Goal: Communication & Community: Answer question/provide support

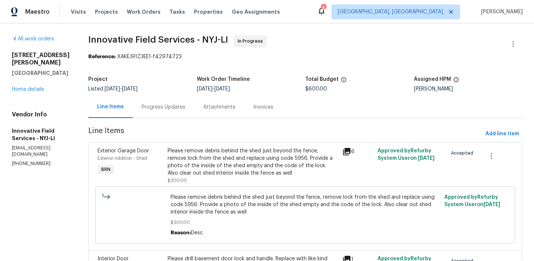
click at [138, 87] on span "8/12/2025" at bounding box center [130, 88] width 16 height 5
click at [149, 102] on div "Progress Updates" at bounding box center [164, 107] width 62 height 22
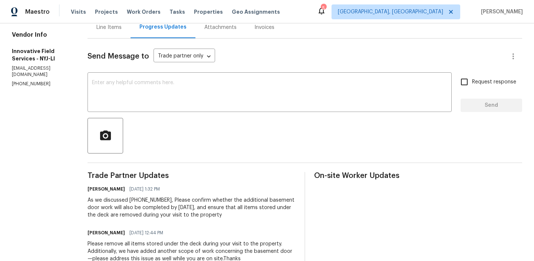
scroll to position [85, 0]
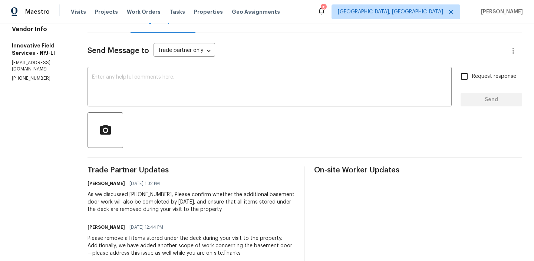
click at [100, 32] on div "Line Items" at bounding box center [109, 22] width 43 height 22
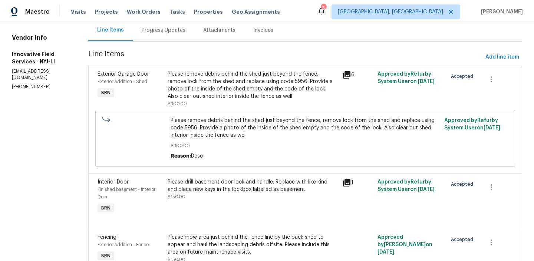
click at [158, 37] on div "Progress Updates" at bounding box center [164, 30] width 62 height 22
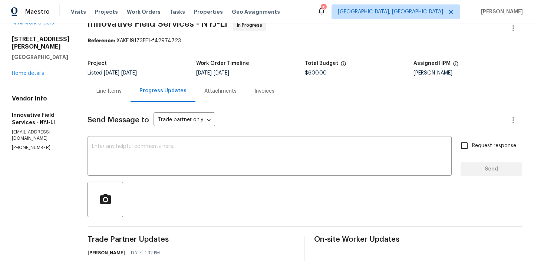
scroll to position [77, 0]
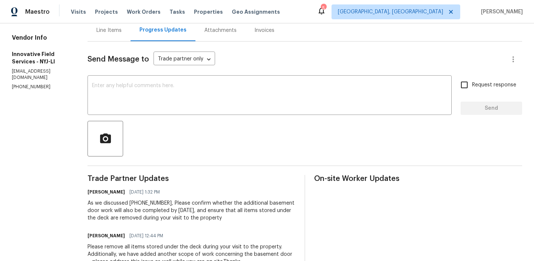
click at [24, 84] on p "(631) 676-4222" at bounding box center [41, 87] width 58 height 6
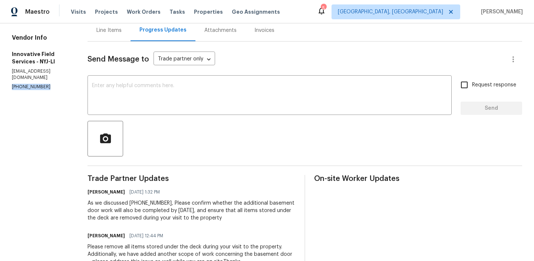
copy p "(631) 676-4222"
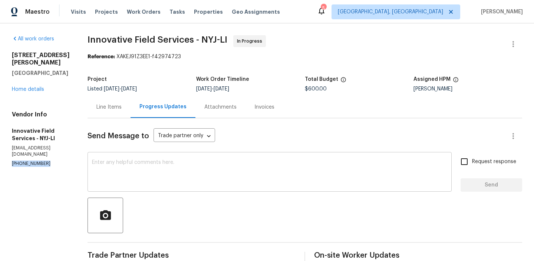
copy p "(631) 676-4222"
click at [158, 97] on div "Progress Updates" at bounding box center [163, 107] width 65 height 22
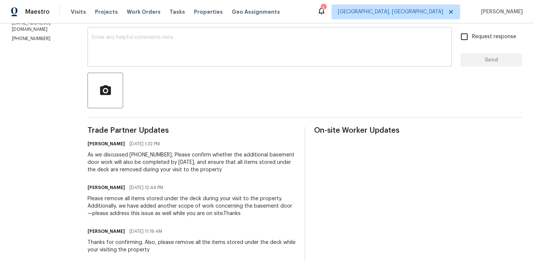
scroll to position [6, 0]
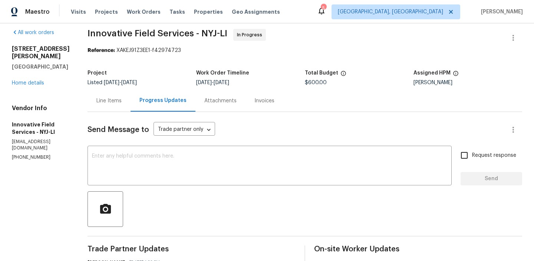
click at [112, 105] on div "Line Items" at bounding box center [109, 101] width 43 height 22
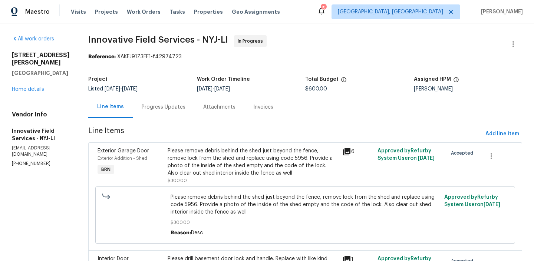
click at [163, 112] on div "Progress Updates" at bounding box center [164, 107] width 62 height 22
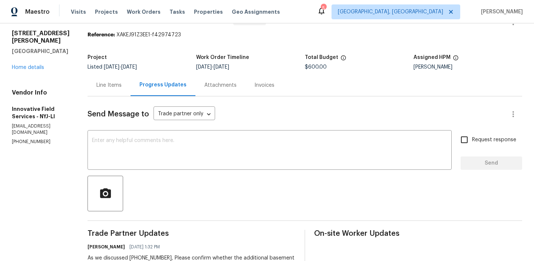
scroll to position [42, 0]
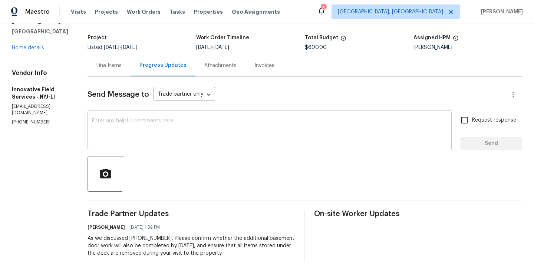
click at [121, 129] on textarea at bounding box center [269, 131] width 355 height 26
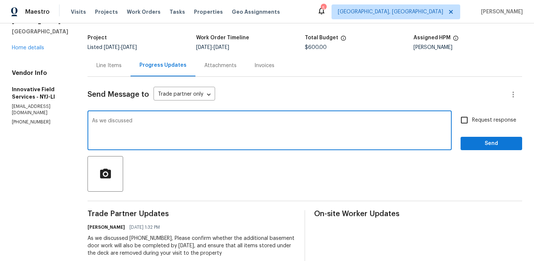
click at [34, 109] on p "opendoor@bginspect.com" at bounding box center [41, 109] width 58 height 13
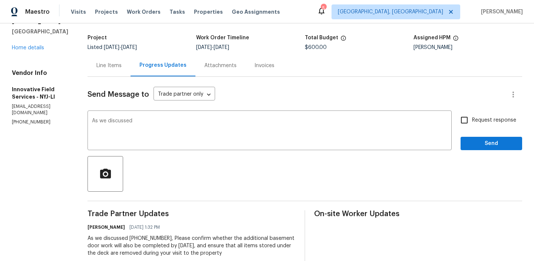
click at [31, 119] on p "(631) 676-4222" at bounding box center [41, 122] width 58 height 6
copy p "(631) 676-4222"
click at [153, 125] on textarea "As we discussed" at bounding box center [269, 131] width 355 height 26
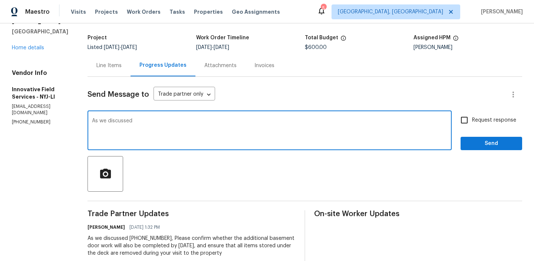
paste textarea "(631) 676-4222"
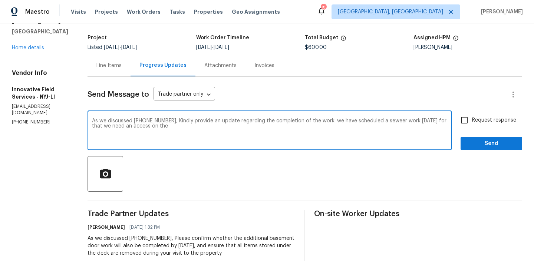
paste textarea "basement door i"
drag, startPoint x: 168, startPoint y: 121, endPoint x: 421, endPoint y: 131, distance: 252.7
click at [421, 132] on textarea "As we discussed (631) 676-4222, Kindly provide an update regarding the completi…" at bounding box center [269, 131] width 355 height 26
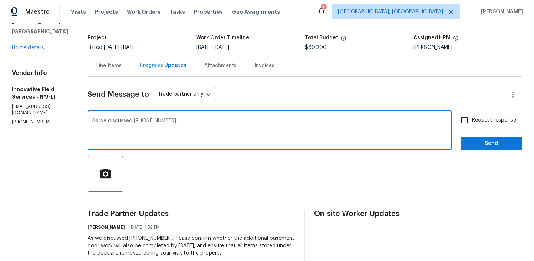
paste textarea "We would like to request an update on the completion of the work. As we have sc…"
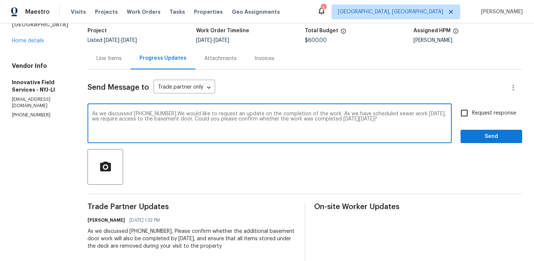
scroll to position [50, 0]
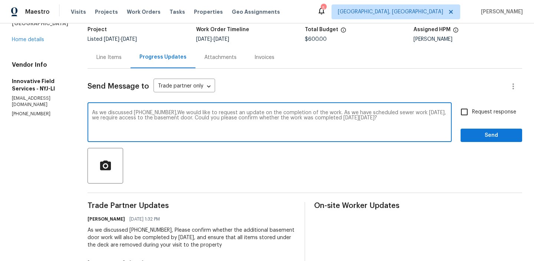
type textarea "As we discussed (631) 676-4222,We would like to request an update on the comple…"
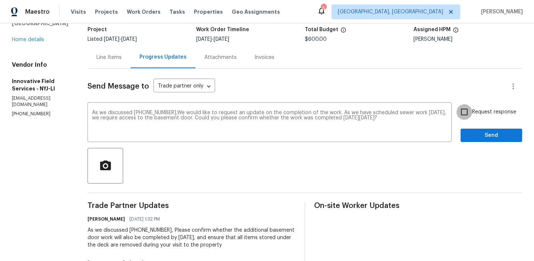
click at [471, 111] on input "Request response" at bounding box center [464, 112] width 16 height 16
checkbox input "true"
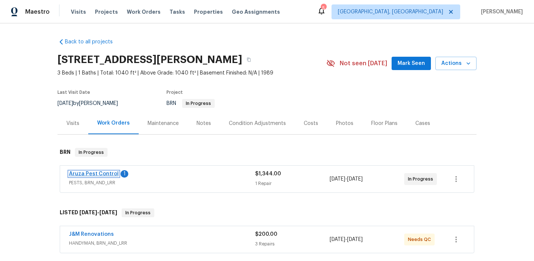
click at [78, 174] on link "Aruza Pest Control" at bounding box center [94, 173] width 50 height 5
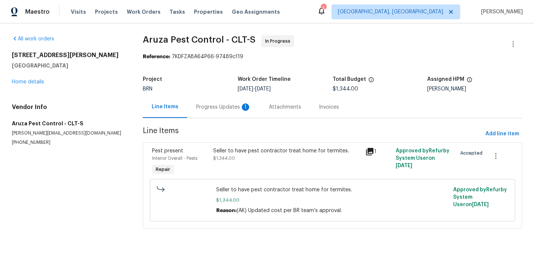
click at [207, 104] on div "Progress Updates 1" at bounding box center [223, 106] width 55 height 7
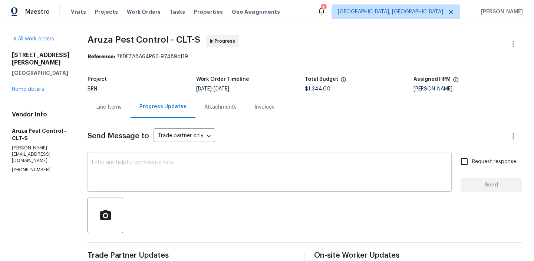
click at [163, 169] on textarea at bounding box center [269, 173] width 355 height 26
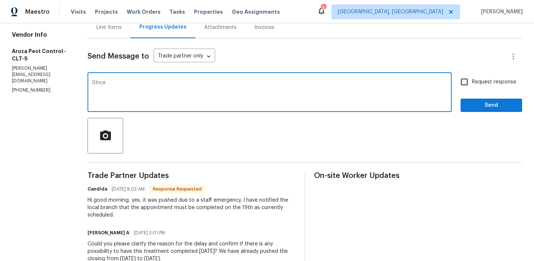
scroll to position [137, 0]
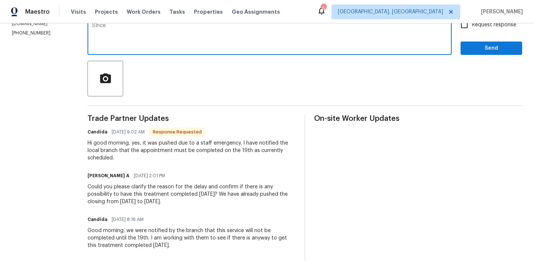
click at [197, 195] on div "Could you please clarify the reason for the delay and confirm if there is any p…" at bounding box center [192, 194] width 208 height 22
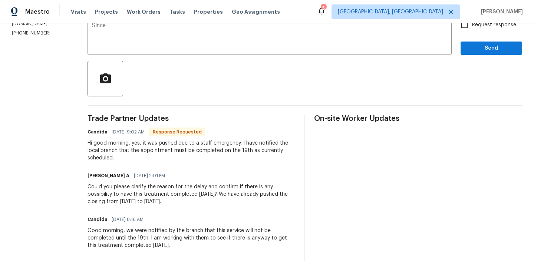
drag, startPoint x: 188, startPoint y: 195, endPoint x: 200, endPoint y: 199, distance: 12.8
click at [200, 199] on div "Could you please clarify the reason for the delay and confirm if there is any p…" at bounding box center [192, 194] width 208 height 22
copy div "We have already pushed the closing from Yesterday to today."
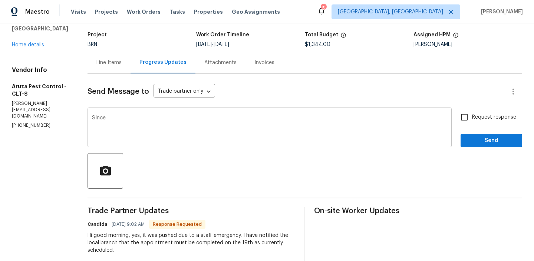
click at [152, 121] on textarea "SInce" at bounding box center [269, 128] width 355 height 26
paste textarea "We have already pushed the closing from Yesterday to today."
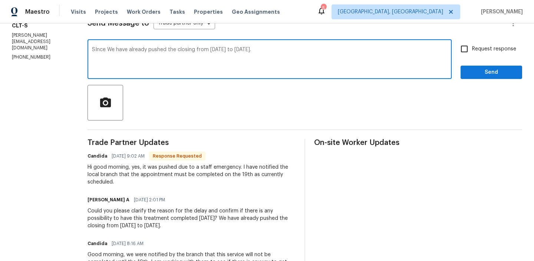
scroll to position [111, 0]
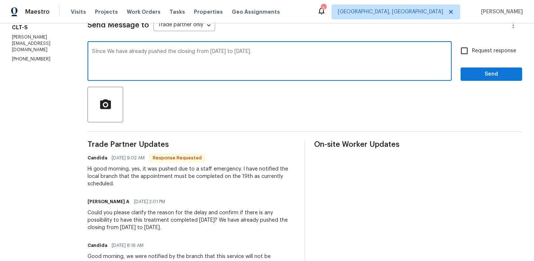
click at [213, 52] on textarea "SInce We have already pushed the closing from Yesterday to today." at bounding box center [269, 62] width 355 height 26
drag, startPoint x: 230, startPoint y: 52, endPoint x: 278, endPoint y: 54, distance: 48.6
click at [278, 55] on textarea "SInce We have already pushed the closing from 08/14 to today." at bounding box center [269, 62] width 355 height 26
type textarea "SInce We have already pushed the closing from 08/14 to 08/18. Kindluy ensure to…"
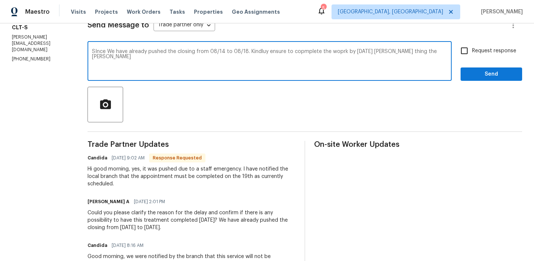
click at [212, 56] on textarea "SInce We have already pushed the closing from 08/14 to 08/18. Kindluy ensure to…" at bounding box center [269, 62] width 355 height 26
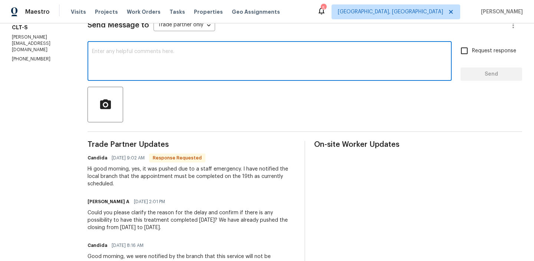
paste textarea "Since we have already moved the closing from 08/14 to 08/18, please ensure the …"
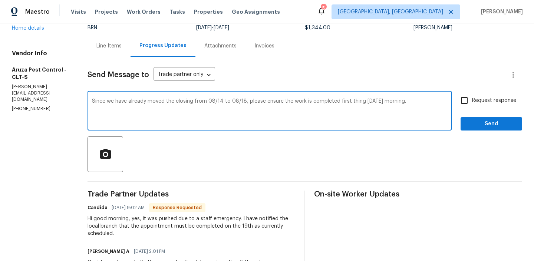
scroll to position [57, 0]
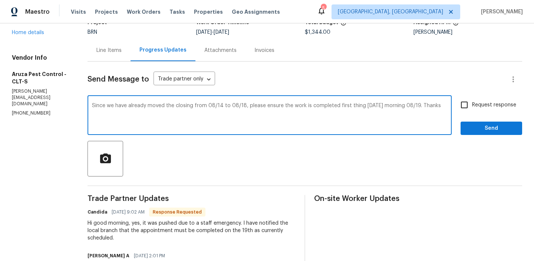
type textarea "Since we have already moved the closing from 08/14 to 08/18, please ensure the …"
click at [481, 106] on span "Request response" at bounding box center [494, 105] width 44 height 8
click at [472, 106] on input "Request response" at bounding box center [464, 105] width 16 height 16
checkbox input "true"
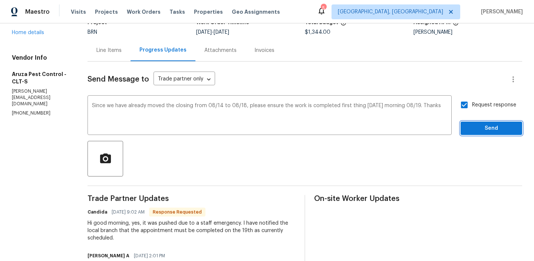
click at [476, 125] on span "Send" at bounding box center [491, 128] width 50 height 9
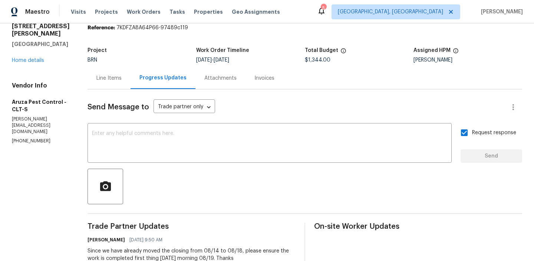
scroll to position [0, 0]
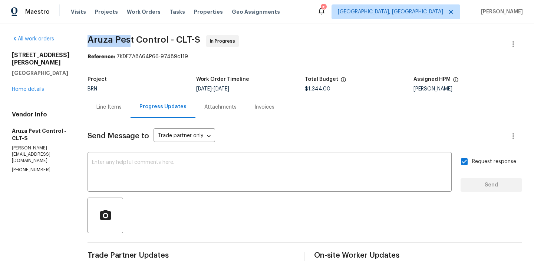
drag, startPoint x: 87, startPoint y: 39, endPoint x: 131, endPoint y: 39, distance: 44.5
copy span "Aruza Pes"
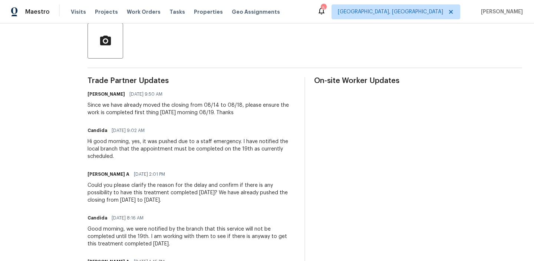
scroll to position [171, 0]
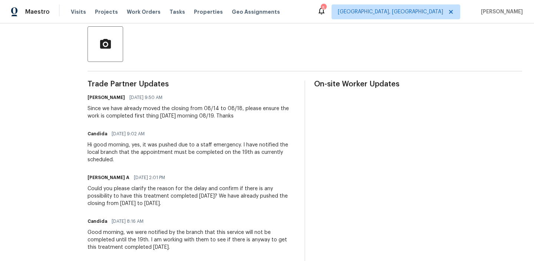
drag, startPoint x: 141, startPoint y: 145, endPoint x: 141, endPoint y: 153, distance: 7.4
click at [141, 153] on div "Hi good morning, yes, it was pushed due to a staff emergency. I have notified t…" at bounding box center [192, 152] width 208 height 22
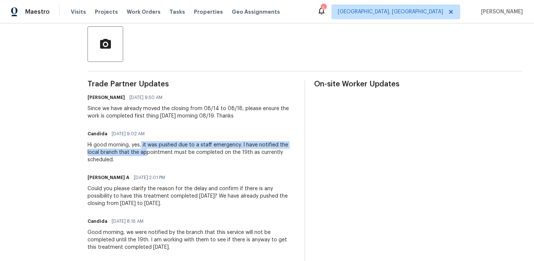
drag, startPoint x: 142, startPoint y: 145, endPoint x: 144, endPoint y: 152, distance: 7.3
click at [145, 154] on div "Hi good morning, yes, it was pushed due to a staff emergency. I have notified t…" at bounding box center [192, 152] width 208 height 22
click at [143, 152] on div "Hi good morning, yes, it was pushed due to a staff emergency. I have notified t…" at bounding box center [192, 152] width 208 height 22
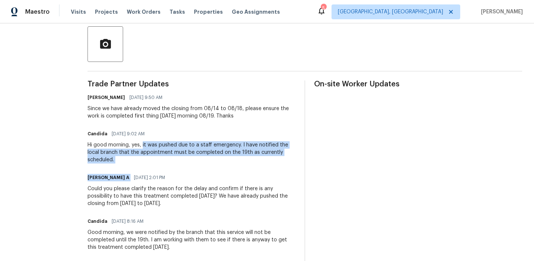
drag, startPoint x: 143, startPoint y: 147, endPoint x: 159, endPoint y: 167, distance: 25.8
copy div "it was pushed due to a staff emergency. I have notified the local branch that t…"
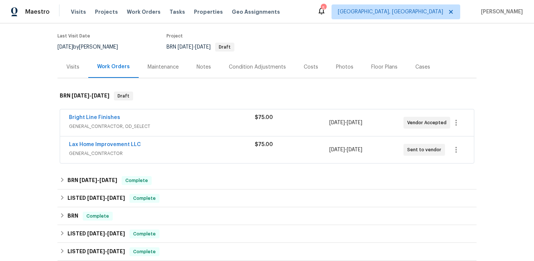
scroll to position [57, 0]
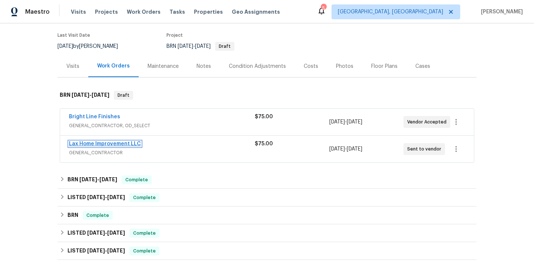
click at [86, 145] on link "Lax Home Improvement LLC" at bounding box center [105, 143] width 72 height 5
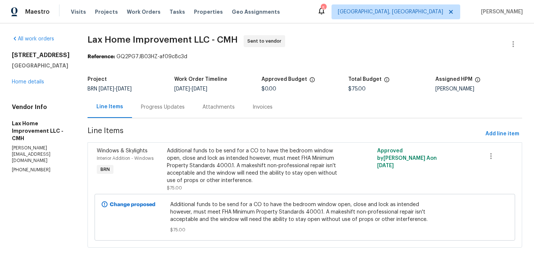
click at [178, 103] on div "Progress Updates" at bounding box center [163, 107] width 62 height 22
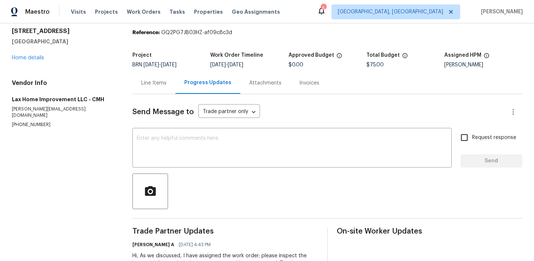
scroll to position [51, 0]
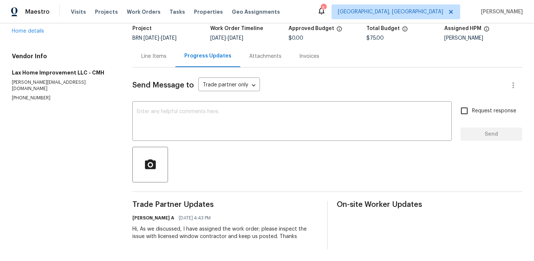
click at [34, 95] on p "(614) 860-5097" at bounding box center [63, 98] width 103 height 6
copy p "(614) 860-5097"
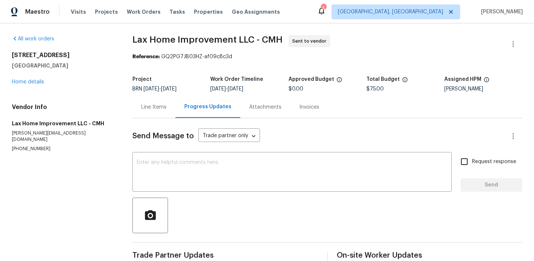
click at [145, 108] on div "Line Items" at bounding box center [153, 106] width 25 height 7
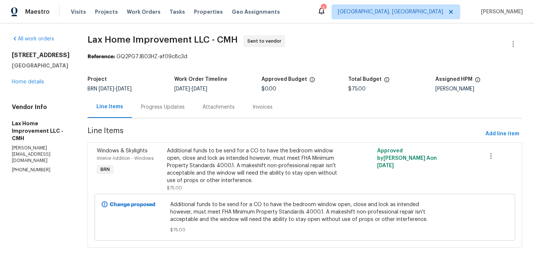
scroll to position [7, 0]
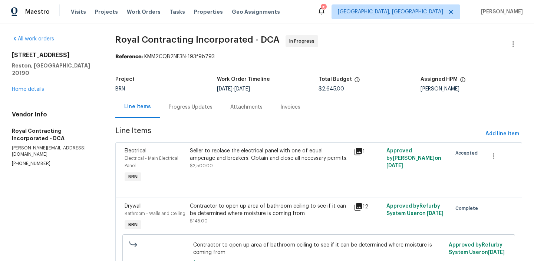
click at [187, 107] on div "Progress Updates" at bounding box center [191, 106] width 44 height 7
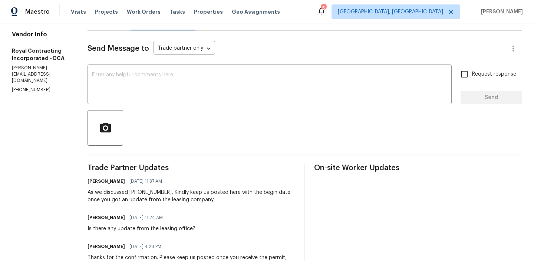
scroll to position [47, 0]
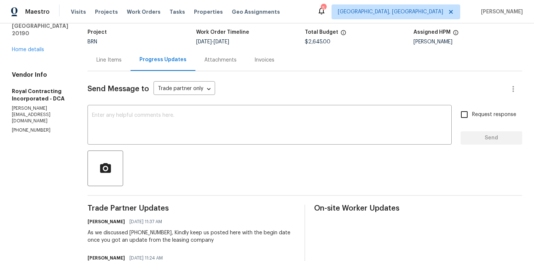
click at [24, 106] on div "Vendor Info Royal Contracting Incorporated - DCA [PERSON_NAME][EMAIL_ADDRESS][D…" at bounding box center [41, 102] width 58 height 63
copy p "[PHONE_NUMBER]"
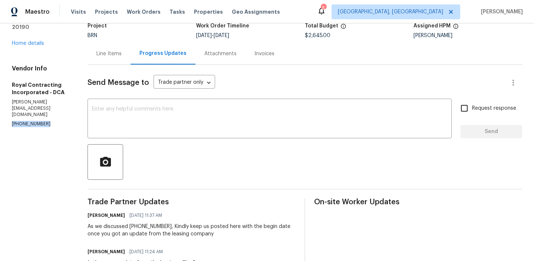
copy p "[PHONE_NUMBER]"
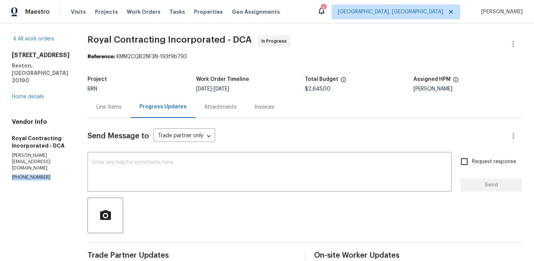
click at [326, 10] on icon at bounding box center [321, 10] width 9 height 9
click at [23, 152] on div "Vendor Info Royal Contracting Incorporated - DCA [PERSON_NAME][EMAIL_ADDRESS][D…" at bounding box center [41, 149] width 58 height 63
copy p "[PHONE_NUMBER]"
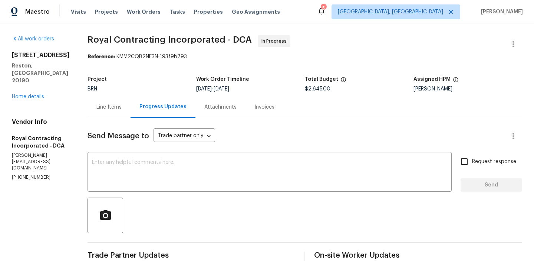
click at [53, 152] on p "[PERSON_NAME][EMAIL_ADDRESS][DOMAIN_NAME]" at bounding box center [41, 161] width 58 height 19
copy p "[PERSON_NAME][EMAIL_ADDRESS][DOMAIN_NAME]"
click at [112, 105] on div "Line Items" at bounding box center [108, 106] width 25 height 7
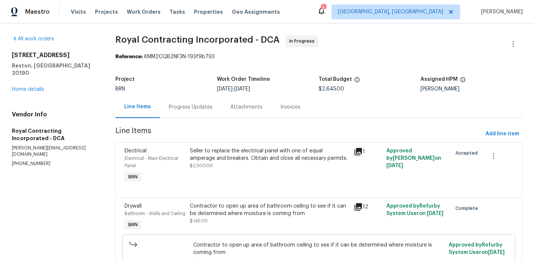
scroll to position [52, 0]
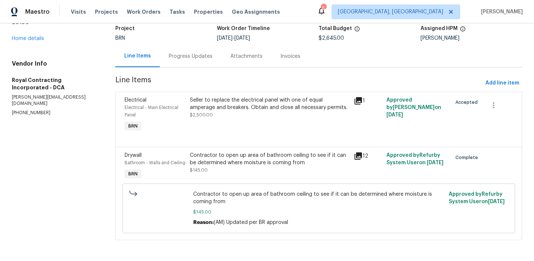
click at [178, 53] on div "Progress Updates" at bounding box center [191, 56] width 44 height 7
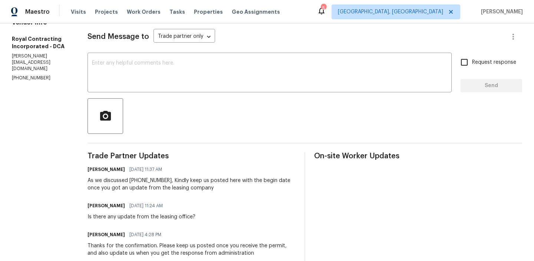
scroll to position [108, 0]
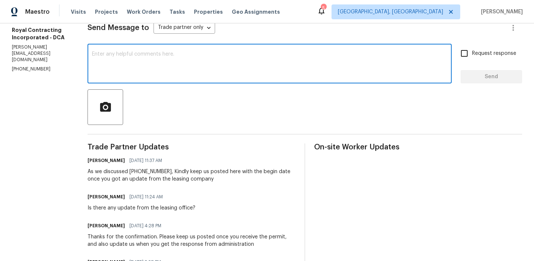
click at [143, 70] on textarea at bounding box center [269, 65] width 355 height 26
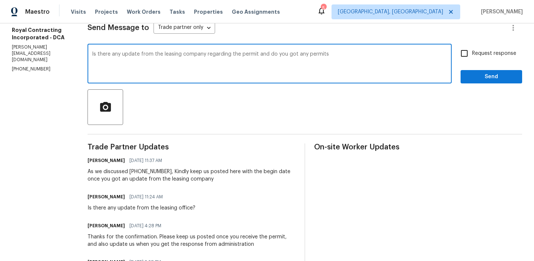
type textarea "Is there any update from the leasing company regarding the permit and do you go…"
click at [141, 59] on textarea "Is there any update from the leasing company regarding the permit and do you go…" at bounding box center [269, 65] width 355 height 26
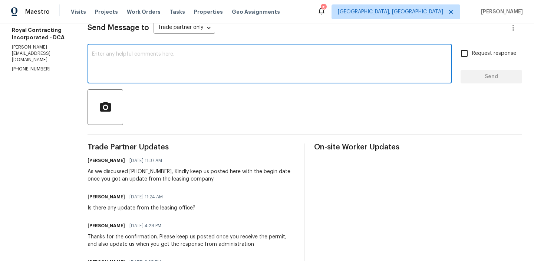
paste textarea "Is there any update from the leasing company regarding the permit, and have you…"
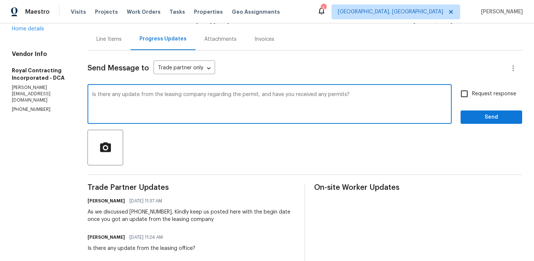
scroll to position [68, 0]
type textarea "Is there any update from the leasing company regarding the permit, and have you…"
click at [496, 90] on span "Request response" at bounding box center [494, 94] width 44 height 8
click at [472, 89] on input "Request response" at bounding box center [464, 94] width 16 height 16
checkbox input "true"
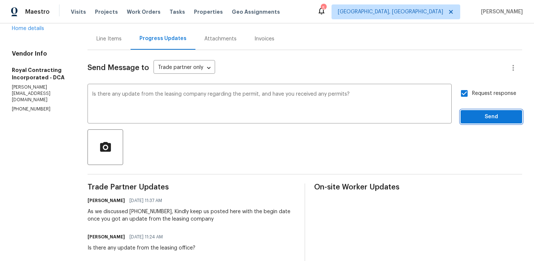
click at [479, 113] on span "Send" at bounding box center [491, 116] width 50 height 9
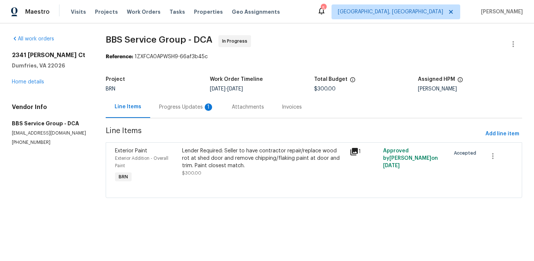
click at [181, 109] on div "Progress Updates 1" at bounding box center [186, 106] width 55 height 7
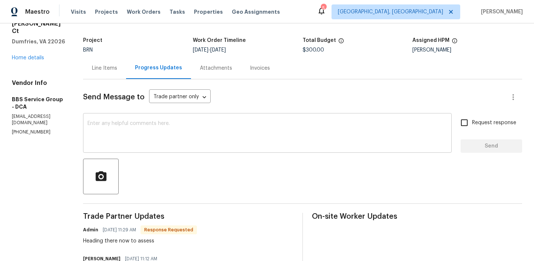
click at [131, 148] on div "x ​" at bounding box center [267, 134] width 369 height 38
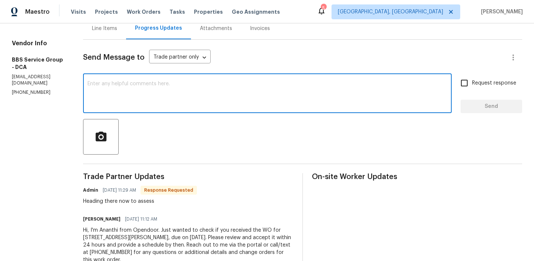
scroll to position [85, 0]
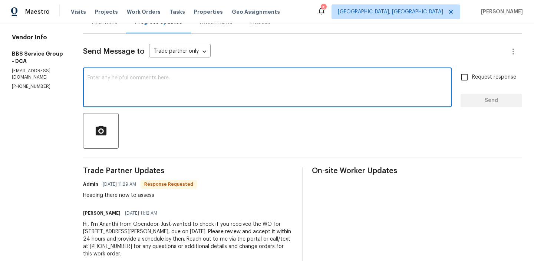
click at [106, 86] on textarea at bounding box center [268, 88] width 360 height 26
type textarea "Is there any update regarding the"
click at [105, 79] on textarea "Is there any update regarding the" at bounding box center [268, 88] width 360 height 26
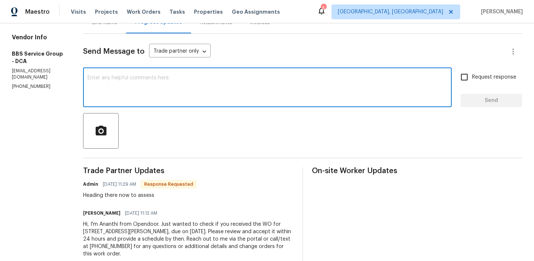
scroll to position [68, 0]
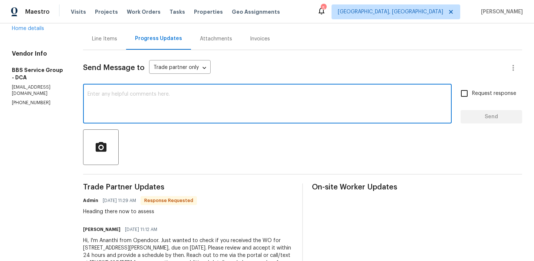
click at [106, 35] on div "Line Items" at bounding box center [104, 38] width 25 height 7
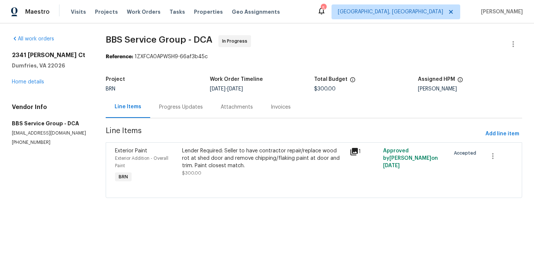
click at [173, 108] on div "Progress Updates" at bounding box center [181, 106] width 44 height 7
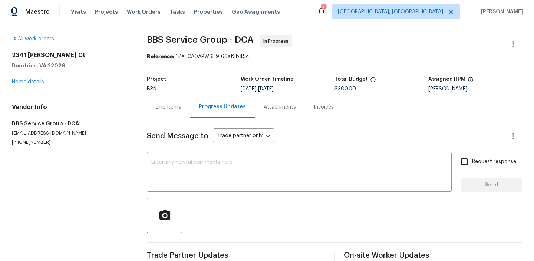
click at [175, 148] on div "Send Message to Trade partner only Trade partner only ​ x ​ Request response Se…" at bounding box center [334, 191] width 375 height 147
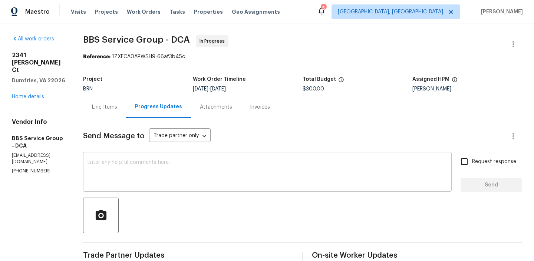
click at [145, 174] on textarea at bounding box center [268, 173] width 360 height 26
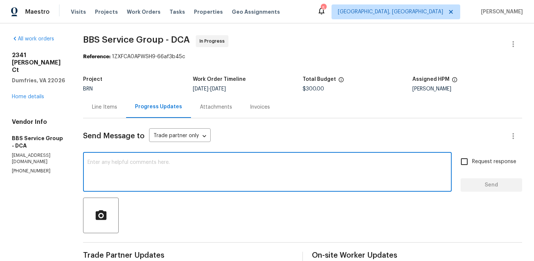
paste textarea "Is there any update regarding the"
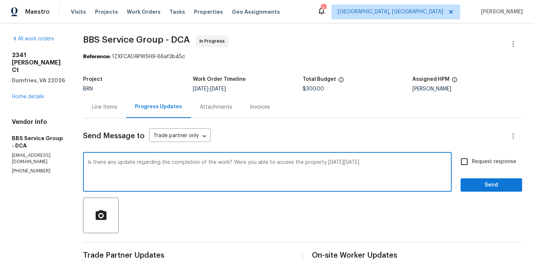
type textarea "Is there any update regarding the completion of the work? Were you able to acce…"
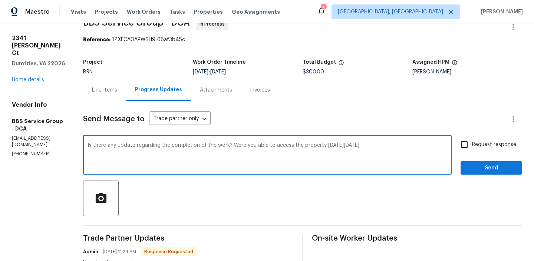
scroll to position [32, 0]
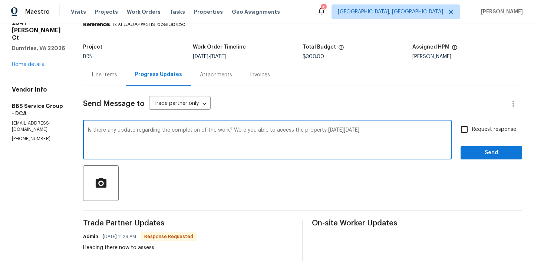
click at [103, 128] on textarea "Is there any update regarding the completion of the work? Were you able to acce…" at bounding box center [268, 141] width 360 height 26
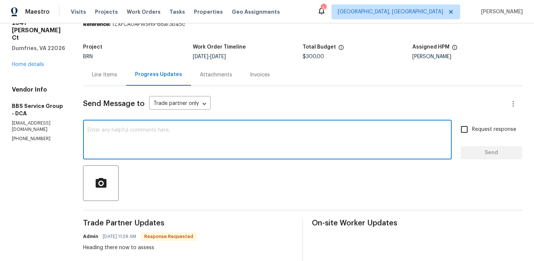
paste textarea "Do you have any updates on the completion of the work? Were you able to access …"
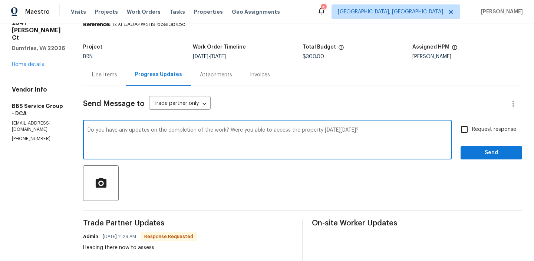
scroll to position [36, 0]
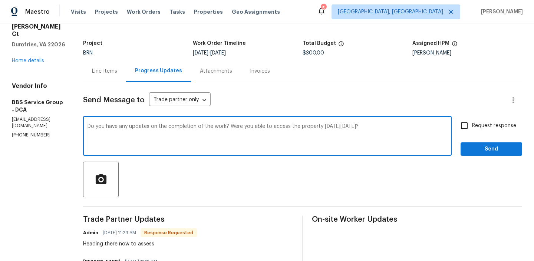
type textarea "Do you have any updates on the completion of the work? Were you able to access …"
click at [460, 125] on input "Request response" at bounding box center [464, 126] width 16 height 16
checkbox input "true"
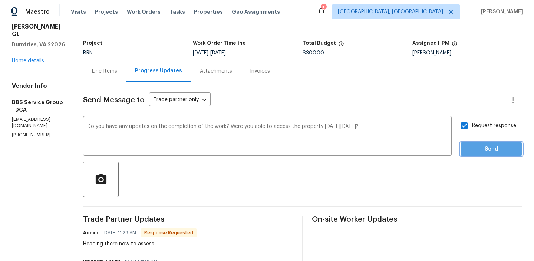
click at [470, 151] on span "Send" at bounding box center [491, 149] width 50 height 9
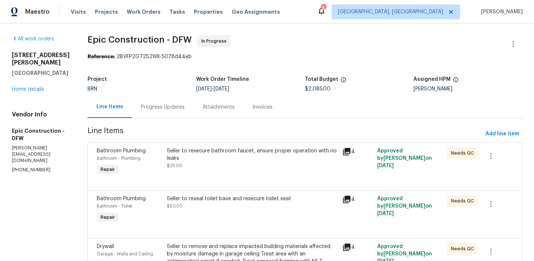
click at [202, 109] on div "Attachments" at bounding box center [218, 106] width 32 height 7
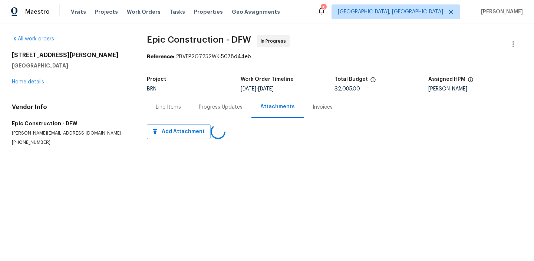
click at [196, 106] on div "Progress Updates" at bounding box center [221, 107] width 62 height 22
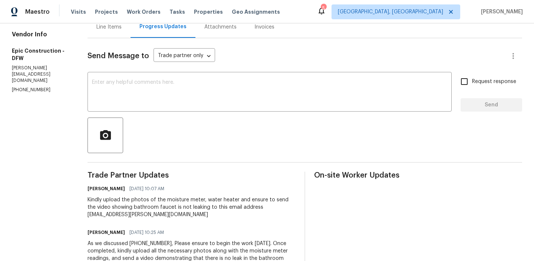
click at [110, 30] on div "Line Items" at bounding box center [108, 26] width 25 height 7
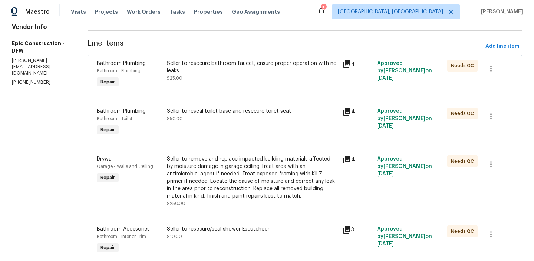
scroll to position [172, 0]
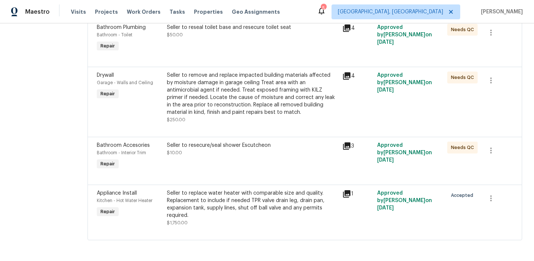
click at [214, 171] on div at bounding box center [305, 175] width 416 height 9
click at [198, 155] on div "Seller to resecure/seal shower Escutcheon $10.00" at bounding box center [252, 149] width 171 height 15
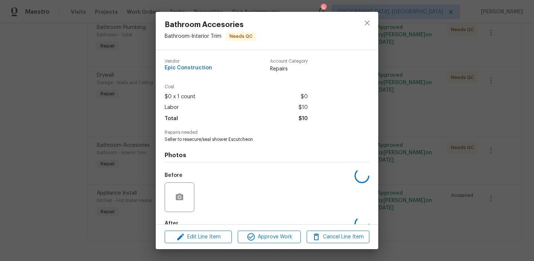
scroll to position [43, 0]
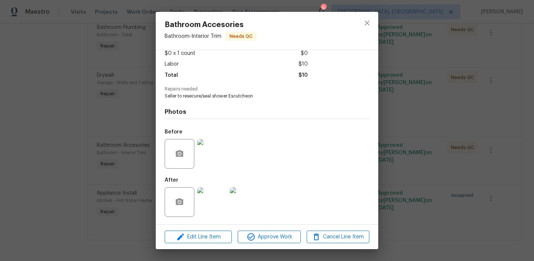
click at [210, 198] on img at bounding box center [212, 202] width 30 height 30
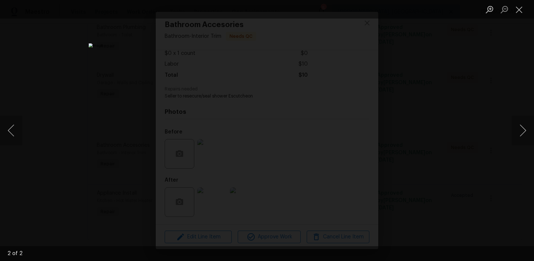
click at [103, 141] on div "Lightbox" at bounding box center [267, 130] width 534 height 261
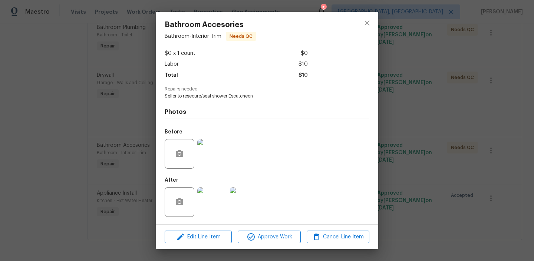
click at [123, 141] on div "Bathroom Accesories Bathroom - Interior Trim Needs QC Vendor Epic Construction …" at bounding box center [267, 130] width 534 height 261
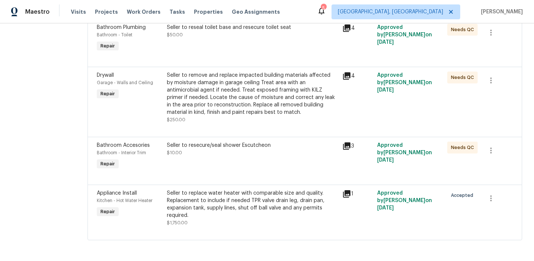
click at [217, 101] on div "Seller to remove and replace impacted building materials affected by moisture d…" at bounding box center [252, 94] width 171 height 44
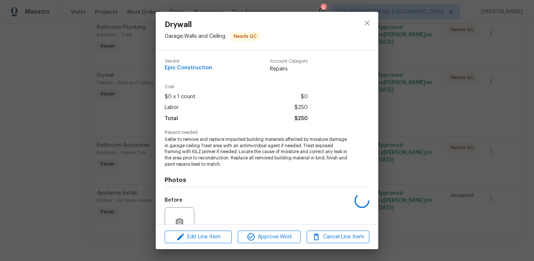
scroll to position [68, 0]
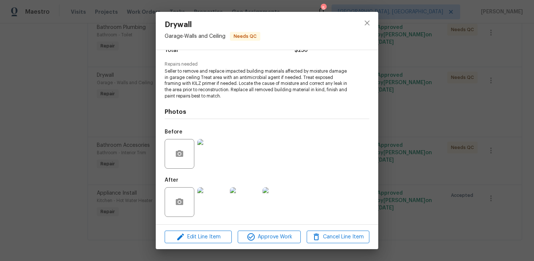
click at [208, 192] on img at bounding box center [212, 202] width 30 height 30
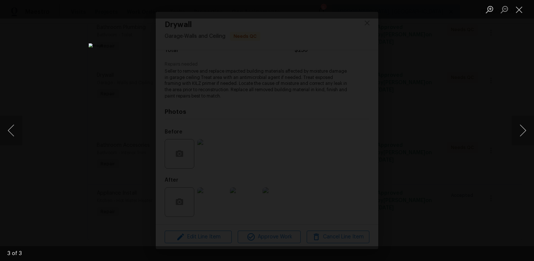
click at [75, 134] on div "Lightbox" at bounding box center [267, 130] width 534 height 261
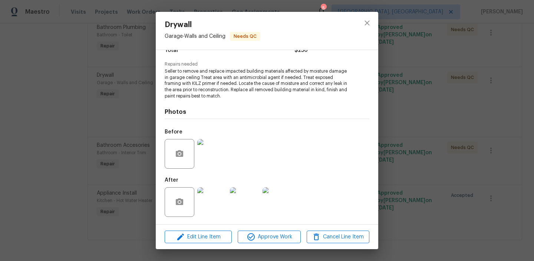
click at [208, 154] on img at bounding box center [212, 154] width 30 height 30
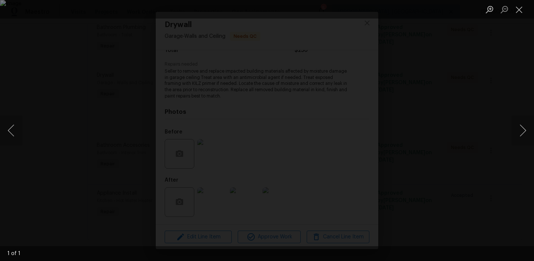
click at [65, 129] on div "Lightbox" at bounding box center [267, 130] width 534 height 261
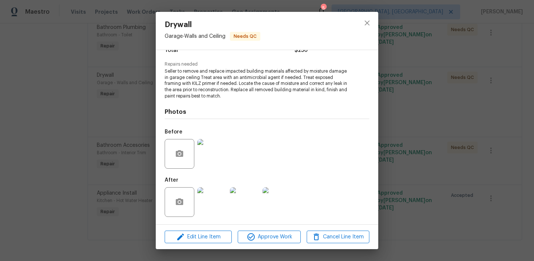
click at [95, 122] on div "Drywall Garage - Walls and Ceiling Needs QC Vendor Epic Construction Account Ca…" at bounding box center [267, 130] width 534 height 261
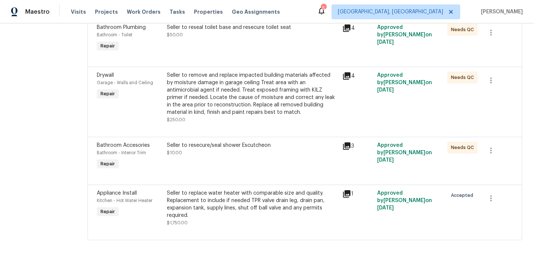
scroll to position [107, 0]
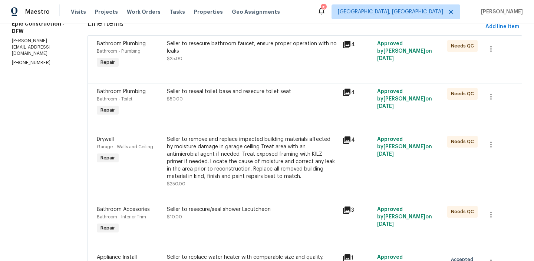
click at [197, 107] on div "Seller to reseal toilet base and resecure toilet seat $50.00" at bounding box center [252, 103] width 175 height 34
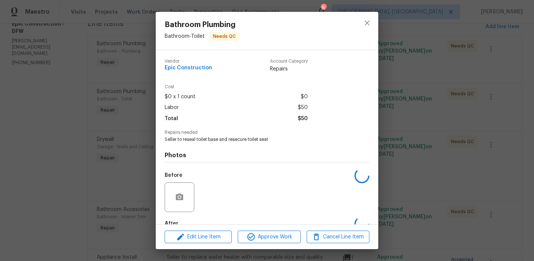
scroll to position [43, 0]
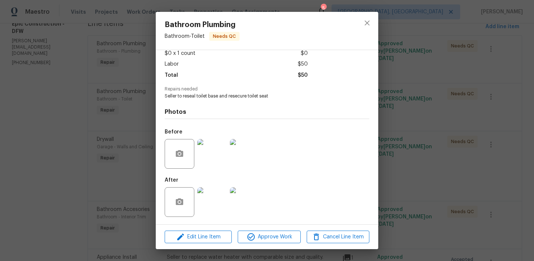
click at [208, 194] on img at bounding box center [212, 202] width 30 height 30
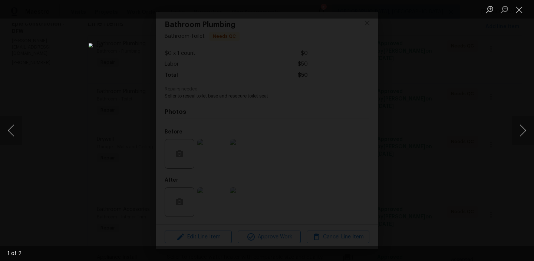
click at [75, 162] on div "Lightbox" at bounding box center [267, 130] width 534 height 261
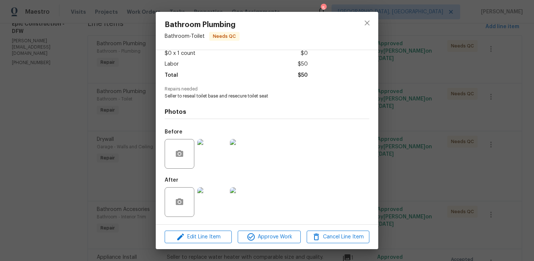
click at [102, 141] on div "Bathroom Plumbing Bathroom - Toilet Needs QC Vendor Epic Construction Account C…" at bounding box center [267, 130] width 534 height 261
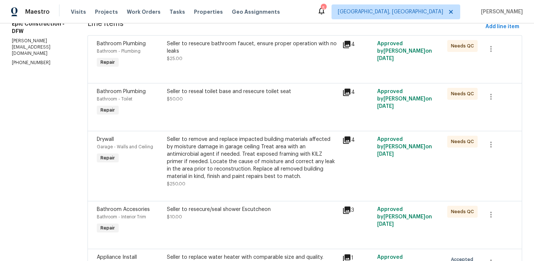
click at [197, 65] on div "Seller to resecure bathroom faucet, ensure proper operation with no leaks $25.00" at bounding box center [252, 55] width 175 height 34
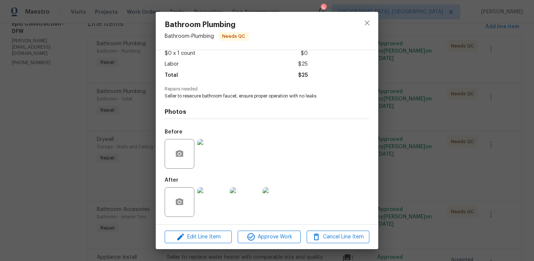
click at [207, 194] on img at bounding box center [212, 202] width 30 height 30
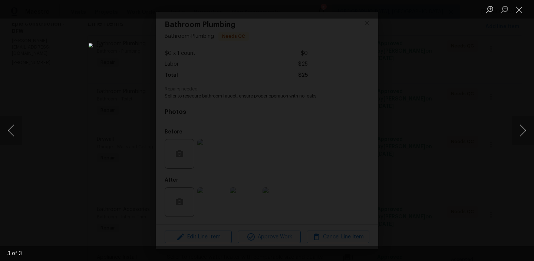
click at [90, 138] on div "Lightbox" at bounding box center [267, 130] width 534 height 261
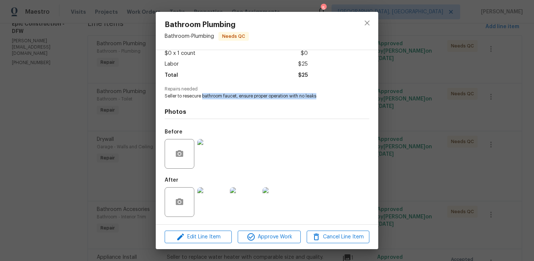
drag, startPoint x: 202, startPoint y: 98, endPoint x: 325, endPoint y: 94, distance: 122.8
click at [326, 94] on span "Seller to resecure bathroom faucet, ensure proper operation with no leaks" at bounding box center [257, 96] width 184 height 6
click at [278, 95] on span "Seller to resecure bathroom faucet, ensure proper operation with no leaks" at bounding box center [257, 96] width 184 height 6
click at [52, 103] on div "Bathroom Plumbing Bathroom - Plumbing Needs QC Vendor Epic Construction Account…" at bounding box center [267, 130] width 534 height 261
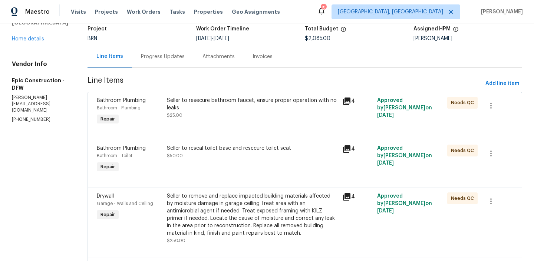
click at [139, 65] on div "Progress Updates" at bounding box center [163, 57] width 62 height 22
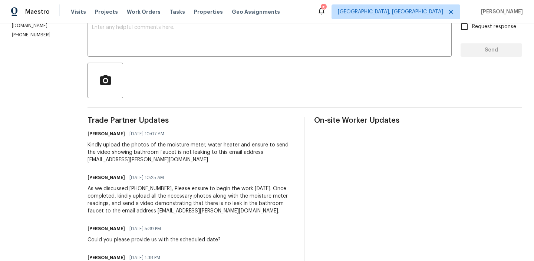
scroll to position [90, 0]
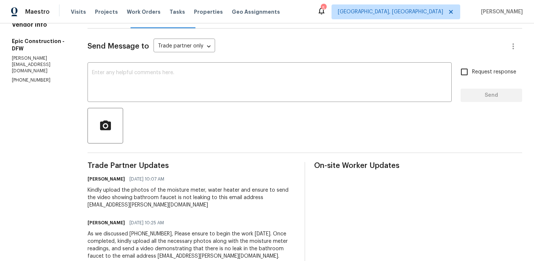
click at [22, 61] on div "Vendor Info Epic Construction - DFW kris@epic-constructioninc.com (214) 208-1878" at bounding box center [41, 52] width 58 height 63
click at [16, 55] on p "kris@epic-constructioninc.com" at bounding box center [41, 64] width 58 height 19
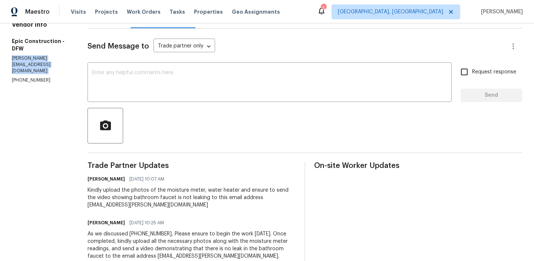
click at [16, 55] on p "kris@epic-constructioninc.com" at bounding box center [41, 64] width 58 height 19
copy p "kris@epic-constructioninc.com"
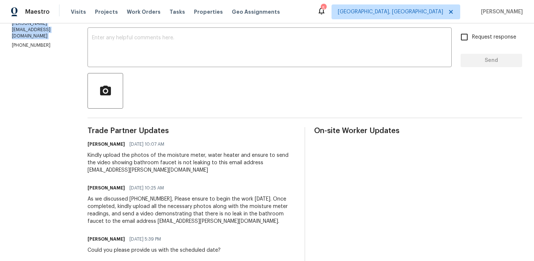
scroll to position [127, 0]
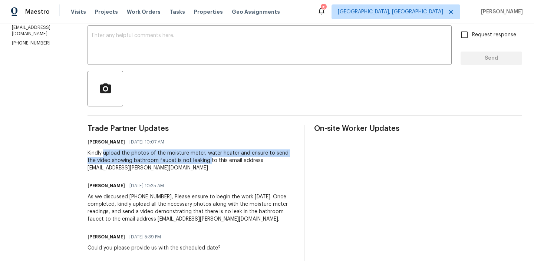
drag, startPoint x: 101, startPoint y: 153, endPoint x: 197, endPoint y: 160, distance: 95.9
click at [197, 160] on div "Kindly upload the photos of the moisture meter, water heater and ensure to send…" at bounding box center [192, 160] width 208 height 22
copy div "upload the photos of the moisture meter, water heater and ensure to send the vi…"
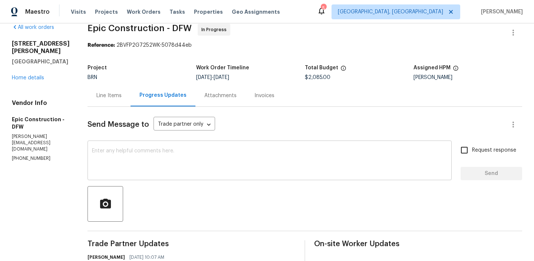
scroll to position [0, 0]
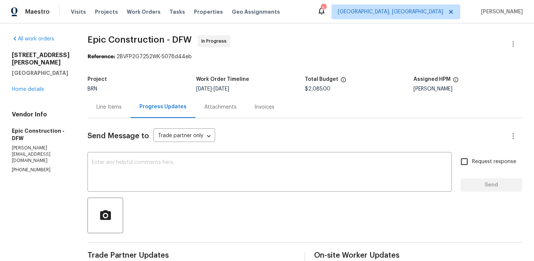
click at [110, 104] on div "Line Items" at bounding box center [108, 106] width 25 height 7
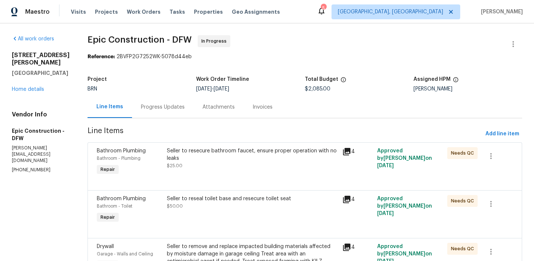
click at [22, 173] on p "(214) 208-1878" at bounding box center [41, 170] width 58 height 6
copy p "(214) 208-1878"
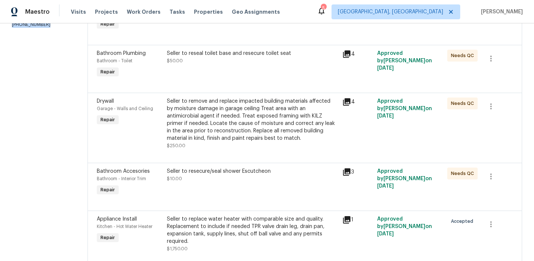
scroll to position [139, 0]
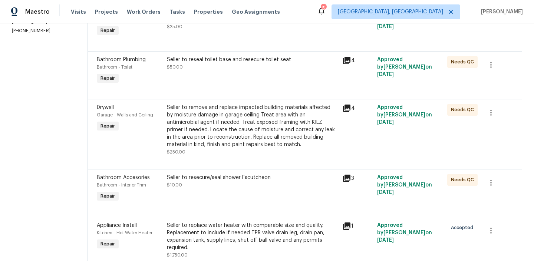
click at [195, 139] on div "Seller to remove and replace impacted building materials affected by moisture d…" at bounding box center [252, 126] width 171 height 44
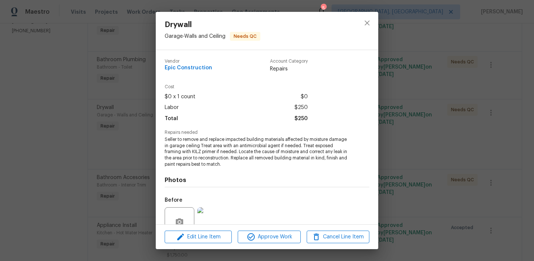
scroll to position [68, 0]
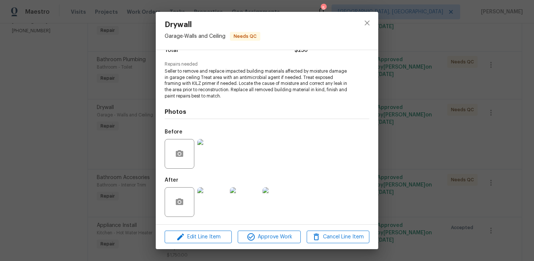
click at [206, 148] on img at bounding box center [212, 154] width 30 height 30
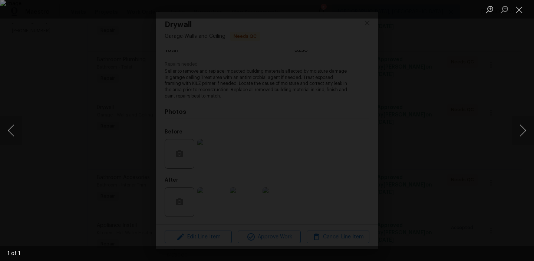
click at [88, 105] on img "Lightbox" at bounding box center [267, 130] width 534 height 261
click at [60, 123] on div "Lightbox" at bounding box center [267, 130] width 534 height 261
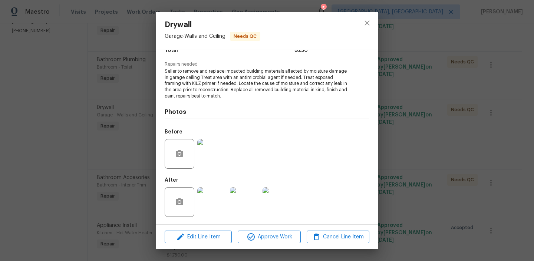
drag, startPoint x: 237, startPoint y: 85, endPoint x: 253, endPoint y: 85, distance: 16.3
click at [245, 85] on span "Seller to remove and replace impacted building materials affected by moisture d…" at bounding box center [257, 83] width 184 height 31
click at [224, 94] on span "Seller to remove and replace impacted building materials affected by moisture d…" at bounding box center [257, 83] width 184 height 31
drag, startPoint x: 166, startPoint y: 92, endPoint x: 224, endPoint y: 90, distance: 57.9
click at [224, 90] on span "Seller to remove and replace impacted building materials affected by moisture d…" at bounding box center [257, 83] width 184 height 31
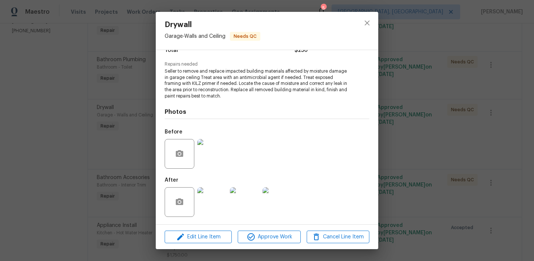
click at [213, 101] on div "Photos Before After" at bounding box center [267, 160] width 205 height 122
drag, startPoint x: 232, startPoint y: 91, endPoint x: 303, endPoint y: 89, distance: 70.9
click at [303, 89] on span "Seller to remove and replace impacted building materials affected by moisture d…" at bounding box center [257, 83] width 184 height 31
click at [291, 90] on span "Seller to remove and replace impacted building materials affected by moisture d…" at bounding box center [257, 83] width 184 height 31
click at [268, 90] on span "Seller to remove and replace impacted building materials affected by moisture d…" at bounding box center [257, 83] width 184 height 31
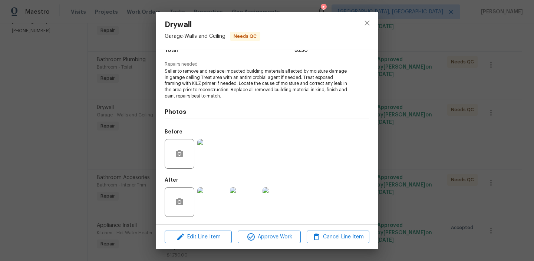
click at [220, 201] on img at bounding box center [212, 202] width 30 height 30
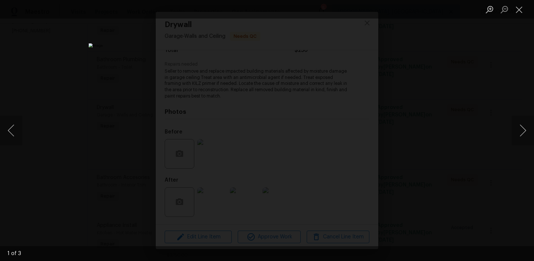
click at [111, 135] on div "Lightbox" at bounding box center [267, 130] width 534 height 261
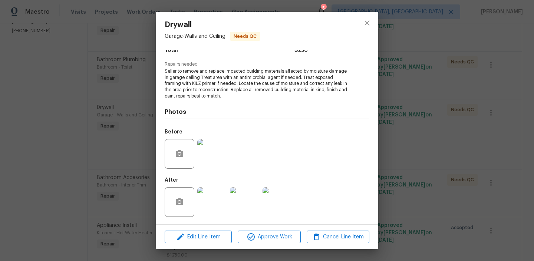
click at [211, 157] on img at bounding box center [212, 154] width 30 height 30
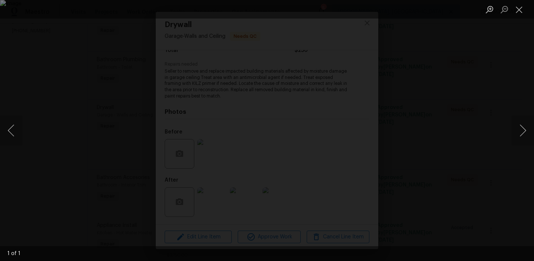
click at [112, 166] on img "Lightbox" at bounding box center [267, 130] width 534 height 261
click at [47, 188] on div "Lightbox" at bounding box center [267, 130] width 534 height 261
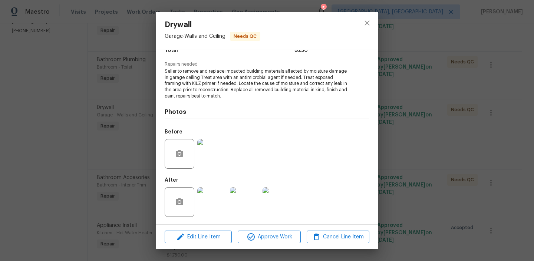
click at [205, 202] on img at bounding box center [212, 202] width 30 height 30
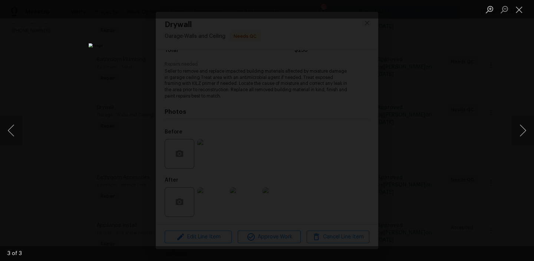
click at [72, 152] on div "Lightbox" at bounding box center [267, 130] width 534 height 261
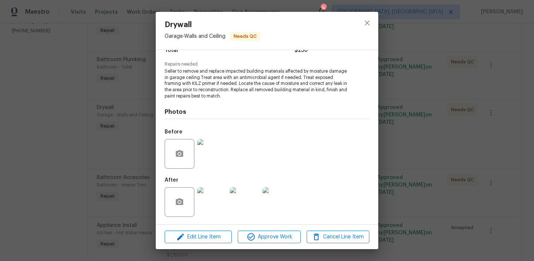
click at [69, 141] on div "Drywall Garage - Walls and Ceiling Needs QC Vendor Epic Construction Account Ca…" at bounding box center [267, 130] width 534 height 261
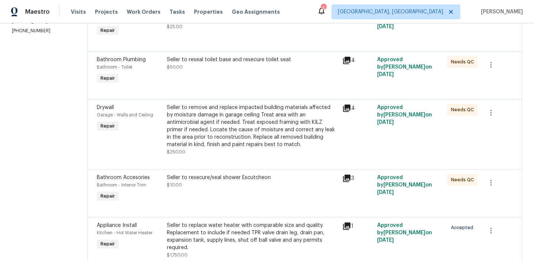
scroll to position [0, 0]
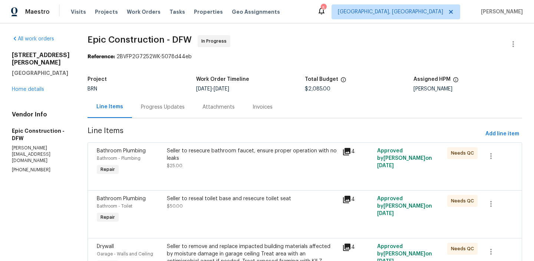
click at [147, 105] on div "Progress Updates" at bounding box center [163, 106] width 44 height 7
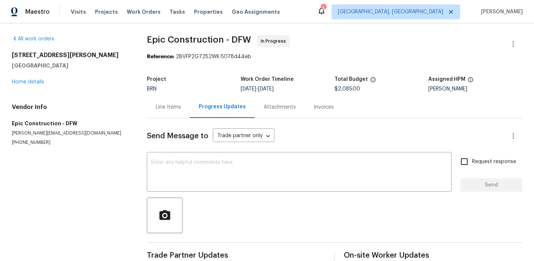
scroll to position [16, 0]
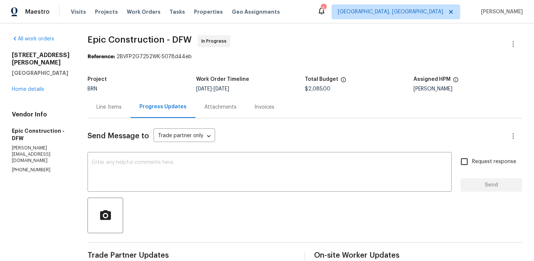
click at [28, 145] on p "[PERSON_NAME][EMAIL_ADDRESS][DOMAIN_NAME]" at bounding box center [41, 154] width 58 height 19
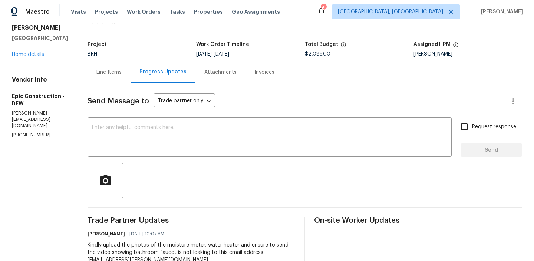
click at [22, 132] on p "[PHONE_NUMBER]" at bounding box center [41, 135] width 58 height 6
copy p "[PHONE_NUMBER]"
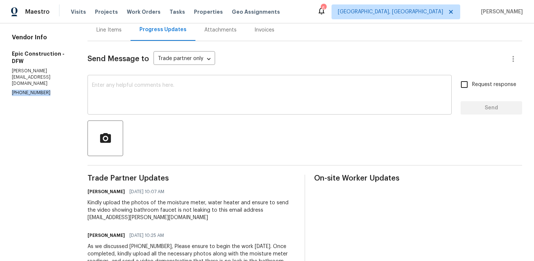
scroll to position [91, 0]
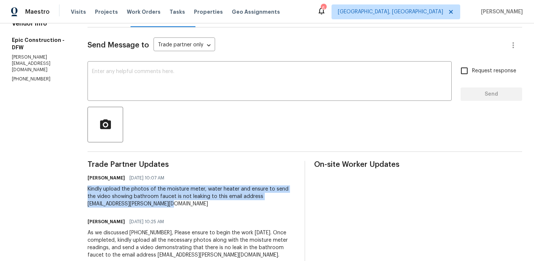
drag, startPoint x: 84, startPoint y: 190, endPoint x: 176, endPoint y: 203, distance: 92.5
click at [176, 204] on div "Kindly upload the photos of the moisture meter, water heater and ensure to send…" at bounding box center [192, 196] width 208 height 22
copy div "Kindly upload the photos of the moisture meter, water heater and ensure to send…"
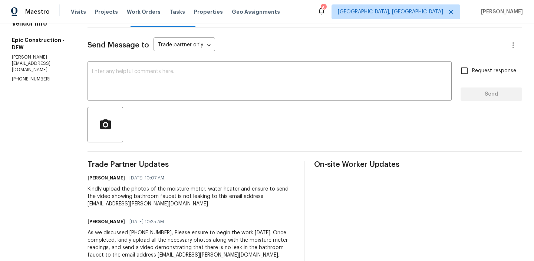
click at [43, 75] on section "All work orders [STREET_ADDRESS][PERSON_NAME] Home details Vendor Info Epic Con…" at bounding box center [41, 149] width 58 height 411
click at [28, 72] on section "All work orders [STREET_ADDRESS][PERSON_NAME] Home details Vendor Info Epic Con…" at bounding box center [41, 149] width 58 height 411
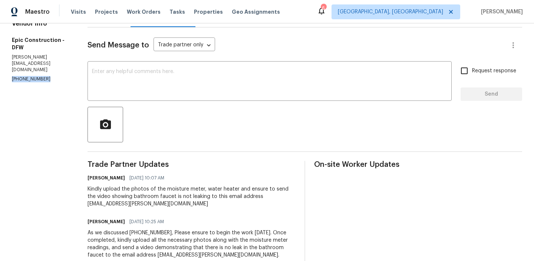
copy p "[PHONE_NUMBER]"
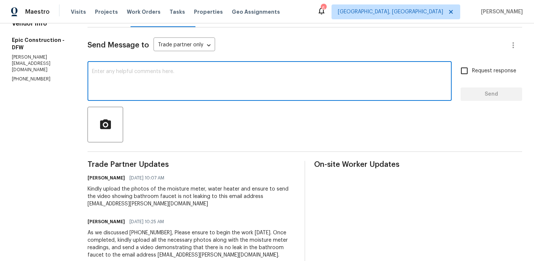
click at [108, 84] on textarea at bounding box center [269, 82] width 355 height 26
type textarea "Could you please"
click at [99, 63] on div "Send Message to Trade partner only Trade partner only ​ Could you please x ​ Re…" at bounding box center [305, 191] width 435 height 328
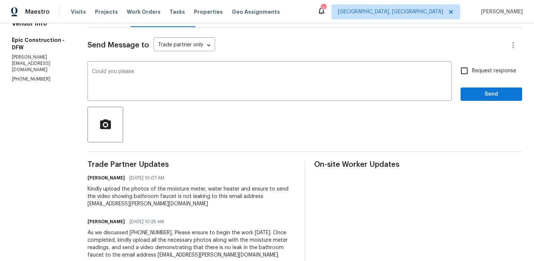
click at [99, 63] on div "Send Message to Trade partner only Trade partner only ​ Could you please x ​ Re…" at bounding box center [305, 191] width 435 height 328
click at [97, 66] on div "Could you please x ​" at bounding box center [270, 82] width 364 height 38
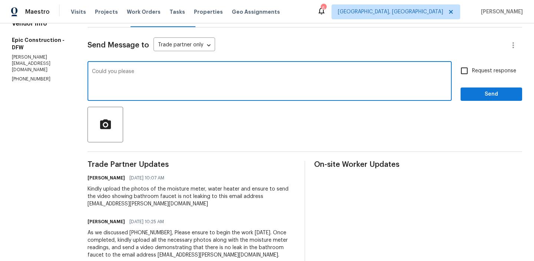
click at [97, 66] on div "Could you please x ​" at bounding box center [270, 82] width 364 height 38
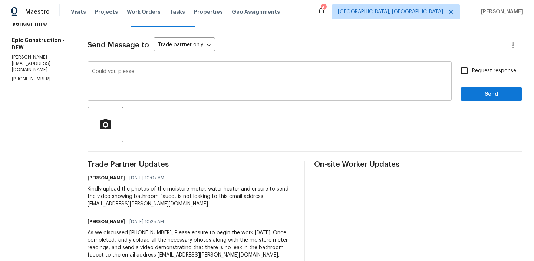
click at [97, 67] on div "Could you please x ​" at bounding box center [270, 82] width 364 height 38
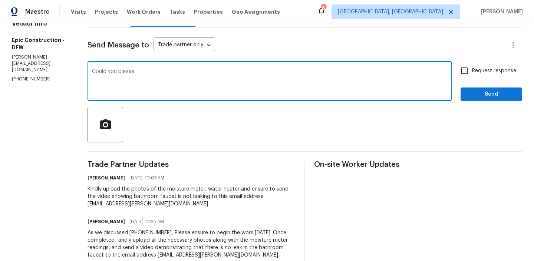
click at [92, 76] on textarea "Could you please" at bounding box center [269, 82] width 355 height 26
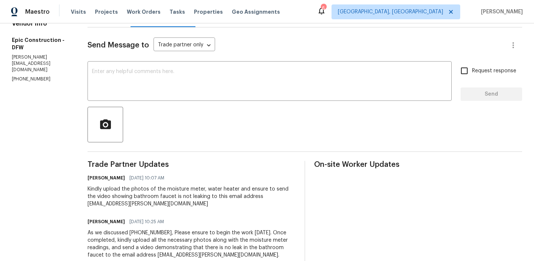
click at [99, 28] on div "Send Message to Trade partner only Trade partner only ​ x ​ Request response Se…" at bounding box center [305, 191] width 435 height 328
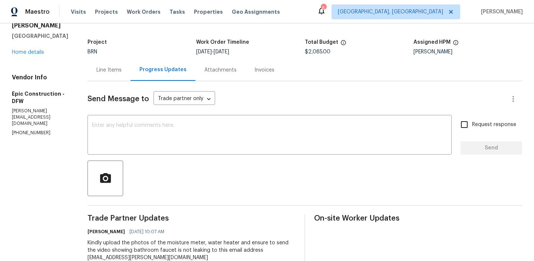
click at [100, 44] on h5 "Project" at bounding box center [97, 42] width 19 height 5
click at [100, 64] on div "Line Items" at bounding box center [109, 70] width 43 height 22
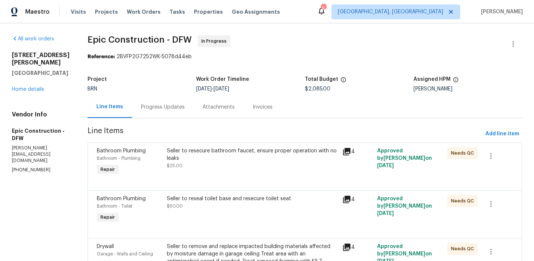
click at [148, 111] on div "Progress Updates" at bounding box center [163, 107] width 62 height 22
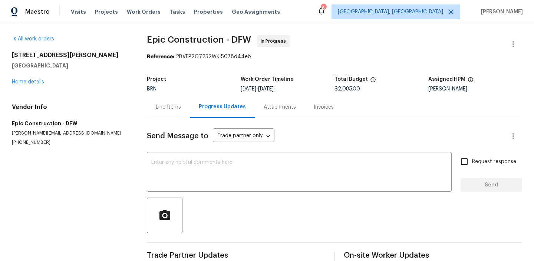
scroll to position [16, 0]
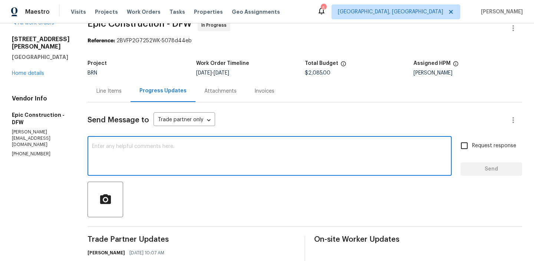
click at [143, 155] on textarea at bounding box center [269, 157] width 355 height 26
paste textarea "Could you please"
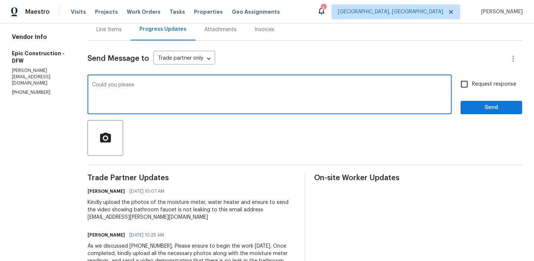
scroll to position [93, 0]
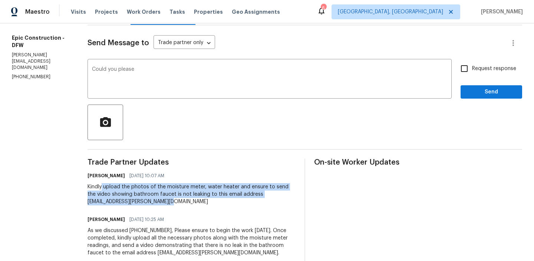
drag, startPoint x: 99, startPoint y: 188, endPoint x: 176, endPoint y: 204, distance: 78.7
click at [176, 204] on div "Kindly upload the photos of the moisture meter, water heater and ensure to send…" at bounding box center [192, 194] width 208 height 22
copy div "upload the photos of the moisture meter, water heater and ensure to send the vi…"
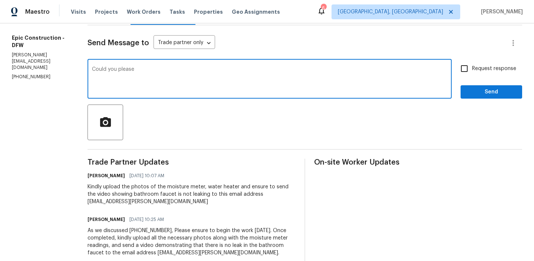
click at [163, 72] on textarea "Could you please" at bounding box center [269, 80] width 355 height 26
paste textarea "upload the photos of the moisture meter, water heater and ensure to send the vi…"
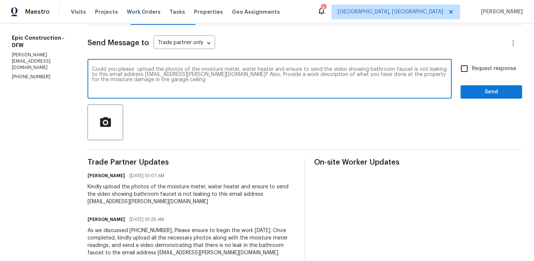
type textarea "Could you please upload the photos of the moisture meter, water heater and ensu…"
click at [491, 69] on span "Request response" at bounding box center [494, 69] width 44 height 8
click at [472, 69] on input "Request response" at bounding box center [464, 69] width 16 height 16
checkbox input "true"
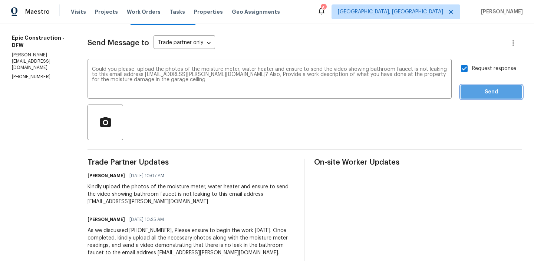
click at [482, 94] on span "Send" at bounding box center [491, 92] width 50 height 9
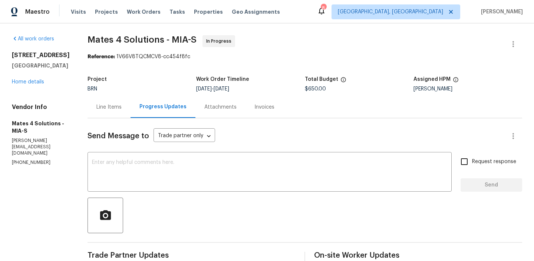
click at [99, 117] on div "Line Items" at bounding box center [109, 107] width 43 height 22
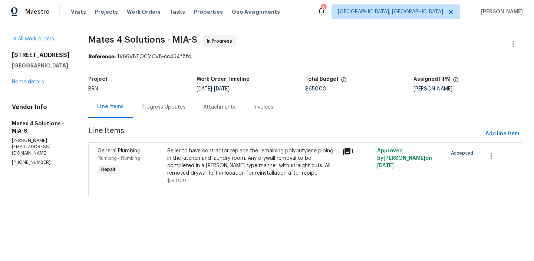
click at [236, 159] on div "Seller to have contractor replace the remaining polybutylene piping in the kitc…" at bounding box center [252, 162] width 171 height 30
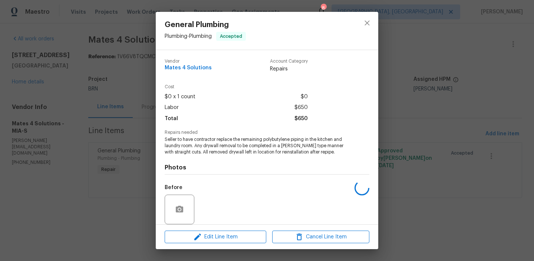
scroll to position [56, 0]
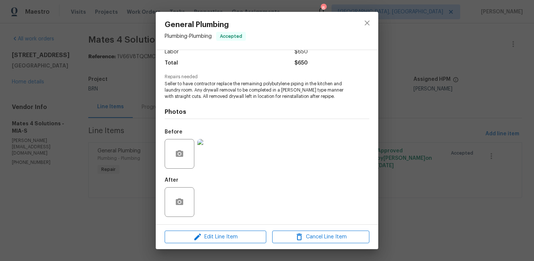
click at [109, 166] on div "General Plumbing Plumbing - Plumbing Accepted Vendor Mates 4 Solutions Account …" at bounding box center [267, 130] width 534 height 261
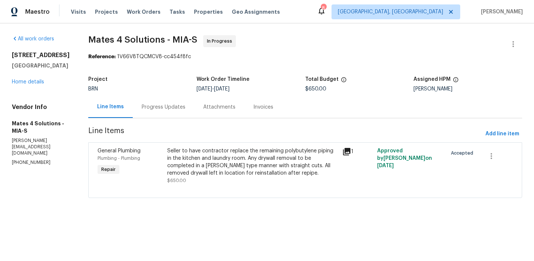
click at [167, 107] on div "Progress Updates" at bounding box center [164, 106] width 44 height 7
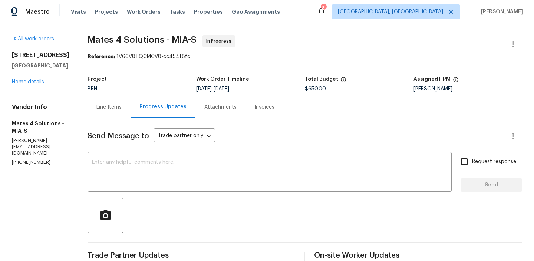
click at [35, 159] on p "(626) 977-4373" at bounding box center [41, 162] width 58 height 6
copy p "(626) 977-4373"
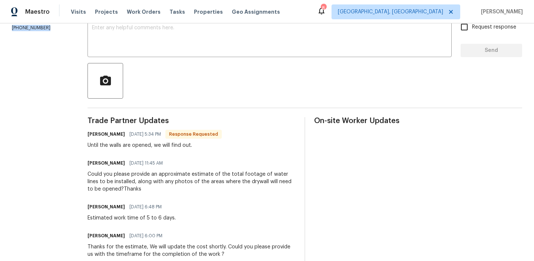
scroll to position [204, 0]
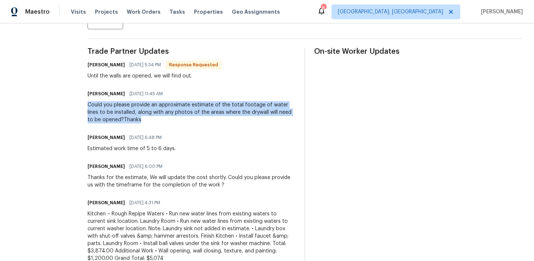
drag, startPoint x: 88, startPoint y: 100, endPoint x: 148, endPoint y: 118, distance: 62.9
click at [148, 119] on div "All work orders 7789 SE Spicewood Cir Hobe Sound, FL 33455 Home details Vendor …" at bounding box center [267, 116] width 534 height 595
copy div "Could you please provide an approximate estimate of the total footage of water …"
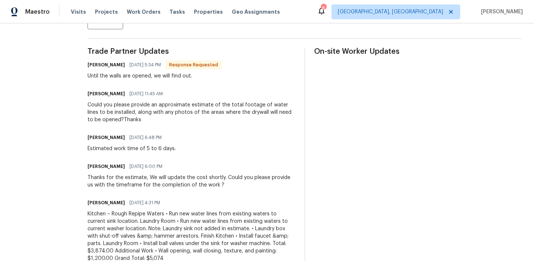
click at [167, 79] on div "Until the walls are opened, we will find out." at bounding box center [155, 75] width 134 height 7
copy div "Until the walls are opened, we will find out."
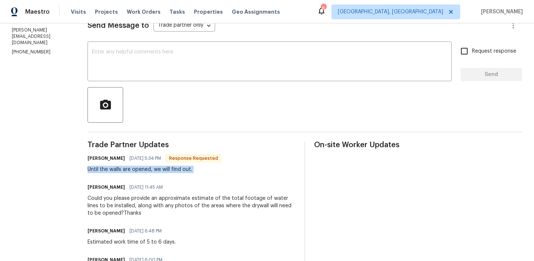
scroll to position [56, 0]
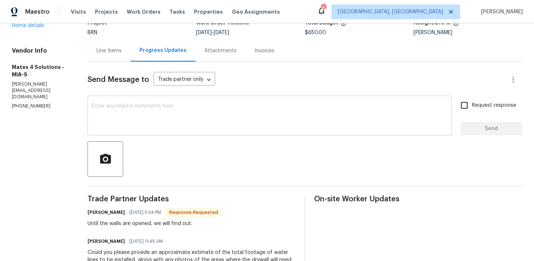
click at [127, 112] on textarea at bounding box center [269, 116] width 355 height 26
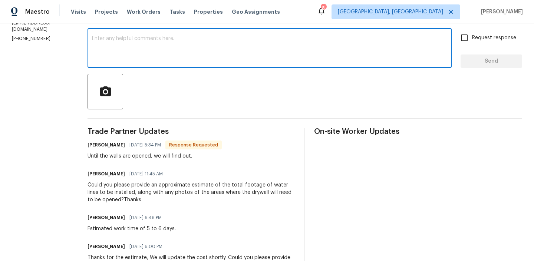
scroll to position [42, 0]
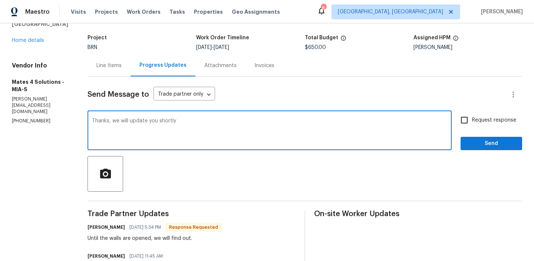
type textarea "Thanks, we will update you shortly"
click at [468, 115] on input "Request response" at bounding box center [464, 120] width 16 height 16
checkbox input "true"
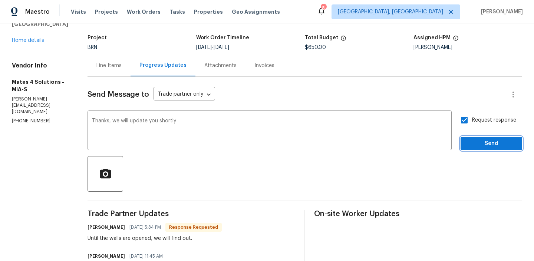
click at [470, 143] on span "Send" at bounding box center [491, 143] width 50 height 9
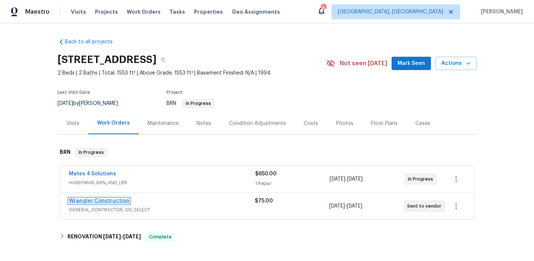
click at [82, 202] on link "Wrangler Construction" at bounding box center [99, 200] width 60 height 5
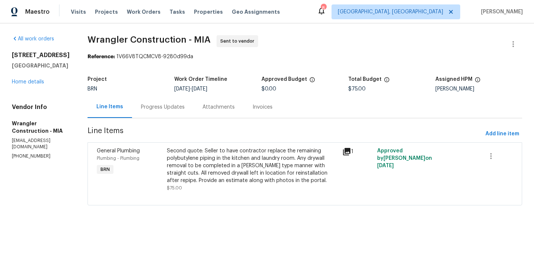
click at [11, 169] on div "All work orders [STREET_ADDRESS] Home details Vendor Info Wrangler Construction…" at bounding box center [267, 124] width 534 height 203
copy p "[PHONE_NUMBER]"
click at [35, 150] on p "[EMAIL_ADDRESS][DOMAIN_NAME]" at bounding box center [41, 144] width 58 height 13
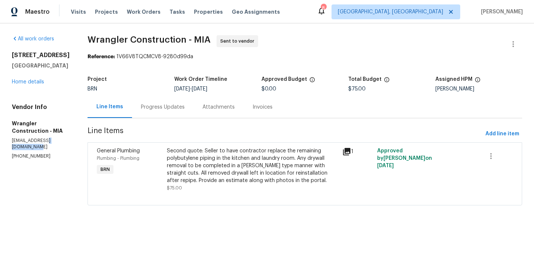
click at [35, 150] on p "[EMAIL_ADDRESS][DOMAIN_NAME]" at bounding box center [41, 144] width 58 height 13
copy p "[EMAIL_ADDRESS][DOMAIN_NAME]"
click at [24, 175] on section "All work orders [STREET_ADDRESS] Home details Vendor Info Wrangler Construction…" at bounding box center [41, 124] width 58 height 179
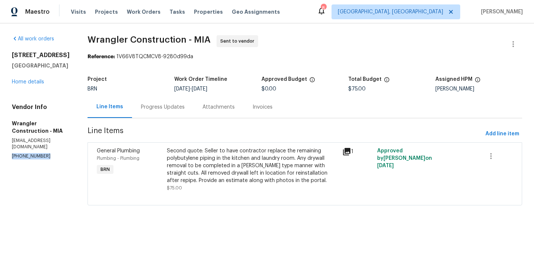
click at [24, 175] on section "All work orders [STREET_ADDRESS] Home details Vendor Info Wrangler Construction…" at bounding box center [41, 124] width 58 height 179
copy p "[PHONE_NUMBER]"
click at [167, 104] on div "Progress Updates" at bounding box center [163, 106] width 44 height 7
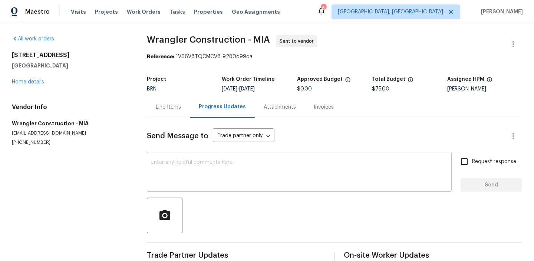
click at [181, 191] on div "x ​" at bounding box center [299, 173] width 305 height 38
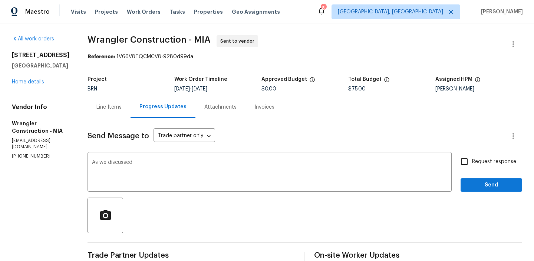
click at [35, 159] on p "[PHONE_NUMBER]" at bounding box center [41, 156] width 58 height 6
copy p "[PHONE_NUMBER]"
click at [150, 163] on textarea "As we discussed" at bounding box center [269, 173] width 355 height 26
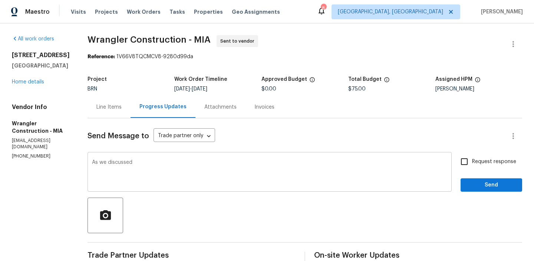
paste textarea "[PHONE_NUMBER]"
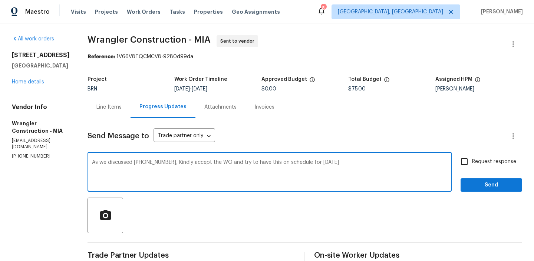
type textarea "As we discussed [PHONE_NUMBER], Kindly accept the WO and try to have this on sc…"
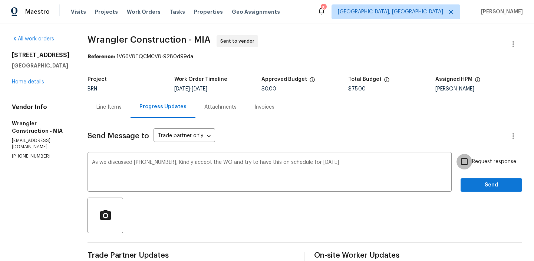
click at [464, 159] on input "Request response" at bounding box center [464, 162] width 16 height 16
checkbox input "true"
click at [468, 190] on button "Send" at bounding box center [492, 185] width 62 height 14
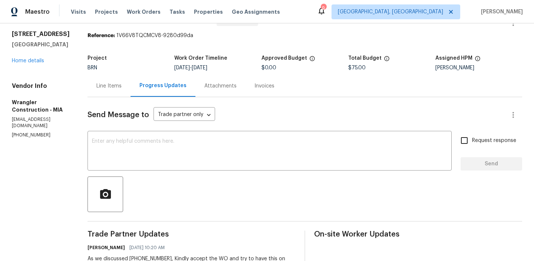
scroll to position [47, 0]
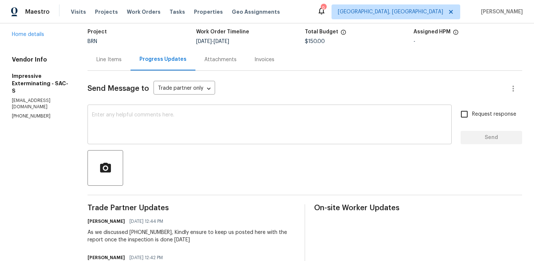
scroll to position [49, 0]
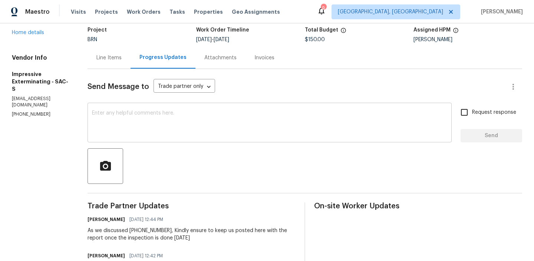
click at [101, 128] on textarea at bounding box center [269, 123] width 355 height 26
click at [27, 111] on p "[PHONE_NUMBER]" at bounding box center [41, 114] width 58 height 6
copy p "[PHONE_NUMBER]"
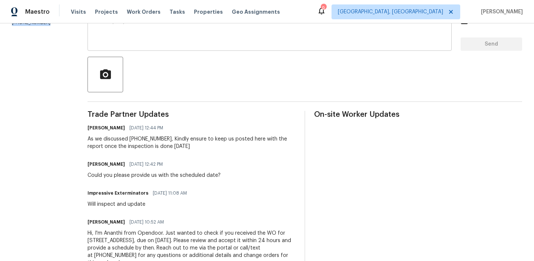
scroll to position [0, 0]
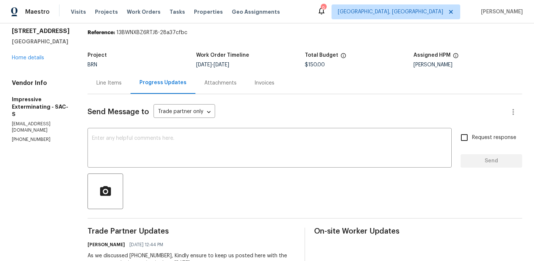
scroll to position [26, 0]
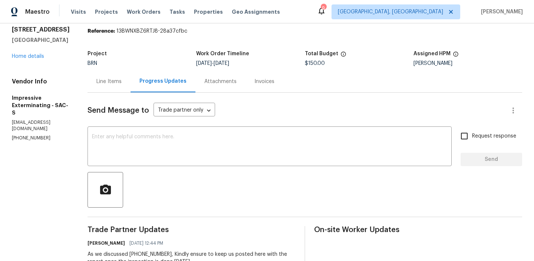
click at [118, 84] on div "Line Items" at bounding box center [108, 81] width 25 height 7
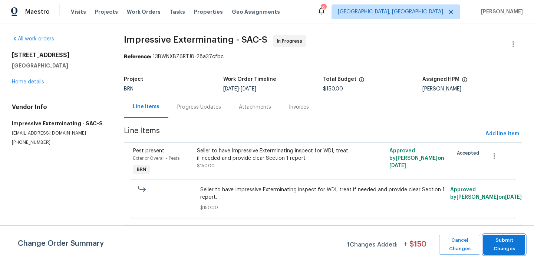
click at [506, 236] on button "Submit Changes" at bounding box center [504, 245] width 42 height 20
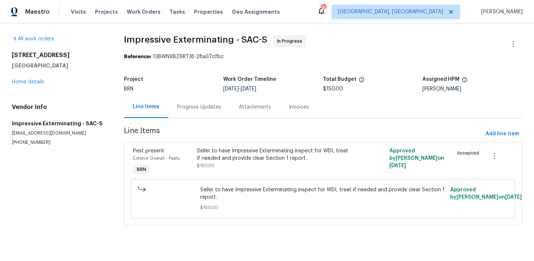
click at [188, 110] on div "Progress Updates" at bounding box center [199, 106] width 44 height 7
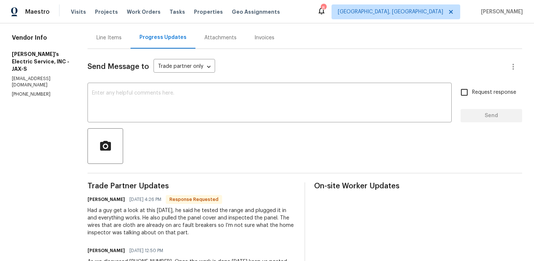
scroll to position [72, 0]
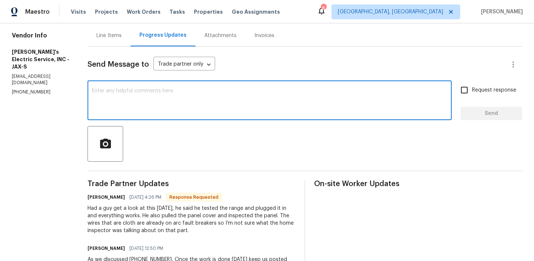
click at [116, 102] on textarea at bounding box center [269, 101] width 355 height 26
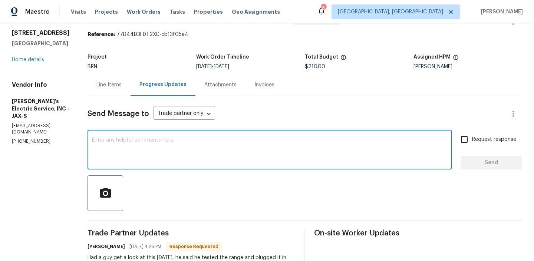
scroll to position [0, 0]
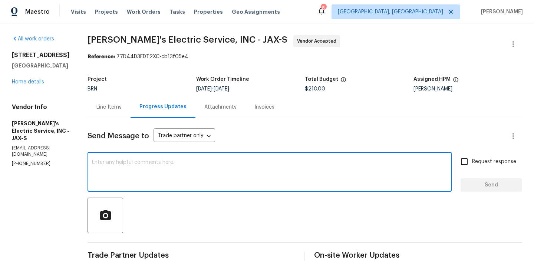
click at [105, 95] on div "Project BRN Work Order Timeline [DATE] - [DATE] Total Budget $210.00 Assigned H…" at bounding box center [305, 84] width 435 height 24
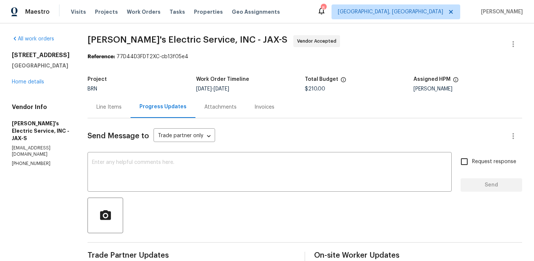
click at [105, 95] on div "Project BRN Work Order Timeline [DATE] - [DATE] Total Budget $210.00 Assigned H…" at bounding box center [305, 84] width 435 height 24
click at [96, 110] on div "Line Items" at bounding box center [108, 106] width 25 height 7
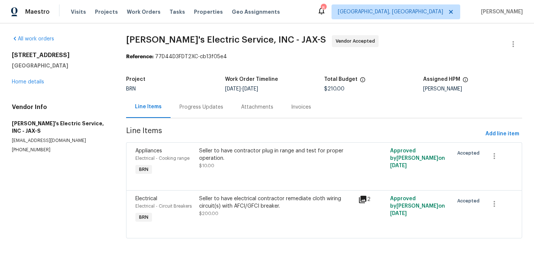
click at [232, 215] on div "Seller to have electrical contractor remediate cloth wiring circuit(s) with AFC…" at bounding box center [276, 206] width 155 height 22
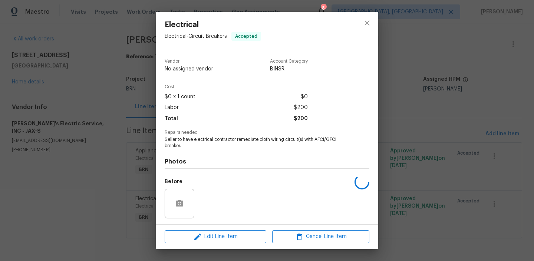
scroll to position [50, 0]
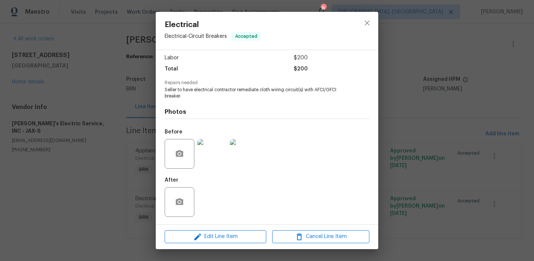
click at [202, 164] on img at bounding box center [212, 154] width 30 height 30
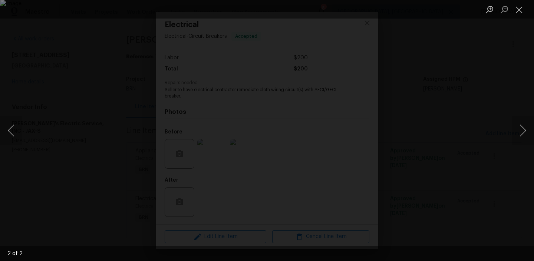
click at [49, 105] on div "Lightbox" at bounding box center [267, 130] width 534 height 261
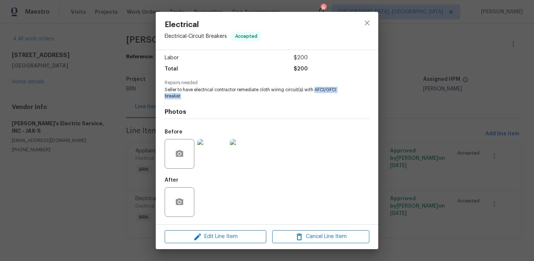
drag, startPoint x: 316, startPoint y: 89, endPoint x: 340, endPoint y: 96, distance: 25.2
click at [340, 96] on span "Seller to have electrical contractor remediate cloth wiring circuit(s) with AFC…" at bounding box center [257, 93] width 184 height 13
copy span "AFCI/GFCI breaker."
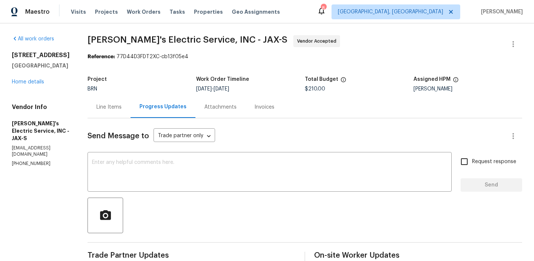
click at [96, 118] on div "Line Items" at bounding box center [109, 107] width 43 height 22
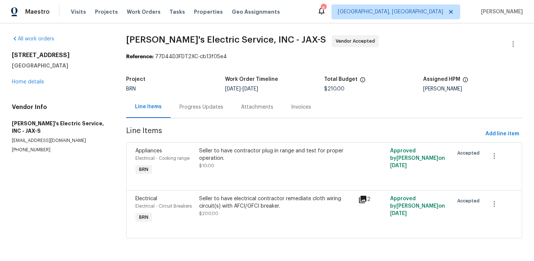
click at [245, 191] on div "Electrical Electrical - Circuit Breakers BRN Seller to have electrical contract…" at bounding box center [324, 214] width 396 height 48
click at [230, 207] on div "Seller to have electrical contractor remediate cloth wiring circuit(s) with AFC…" at bounding box center [276, 202] width 155 height 15
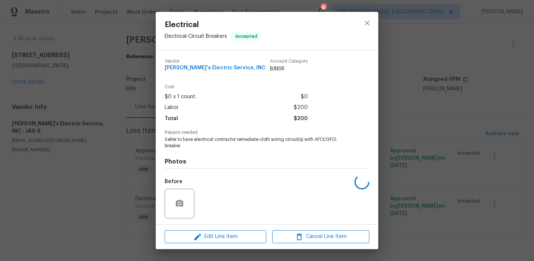
scroll to position [50, 0]
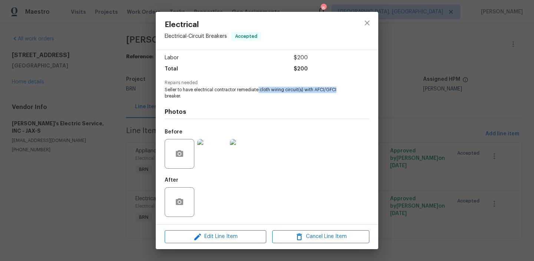
drag, startPoint x: 259, startPoint y: 91, endPoint x: 337, endPoint y: 90, distance: 78.6
click at [337, 90] on span "Seller to have electrical contractor remediate cloth wiring circuit(s) with AFC…" at bounding box center [257, 93] width 184 height 13
copy span "cloth wiring circuit(s) with AFCI/GFCI"
click at [284, 99] on div "Photos Before After" at bounding box center [267, 160] width 205 height 122
drag, startPoint x: 260, startPoint y: 90, endPoint x: 269, endPoint y: 94, distance: 9.6
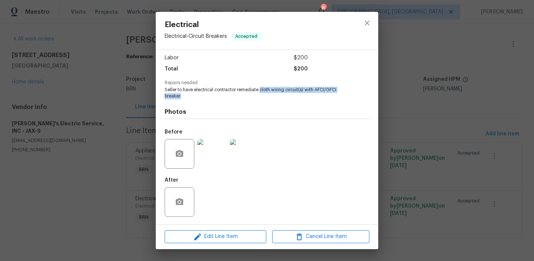
click at [269, 94] on span "Seller to have electrical contractor remediate cloth wiring circuit(s) with AFC…" at bounding box center [257, 93] width 184 height 13
copy span "cloth wiring circuit(s) with AFCI/GFCI breaker."
click at [205, 150] on img at bounding box center [212, 154] width 30 height 30
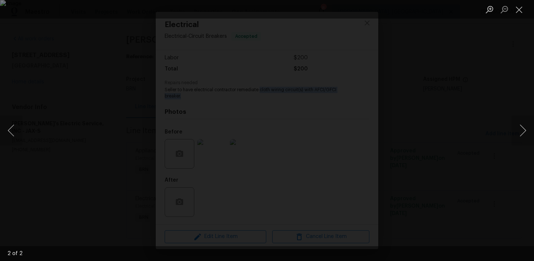
click at [66, 80] on div "Lightbox" at bounding box center [267, 130] width 534 height 261
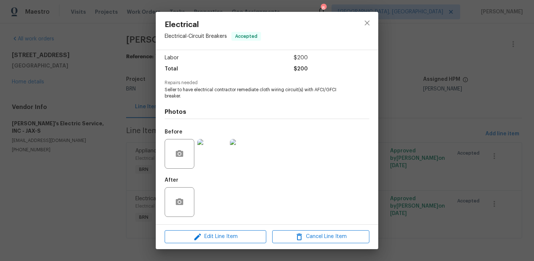
click at [79, 92] on div "Electrical Electrical - Circuit Breakers Accepted Vendor Jack's Electric Servic…" at bounding box center [267, 130] width 534 height 261
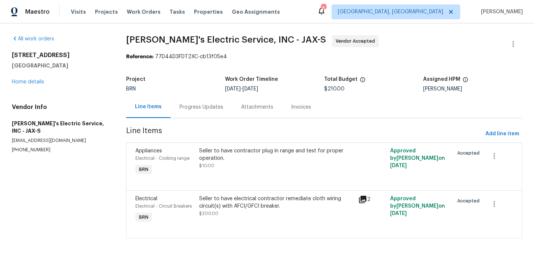
click at [178, 91] on div "BRN" at bounding box center [175, 88] width 99 height 5
click at [185, 102] on div "Progress Updates" at bounding box center [202, 107] width 62 height 22
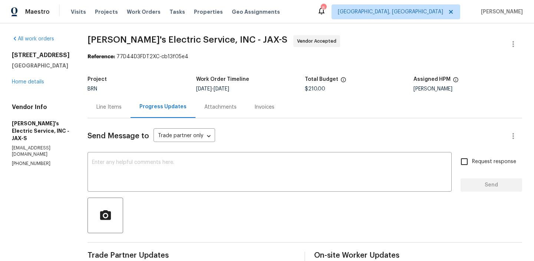
click at [104, 99] on div "Line Items" at bounding box center [109, 107] width 43 height 22
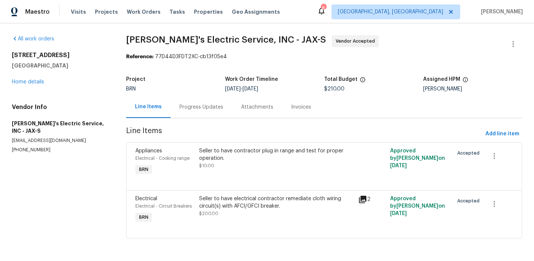
click at [223, 157] on div "Seller to have contractor plug in range and test for proper operation." at bounding box center [276, 154] width 155 height 15
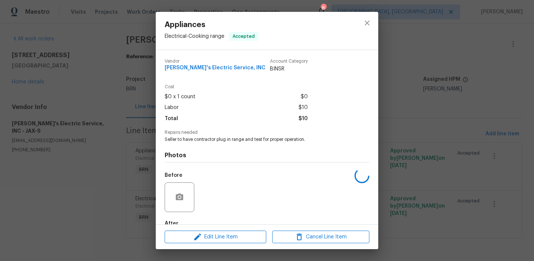
scroll to position [43, 0]
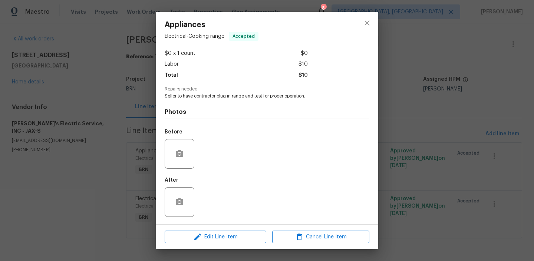
click at [86, 128] on div "Appliances Electrical - Cooking range Accepted Vendor Jack's Electric Service, …" at bounding box center [267, 130] width 534 height 261
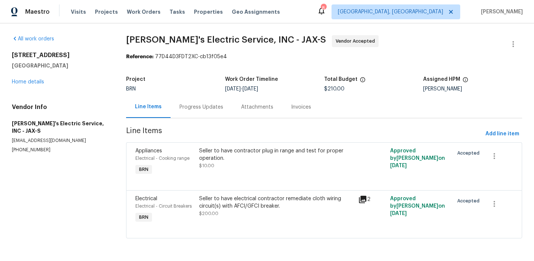
click at [214, 202] on div "Seller to have electrical contractor remediate cloth wiring circuit(s) with AFC…" at bounding box center [276, 202] width 155 height 15
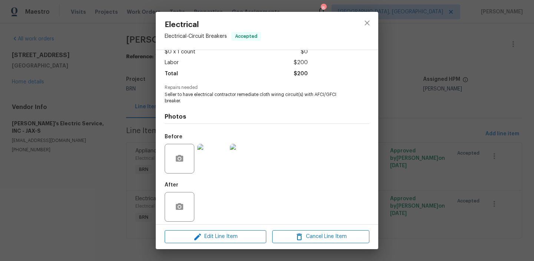
scroll to position [50, 0]
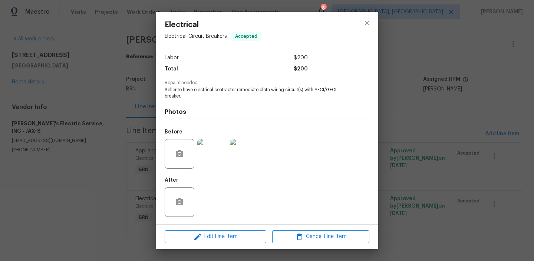
click at [211, 157] on img at bounding box center [212, 154] width 30 height 30
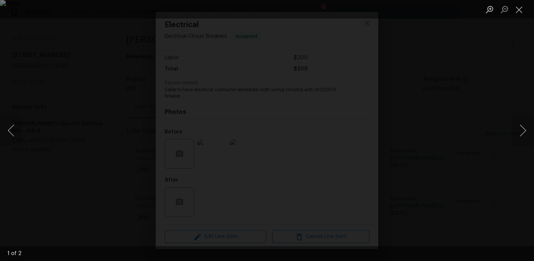
click at [103, 123] on div "Lightbox" at bounding box center [267, 130] width 534 height 261
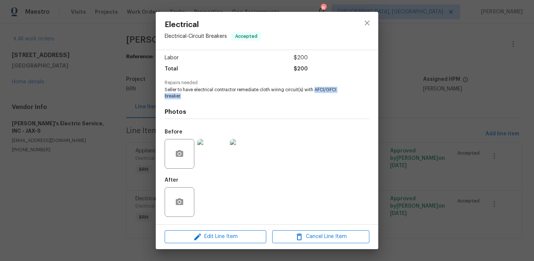
drag, startPoint x: 315, startPoint y: 91, endPoint x: 324, endPoint y: 93, distance: 9.2
click at [324, 93] on span "Seller to have electrical contractor remediate cloth wiring circuit(s) with AFC…" at bounding box center [257, 93] width 184 height 13
click at [221, 163] on img at bounding box center [212, 154] width 30 height 30
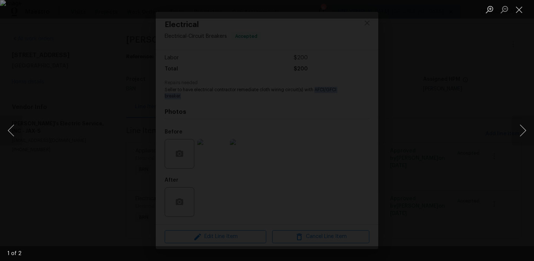
click at [78, 175] on div "Lightbox" at bounding box center [267, 130] width 534 height 261
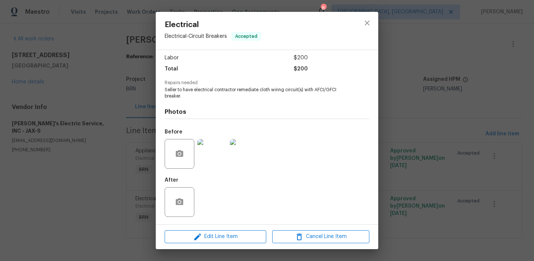
click at [99, 150] on div "Electrical Electrical - Circuit Breakers Accepted Vendor Jack's Electric Servic…" at bounding box center [267, 130] width 534 height 261
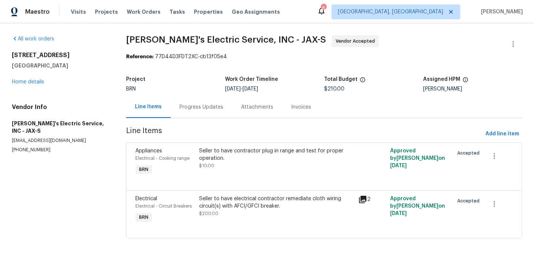
click at [185, 100] on div "Progress Updates" at bounding box center [202, 107] width 62 height 22
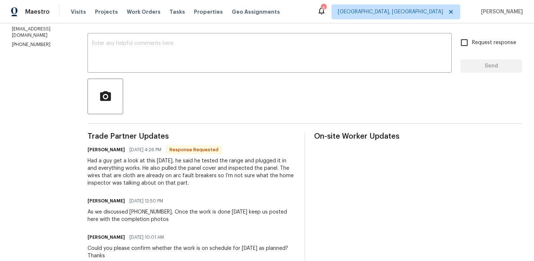
scroll to position [123, 0]
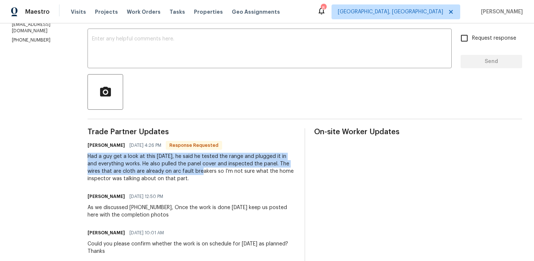
drag, startPoint x: 79, startPoint y: 156, endPoint x: 184, endPoint y: 173, distance: 107.0
click at [184, 173] on div "All work orders 4011 Anvers Blvd Jacksonville, FL 32210 Home details Vendor Inf…" at bounding box center [267, 182] width 534 height 565
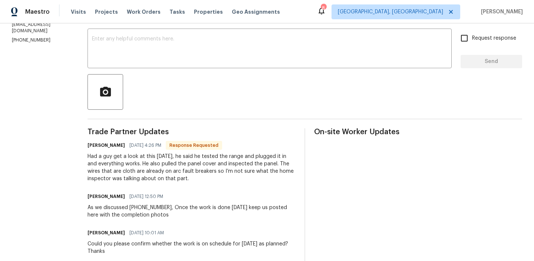
click at [182, 180] on div "Had a guy get a look at this today, he said he tested the range and plugged it …" at bounding box center [192, 168] width 208 height 30
click at [153, 178] on div "Had a guy get a look at this today, he said he tested the range and plugged it …" at bounding box center [192, 168] width 208 height 30
click at [142, 169] on div "Had a guy get a look at this today, he said he tested the range and plugged it …" at bounding box center [192, 168] width 208 height 30
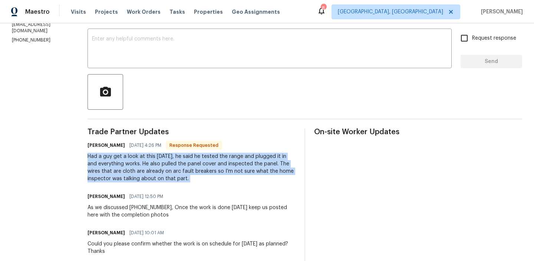
click at [142, 169] on div "Had a guy get a look at this today, he said he tested the range and plugged it …" at bounding box center [192, 168] width 208 height 30
copy div "Had a guy get a look at this today, he said he tested the range and plugged it …"
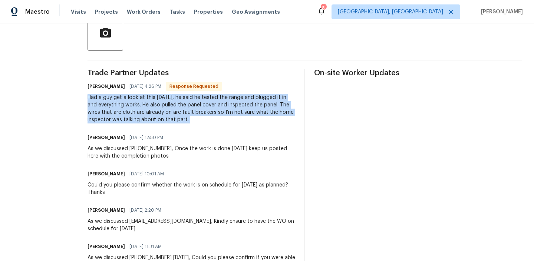
scroll to position [185, 0]
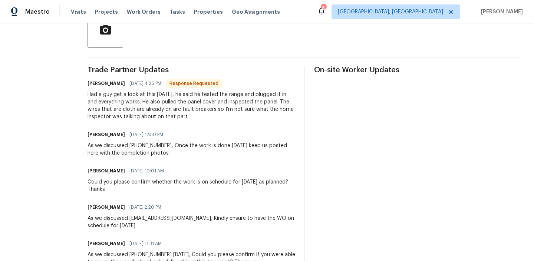
click at [126, 116] on div "Had a guy get a look at this today, he said he tested the range and plugged it …" at bounding box center [192, 106] width 208 height 30
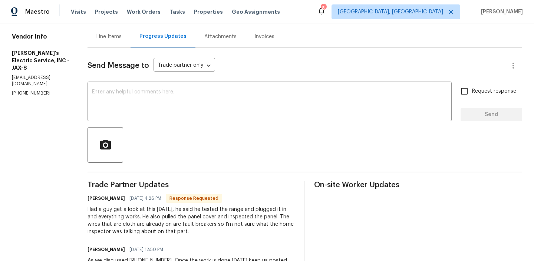
scroll to position [55, 0]
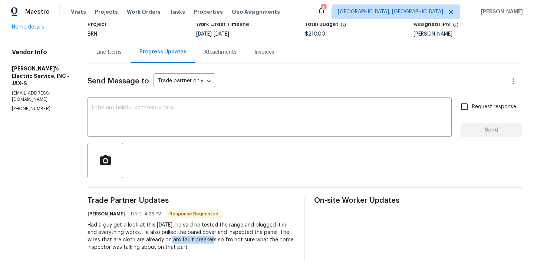
drag, startPoint x: 154, startPoint y: 241, endPoint x: 195, endPoint y: 240, distance: 41.5
click at [195, 240] on div "Had a guy get a look at this today, he said he tested the range and plugged it …" at bounding box center [192, 236] width 208 height 30
copy div "arc fault breakers"
click at [92, 43] on div "Line Items" at bounding box center [109, 52] width 43 height 22
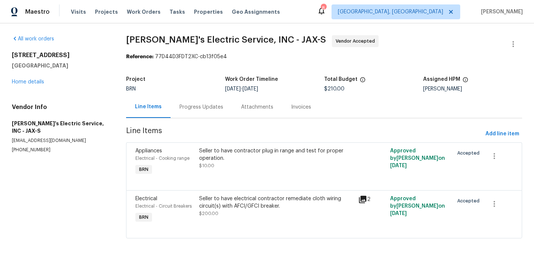
click at [218, 204] on div "Seller to have electrical contractor remediate cloth wiring circuit(s) with AFC…" at bounding box center [276, 202] width 155 height 15
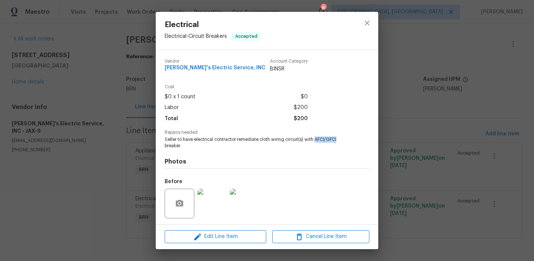
drag, startPoint x: 315, startPoint y: 139, endPoint x: 339, endPoint y: 139, distance: 24.1
click at [339, 139] on span "Seller to have electrical contractor remediate cloth wiring circuit(s) with AFC…" at bounding box center [257, 142] width 184 height 13
click at [327, 138] on span "Seller to have electrical contractor remediate cloth wiring circuit(s) with AFC…" at bounding box center [257, 142] width 184 height 13
drag, startPoint x: 316, startPoint y: 140, endPoint x: 325, endPoint y: 145, distance: 9.8
click at [325, 145] on span "Seller to have electrical contractor remediate cloth wiring circuit(s) with AFC…" at bounding box center [257, 142] width 184 height 13
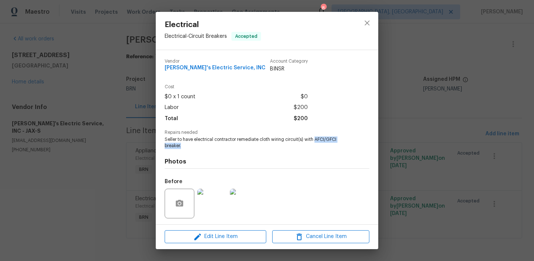
copy span "AFCI/GFCI breaker."
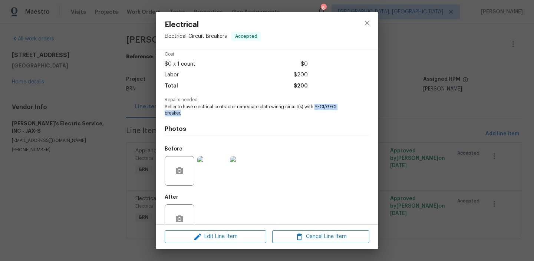
scroll to position [50, 0]
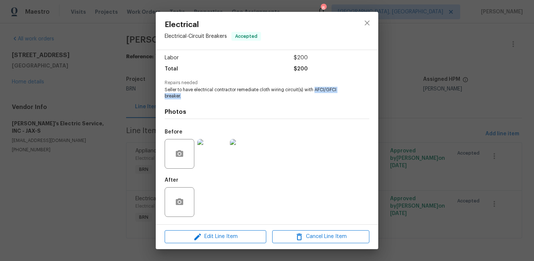
click at [202, 162] on img at bounding box center [212, 154] width 30 height 30
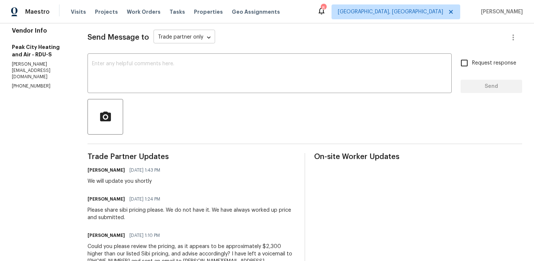
scroll to position [103, 0]
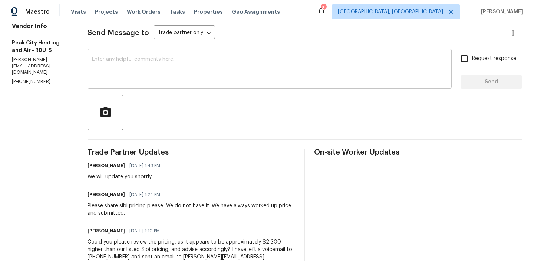
click at [150, 68] on textarea at bounding box center [269, 70] width 355 height 26
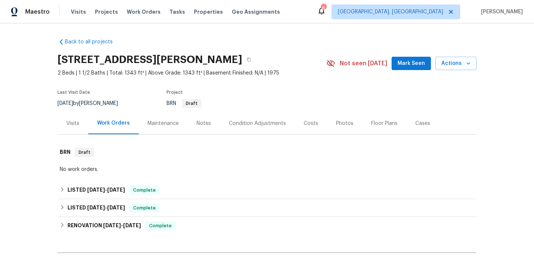
scroll to position [185, 0]
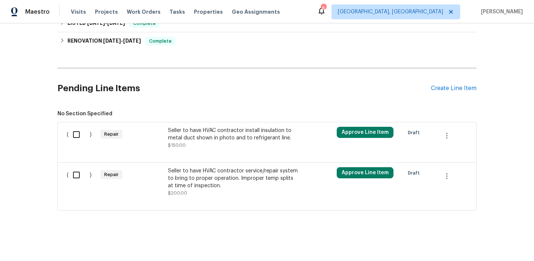
click at [197, 137] on div "Seller to have HVAC contractor install insulation to metal duct shown in photo …" at bounding box center [233, 134] width 131 height 15
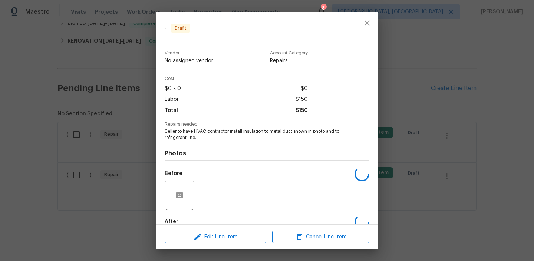
scroll to position [42, 0]
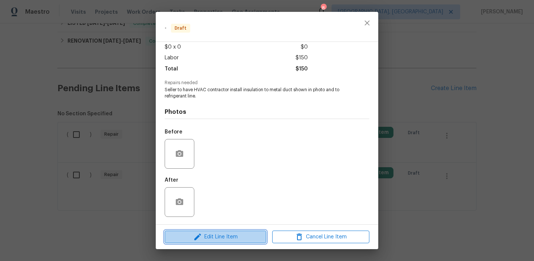
click at [201, 235] on icon "button" at bounding box center [197, 236] width 9 height 9
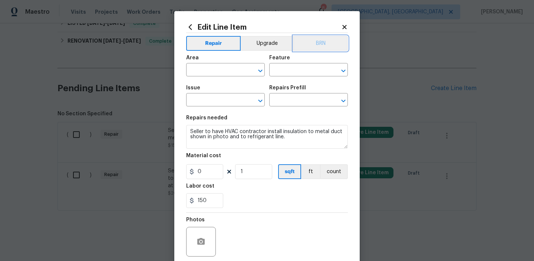
click at [319, 40] on button "BRN" at bounding box center [320, 43] width 55 height 15
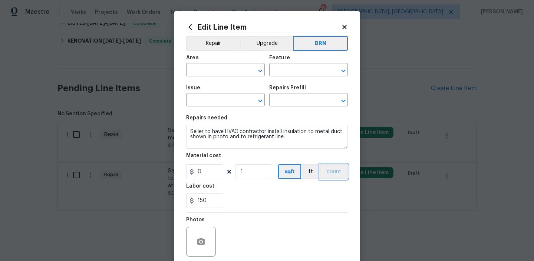
click at [332, 170] on button "count" at bounding box center [334, 171] width 28 height 15
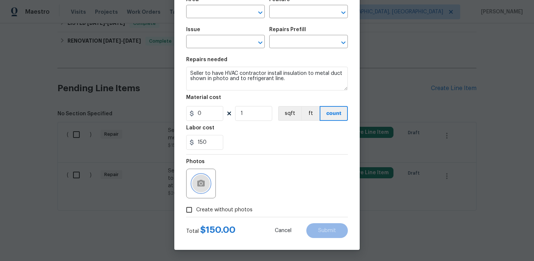
click at [204, 182] on icon "button" at bounding box center [200, 183] width 7 height 7
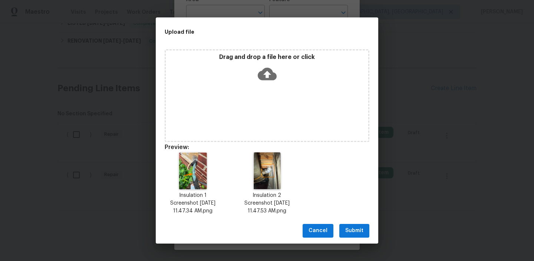
click at [349, 227] on span "Submit" at bounding box center [354, 230] width 18 height 9
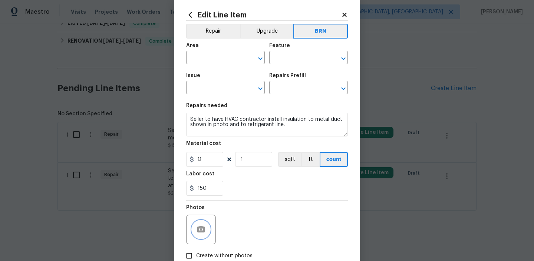
scroll to position [0, 0]
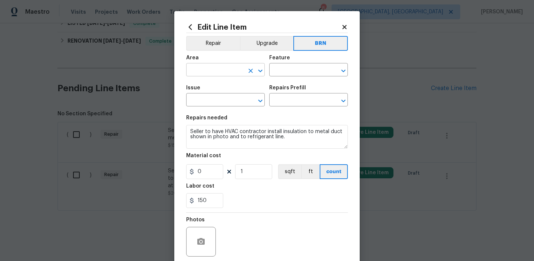
click at [212, 69] on input "text" at bounding box center [215, 70] width 58 height 11
click at [211, 87] on li "HVAC" at bounding box center [225, 87] width 79 height 12
type input "HVAC"
click at [287, 72] on input "text" at bounding box center [298, 70] width 58 height 11
type input "hvca"
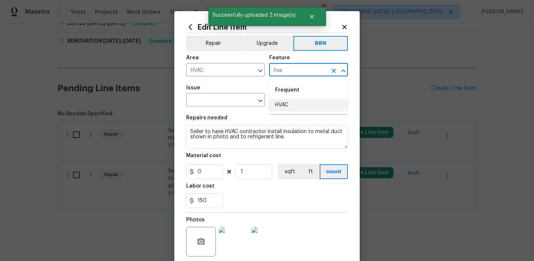
click at [281, 109] on li "HVAC" at bounding box center [308, 105] width 79 height 12
type input "HVAC"
click at [215, 100] on input "text" at bounding box center [215, 100] width 58 height 11
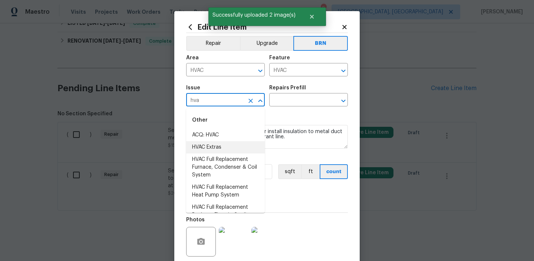
click at [208, 143] on li "HVAC Extras" at bounding box center [225, 147] width 79 height 12
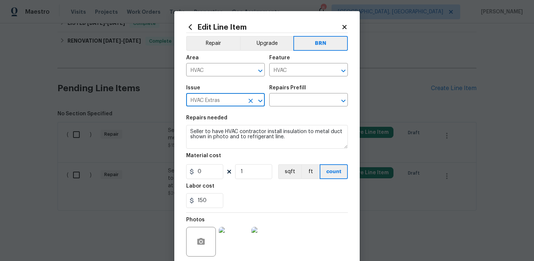
type input "HVAC Extras"
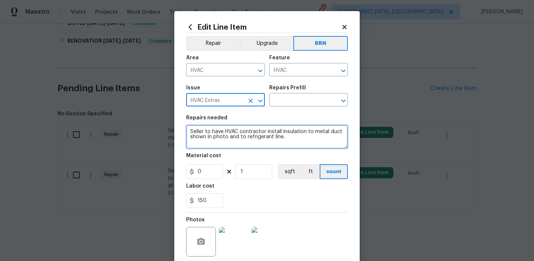
click at [209, 136] on textarea "Seller to have HVAC contractor install insulation to metal duct shown in photo …" at bounding box center [267, 137] width 162 height 24
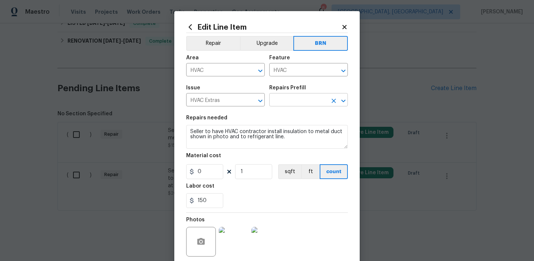
click at [279, 98] on input "text" at bounding box center [298, 100] width 58 height 11
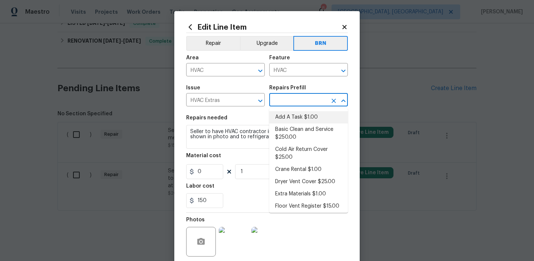
click at [281, 113] on li "Add A Task $1.00" at bounding box center [308, 117] width 79 height 12
type input "Add A Task $1.00"
type textarea "HPM to detail"
type input "1"
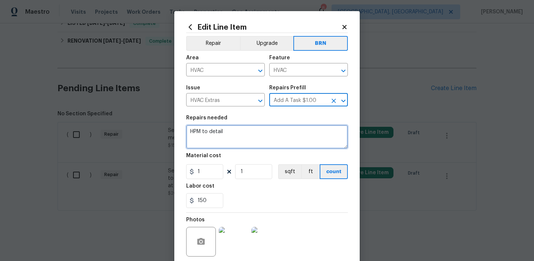
click at [239, 132] on textarea "HPM to detail" at bounding box center [267, 137] width 162 height 24
paste textarea "Seller to have HVAC contractor install insulation to metal duct shown in photo …"
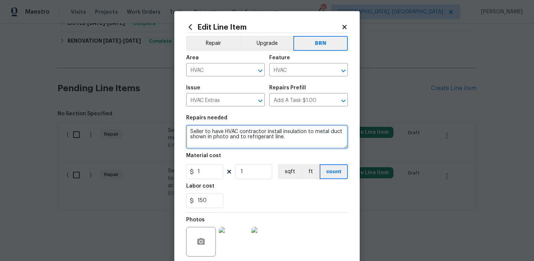
type textarea "Seller to have HVAC contractor install insulation to metal duct shown in photo …"
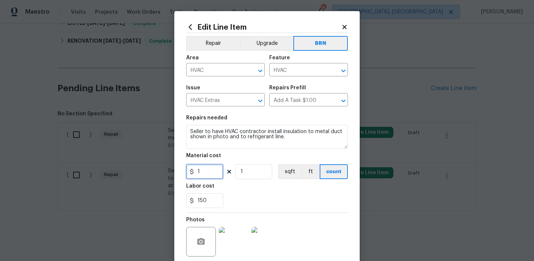
click at [212, 167] on input "1" at bounding box center [204, 171] width 37 height 15
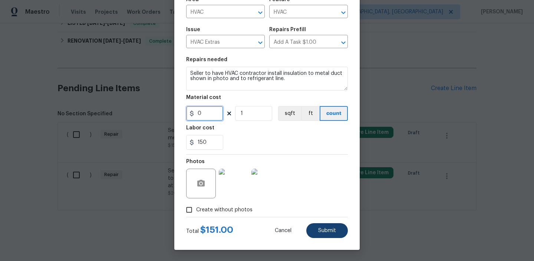
type input "0"
click at [327, 231] on span "Submit" at bounding box center [327, 231] width 18 height 6
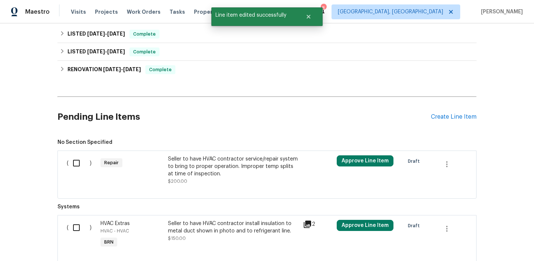
scroll to position [185, 0]
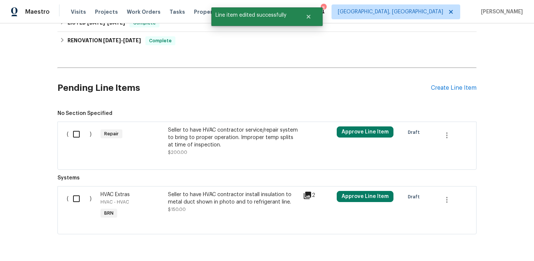
click at [204, 130] on div "Seller to have HVAC contractor service/repair system to bring to proper operati…" at bounding box center [233, 137] width 131 height 22
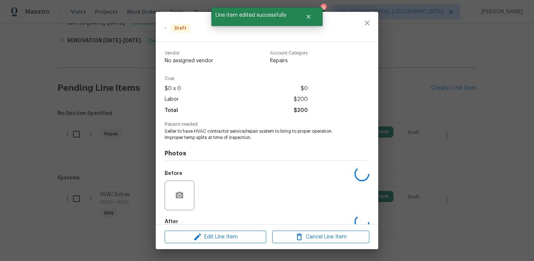
scroll to position [42, 0]
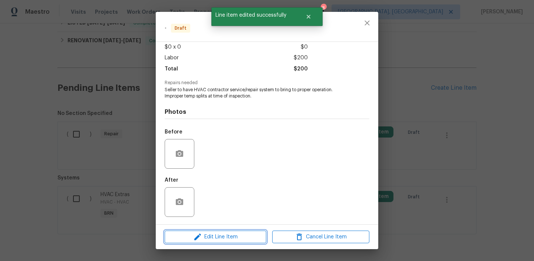
click at [222, 231] on button "Edit Line Item" at bounding box center [216, 237] width 102 height 13
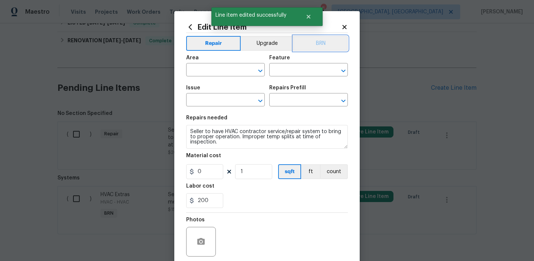
click at [318, 37] on button "BRN" at bounding box center [320, 43] width 55 height 15
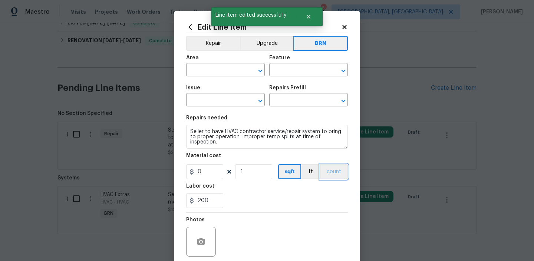
click at [343, 174] on button "count" at bounding box center [334, 171] width 28 height 15
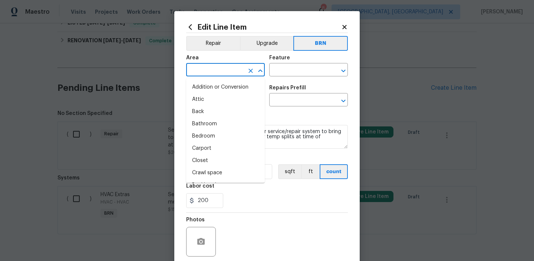
click at [212, 72] on input "text" at bounding box center [215, 70] width 58 height 11
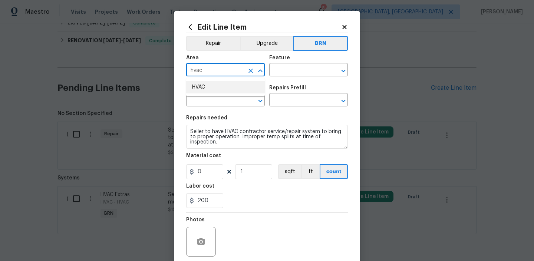
click at [206, 91] on li "HVAC" at bounding box center [225, 87] width 79 height 12
type input "HVAC"
click at [305, 73] on input "text" at bounding box center [298, 70] width 58 height 11
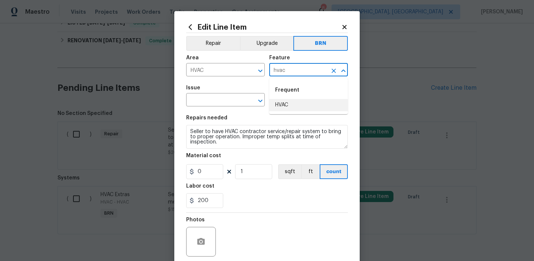
click at [284, 101] on li "HVAC" at bounding box center [308, 105] width 79 height 12
type input "HVAC"
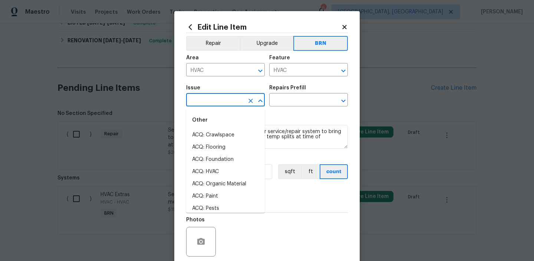
click at [215, 100] on input "text" at bounding box center [215, 100] width 58 height 11
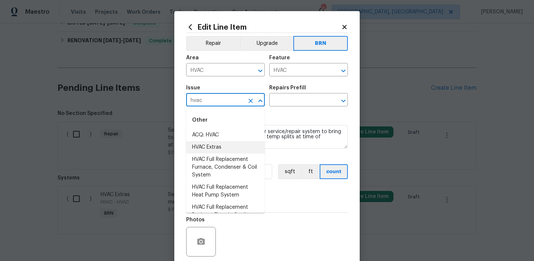
click at [213, 148] on li "HVAC Extras" at bounding box center [225, 147] width 79 height 12
type input "HVAC Extras"
click at [213, 148] on textarea "Seller to have HVAC contractor service/repair system to bring to proper operati…" at bounding box center [267, 137] width 162 height 24
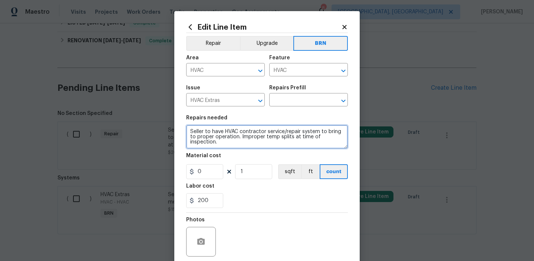
click at [213, 148] on textarea "Seller to have HVAC contractor service/repair system to bring to proper operati…" at bounding box center [267, 137] width 162 height 24
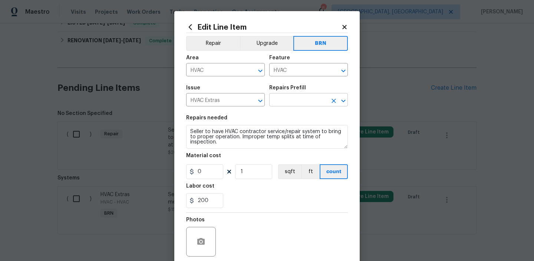
click at [295, 95] on input "text" at bounding box center [298, 100] width 58 height 11
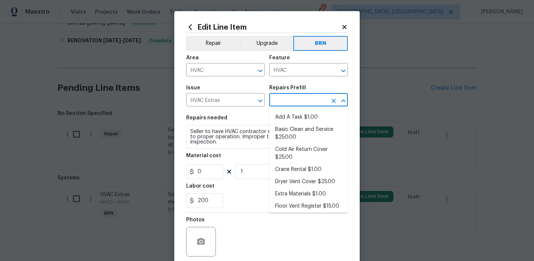
click at [291, 121] on li "Add A Task $1.00" at bounding box center [308, 117] width 79 height 12
type input "Add A Task $1.00"
type textarea "HPM to detail"
type input "1"
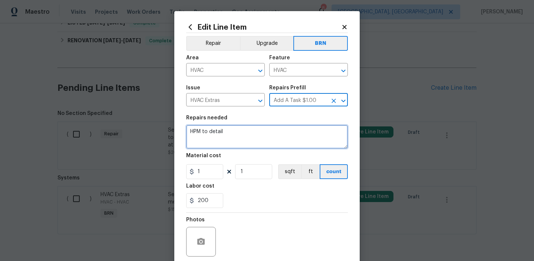
click at [233, 143] on textarea "HPM to detail" at bounding box center [267, 137] width 162 height 24
paste textarea "Seller to have HVAC contractor service/repair system to bring to proper operati…"
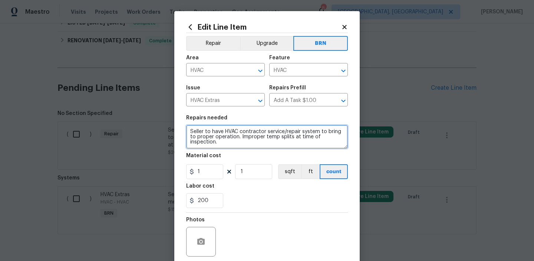
type textarea "Seller to have HVAC contractor service/repair system to bring to proper operati…"
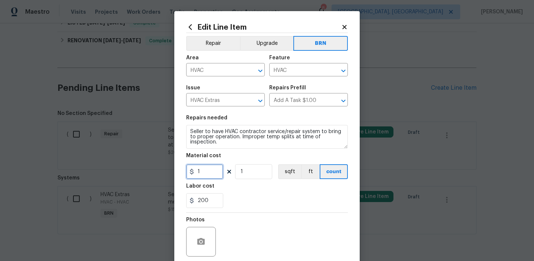
click at [208, 174] on input "1" at bounding box center [204, 171] width 37 height 15
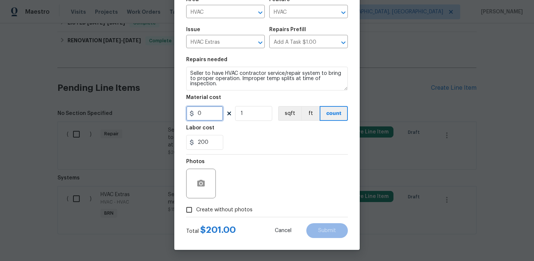
type input "0"
click at [192, 210] on input "Create without photos" at bounding box center [189, 210] width 14 height 14
checkbox input "true"
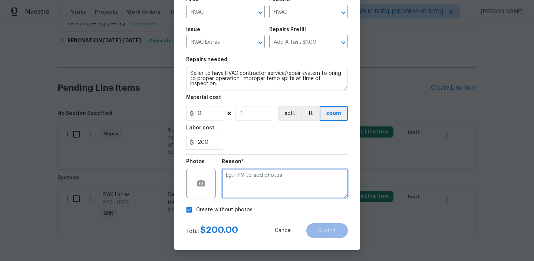
click at [253, 185] on textarea at bounding box center [285, 184] width 126 height 30
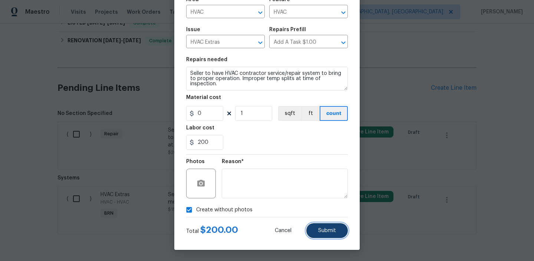
click at [324, 235] on button "Submit" at bounding box center [327, 230] width 42 height 15
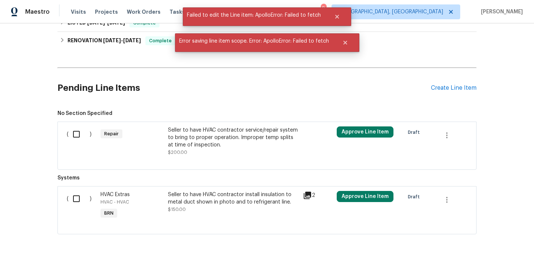
scroll to position [0, 0]
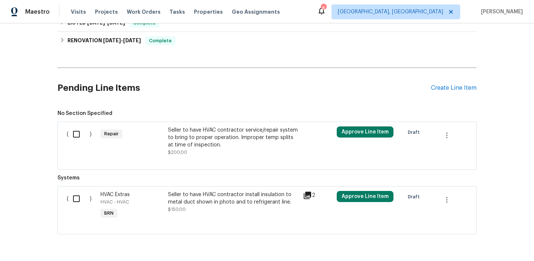
click at [77, 138] on input "checkbox" at bounding box center [79, 134] width 21 height 16
checkbox input "true"
click at [87, 207] on input "checkbox" at bounding box center [79, 199] width 21 height 16
checkbox input "true"
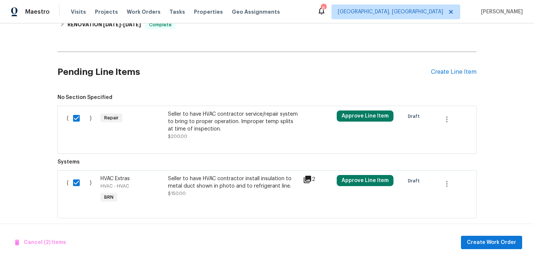
scroll to position [209, 0]
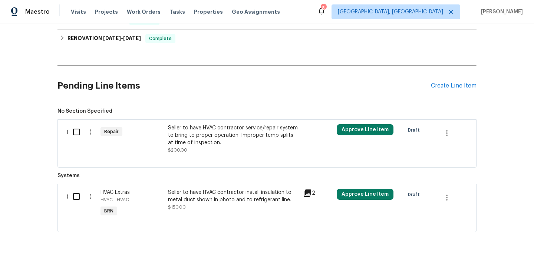
scroll to position [209, 0]
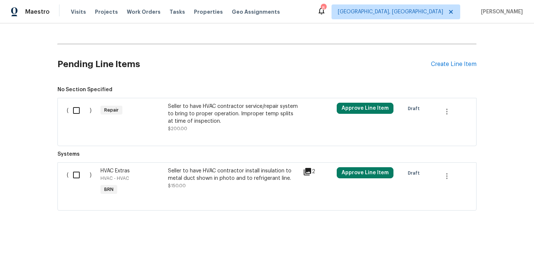
click at [84, 106] on input "checkbox" at bounding box center [79, 111] width 21 height 16
checkbox input "true"
click at [76, 179] on input "checkbox" at bounding box center [79, 175] width 21 height 16
checkbox input "true"
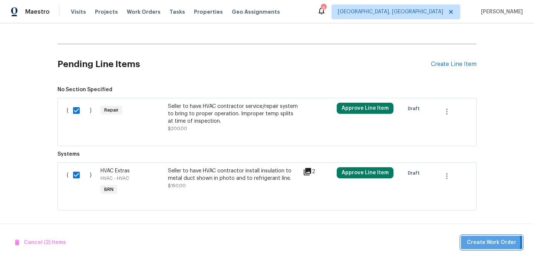
click at [482, 242] on span "Create Work Order" at bounding box center [491, 242] width 49 height 9
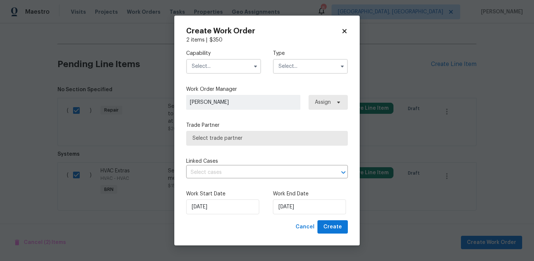
click at [223, 69] on input "text" at bounding box center [223, 66] width 75 height 15
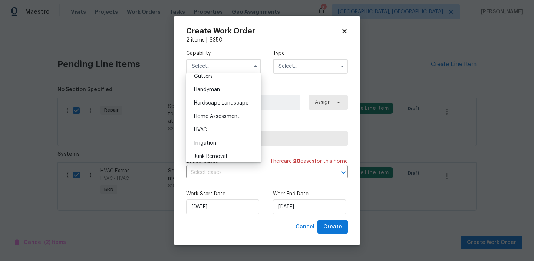
scroll to position [402, 0]
click at [205, 125] on span "HVAC" at bounding box center [200, 127] width 13 height 5
type input "HVAC"
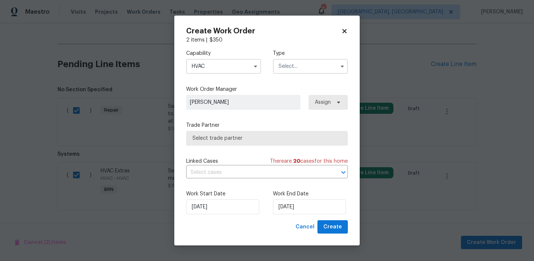
click at [290, 64] on input "text" at bounding box center [310, 66] width 75 height 15
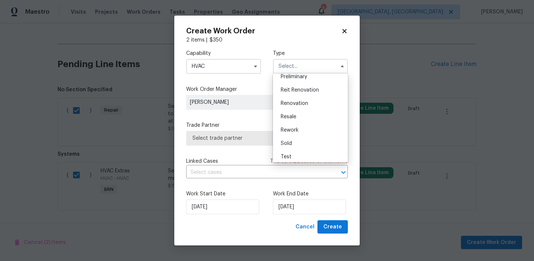
scroll to position [166, 0]
click at [292, 116] on span "Resale" at bounding box center [289, 115] width 16 height 5
type input "Resale"
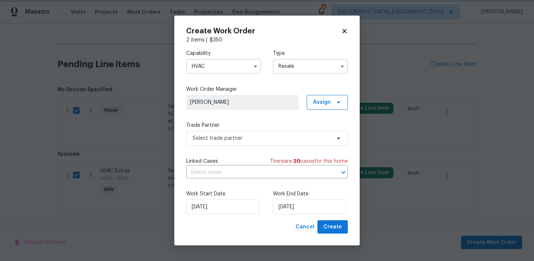
scroll to position [0, 0]
click at [223, 128] on label "Trade Partner" at bounding box center [267, 125] width 162 height 7
click at [214, 135] on span "Select trade partner" at bounding box center [261, 138] width 138 height 7
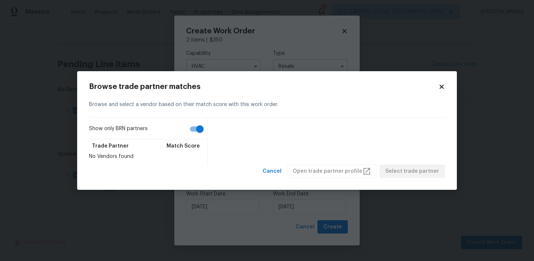
click at [192, 129] on input "Show only BRN partners" at bounding box center [200, 129] width 42 height 14
checkbox input "false"
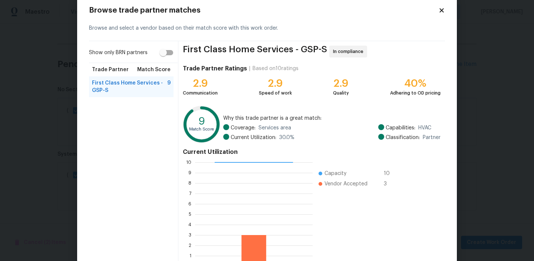
scroll to position [66, 0]
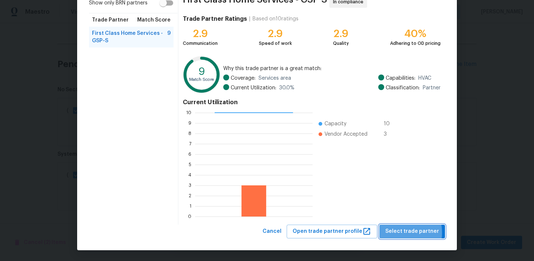
click at [400, 232] on span "Select trade partner" at bounding box center [412, 231] width 54 height 9
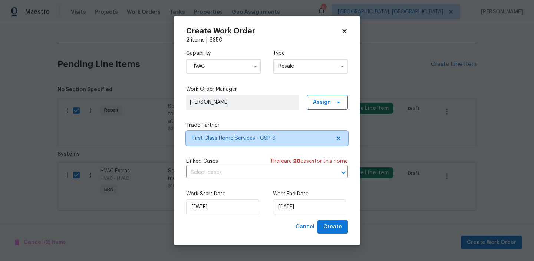
scroll to position [0, 0]
click at [210, 169] on input "text" at bounding box center [256, 172] width 141 height 11
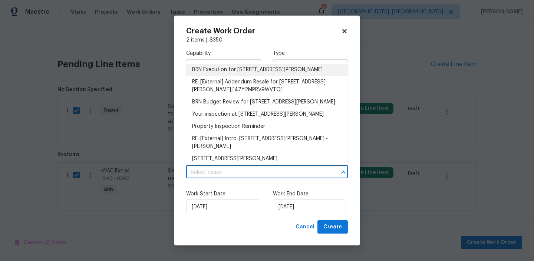
click at [201, 73] on li "BRN Execution for 103 Gilstrap Dr, Greenville, SC 29609" at bounding box center [267, 70] width 162 height 12
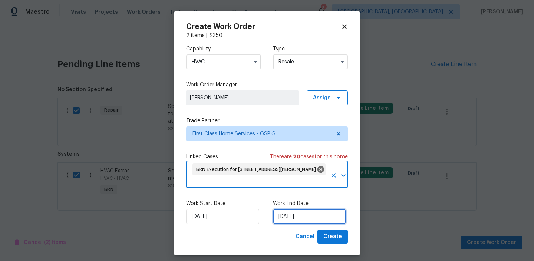
click at [296, 209] on input "[DATE]" at bounding box center [309, 216] width 73 height 15
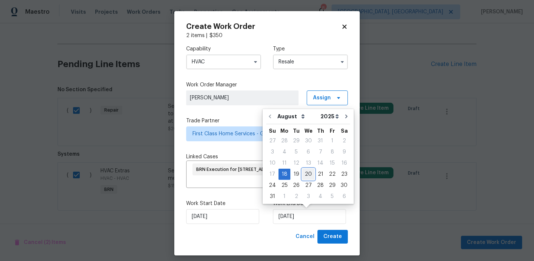
click at [306, 171] on div "20" at bounding box center [308, 174] width 12 height 10
type input "[DATE]"
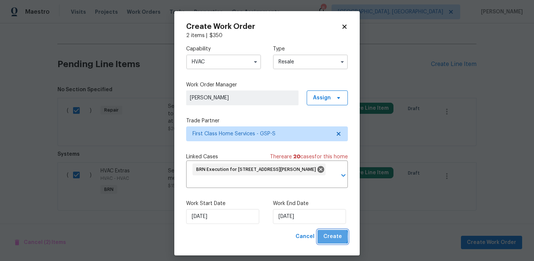
click at [329, 237] on span "Create" at bounding box center [332, 236] width 19 height 9
checkbox input "false"
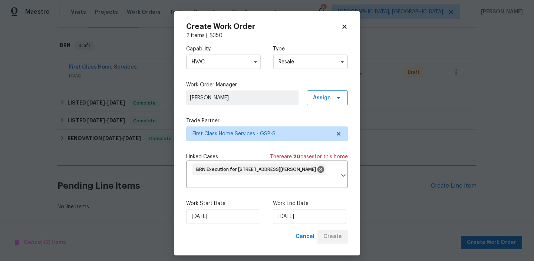
scroll to position [107, 0]
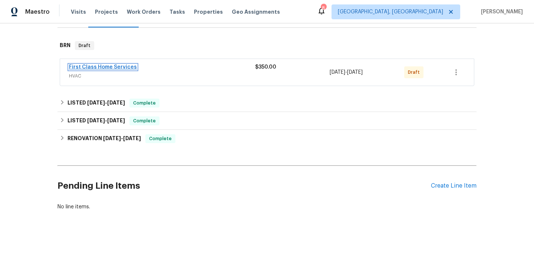
click at [118, 66] on link "First Class Home Services" at bounding box center [103, 67] width 68 height 5
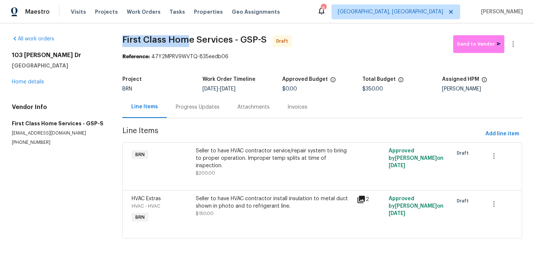
drag, startPoint x: 116, startPoint y: 44, endPoint x: 189, endPoint y: 41, distance: 72.4
click at [189, 41] on div "All work orders 103 Gilstrap Dr Greenville, SC 29609 Home details Vendor Info F…" at bounding box center [267, 141] width 534 height 236
copy span "First Class Hom"
drag, startPoint x: 192, startPoint y: 40, endPoint x: 115, endPoint y: 38, distance: 77.5
click at [115, 38] on div "All work orders 103 Gilstrap Dr Greenville, SC 29609 Home details Vendor Info F…" at bounding box center [267, 141] width 534 height 236
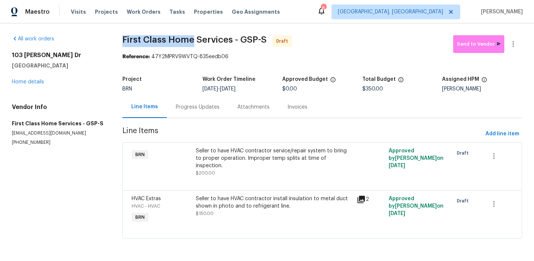
copy span "First Class Home"
click at [115, 59] on div "All work orders 103 Gilstrap Dr Greenville, SC 29609 Home details Vendor Info F…" at bounding box center [267, 141] width 534 height 236
click at [189, 102] on div "Progress Updates" at bounding box center [198, 107] width 62 height 22
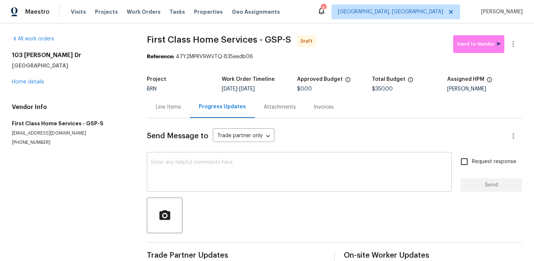
click at [191, 158] on div "x ​" at bounding box center [299, 173] width 305 height 38
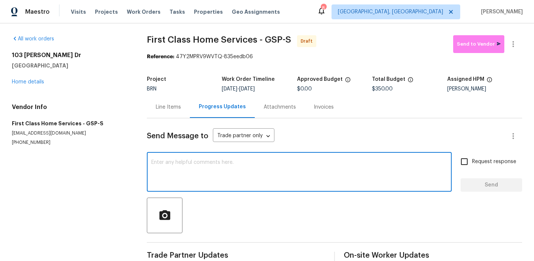
paste textarea "Hi, I'm Ananthi from Opendoor. Just wanted to check if you received the WO for …"
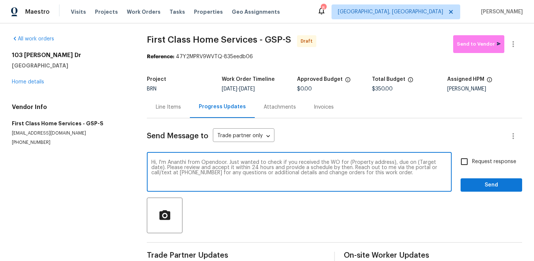
drag, startPoint x: 390, startPoint y: 162, endPoint x: 347, endPoint y: 162, distance: 43.8
click at [347, 162] on textarea "Hi, I'm Ananthi from Opendoor. Just wanted to check if you received the WO for …" at bounding box center [299, 173] width 296 height 26
paste textarea "103 Gilstrap Dr, Greenville, SC 29609"
drag, startPoint x: 250, startPoint y: 90, endPoint x: 280, endPoint y: 90, distance: 30.0
click at [280, 90] on div "[DATE] - [DATE]" at bounding box center [259, 88] width 75 height 5
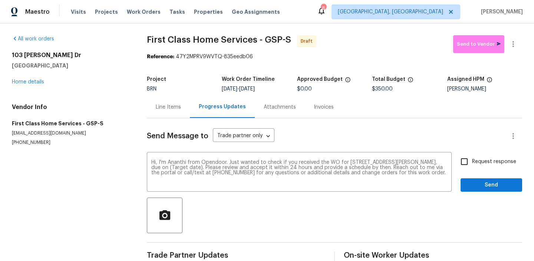
copy span "[DATE]"
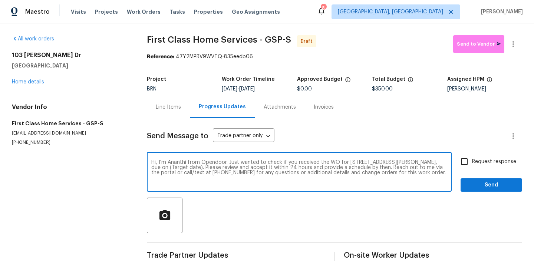
drag, startPoint x: 201, startPoint y: 168, endPoint x: 169, endPoint y: 168, distance: 32.3
click at [169, 168] on textarea "Hi, I'm Ananthi from Opendoor. Just wanted to check if you received the WO for …" at bounding box center [299, 173] width 296 height 26
paste textarea "[DATE]"
click at [168, 168] on textarea "Hi, I'm Ananthi from Opendoor. Just wanted to check if you received the WO for …" at bounding box center [299, 173] width 296 height 26
type textarea "Hi, I'm Ananthi from Opendoor. Just wanted to check if you received the WO for …"
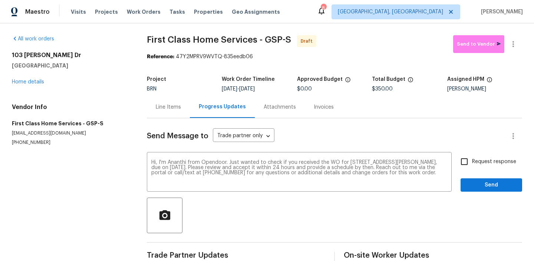
click at [473, 164] on span "Request response" at bounding box center [494, 162] width 44 height 8
click at [472, 164] on input "Request response" at bounding box center [464, 162] width 16 height 16
checkbox input "true"
click at [478, 181] on span "Send" at bounding box center [491, 185] width 50 height 9
click at [518, 39] on button "button" at bounding box center [513, 44] width 18 height 18
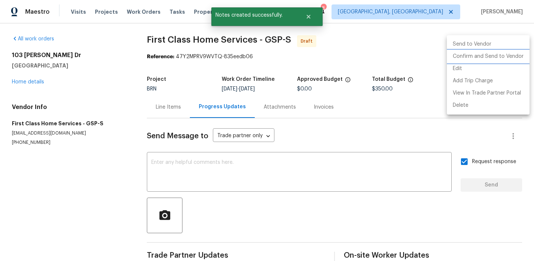
click at [484, 57] on li "Confirm and Send to Vendor" at bounding box center [488, 56] width 83 height 12
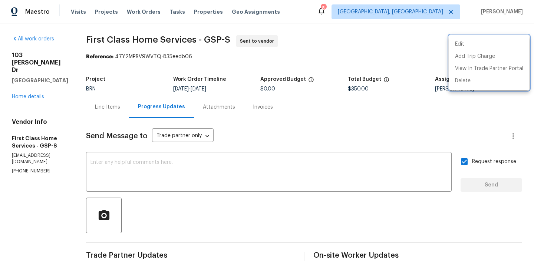
click at [126, 152] on div at bounding box center [267, 130] width 534 height 261
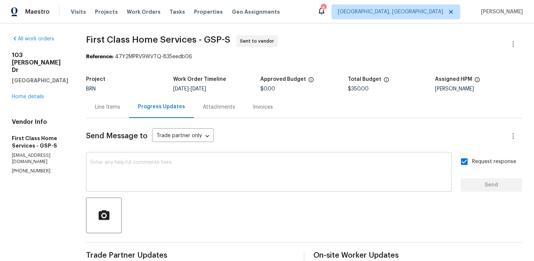
click at [110, 164] on textarea at bounding box center [268, 173] width 357 height 26
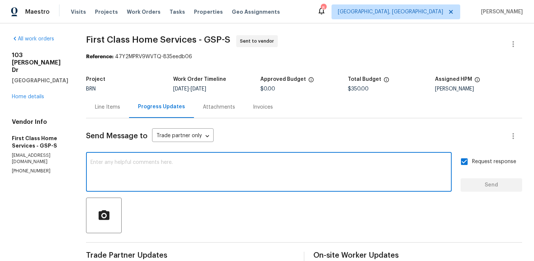
scroll to position [73, 0]
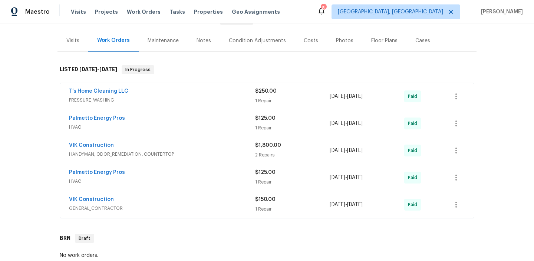
scroll to position [79, 0]
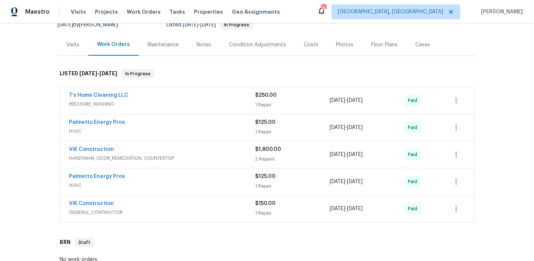
click at [148, 95] on div "T’s Home Cleaning LLC" at bounding box center [162, 96] width 186 height 9
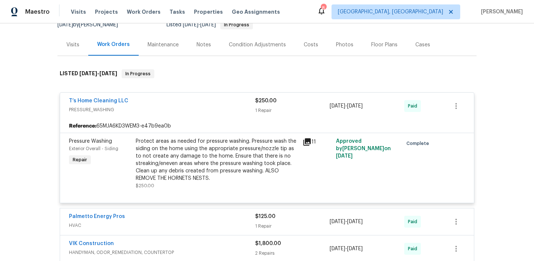
click at [150, 104] on div "T’s Home Cleaning LLC" at bounding box center [162, 101] width 186 height 9
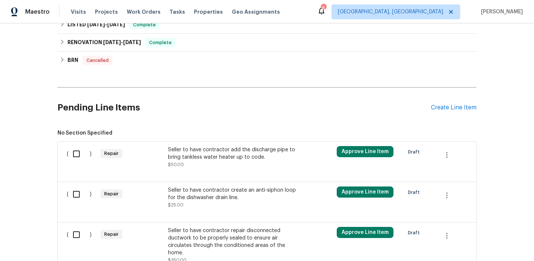
scroll to position [441, 0]
click at [209, 148] on div "Seller to have contractor add the discharge pipe to bring tankless water heater…" at bounding box center [233, 153] width 131 height 15
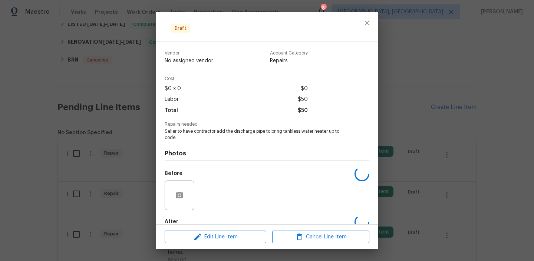
scroll to position [42, 0]
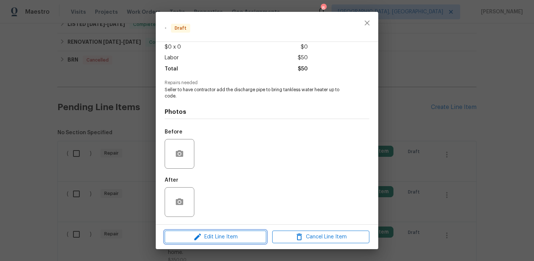
click at [200, 234] on icon "button" at bounding box center [197, 237] width 7 height 7
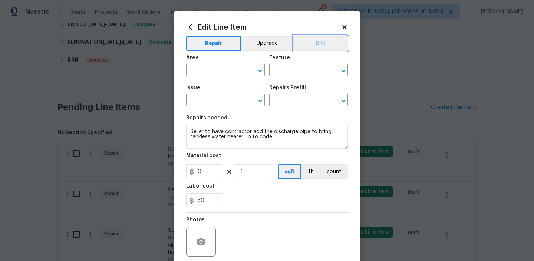
click at [326, 47] on button "BRN" at bounding box center [320, 43] width 55 height 15
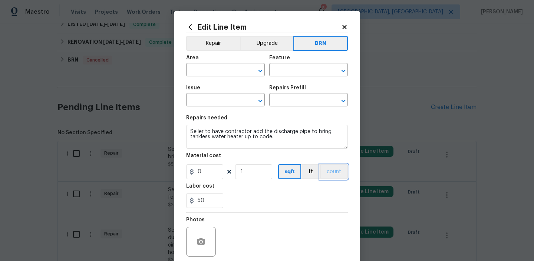
click at [334, 165] on button "count" at bounding box center [334, 171] width 28 height 15
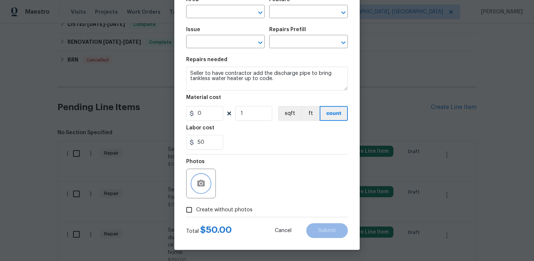
click at [203, 180] on icon "button" at bounding box center [201, 183] width 9 height 9
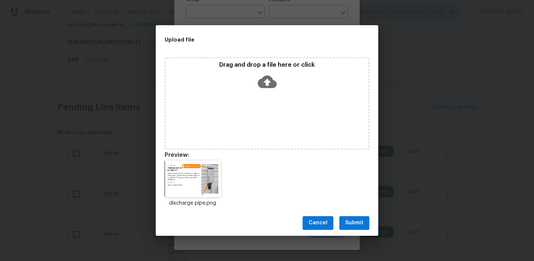
click at [352, 222] on span "Submit" at bounding box center [354, 222] width 18 height 9
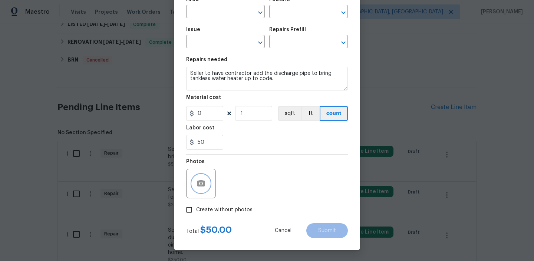
scroll to position [0, 0]
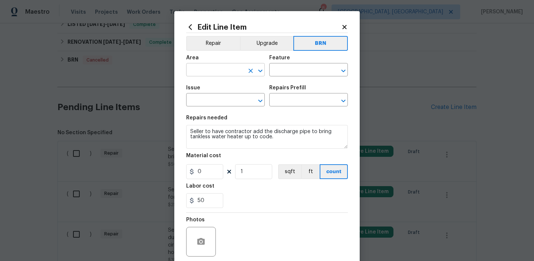
click at [209, 69] on input "text" at bounding box center [215, 70] width 58 height 11
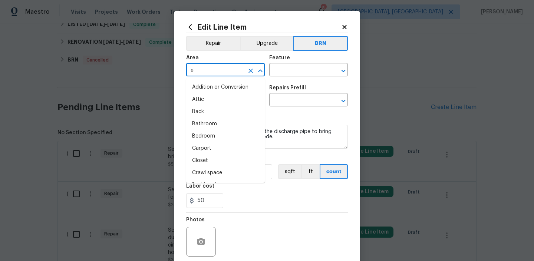
type input "ex"
click at [220, 88] on li "Addition or Conversion" at bounding box center [225, 87] width 79 height 12
type input "Addition or Conversion"
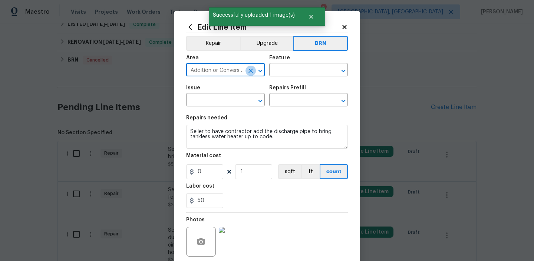
click at [248, 71] on icon "Clear" at bounding box center [250, 70] width 7 height 7
type input "d"
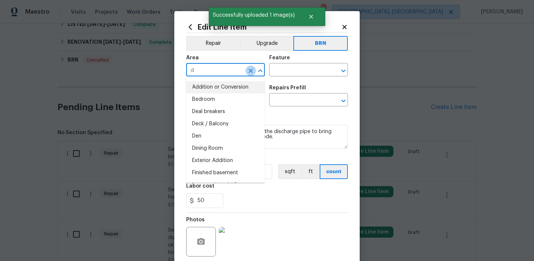
click at [249, 67] on button "Clear" at bounding box center [250, 71] width 10 height 10
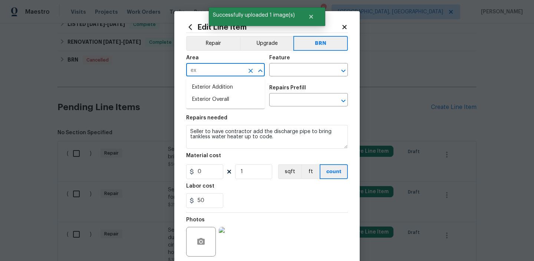
click at [228, 84] on li "Exterior Addition" at bounding box center [225, 87] width 79 height 12
type input "Exterior Addition"
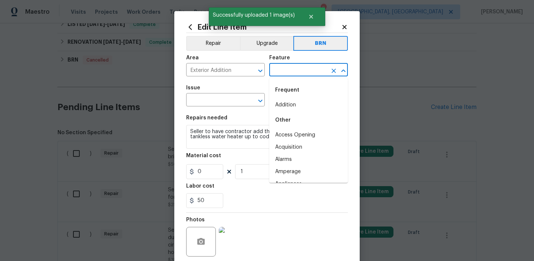
click at [286, 69] on input "text" at bounding box center [298, 70] width 58 height 11
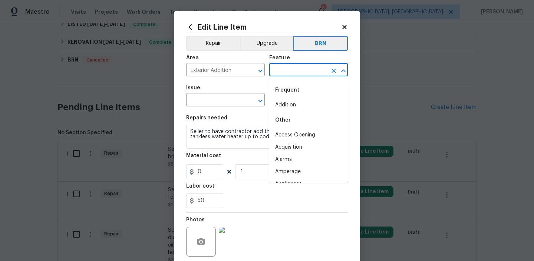
click at [234, 154] on div "Material cost" at bounding box center [267, 158] width 162 height 10
click at [283, 71] on input "text" at bounding box center [298, 70] width 58 height 11
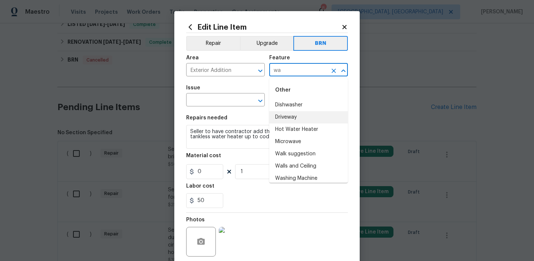
click at [288, 127] on li "Hot Water Heater" at bounding box center [308, 129] width 79 height 12
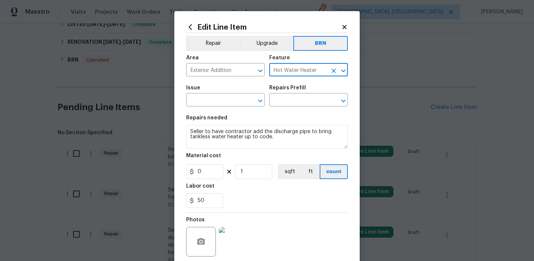
type input "Hot Water Heater"
click at [219, 108] on span "Issue ​" at bounding box center [225, 96] width 79 height 30
click at [213, 101] on input "text" at bounding box center [215, 100] width 58 height 11
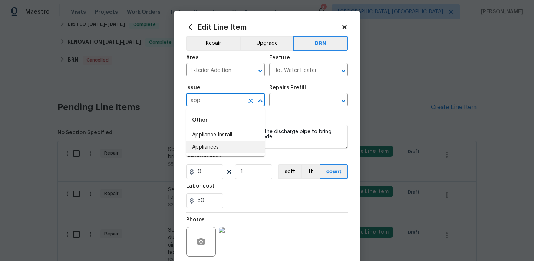
click at [213, 143] on li "Appliances" at bounding box center [225, 147] width 79 height 12
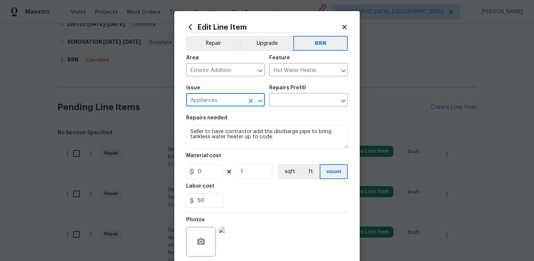
type input "Appliances"
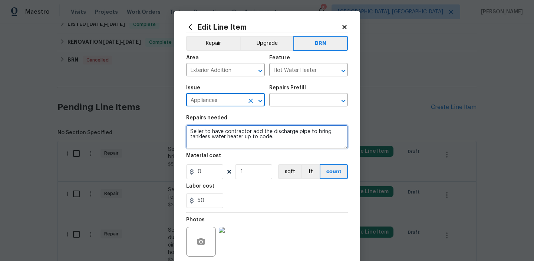
click at [220, 133] on textarea "Seller to have contractor add the discharge pipe to bring tankless water heater…" at bounding box center [267, 137] width 162 height 24
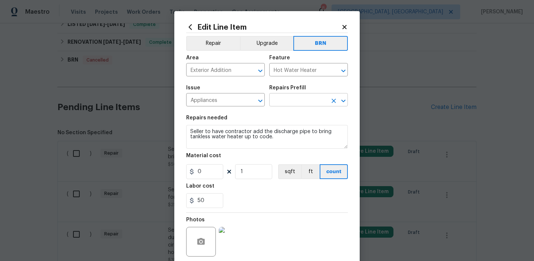
click at [280, 102] on input "text" at bounding box center [298, 100] width 58 height 11
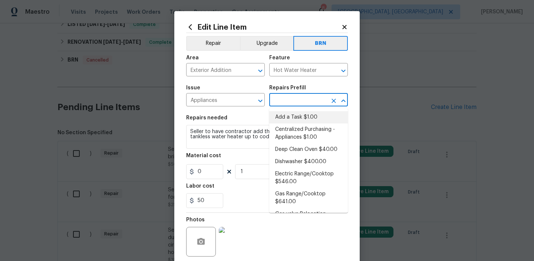
click at [280, 116] on li "Add a Task $1.00" at bounding box center [308, 117] width 79 height 12
type input "Appliances"
type input "Add a Task $1.00"
type textarea "HPM to detail"
type input "1"
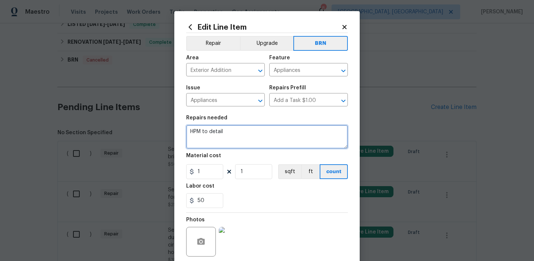
click at [215, 144] on textarea "HPM to detail" at bounding box center [267, 137] width 162 height 24
paste textarea "Seller to have contractor add the discharge pipe to bring tankless water heater…"
type textarea "Seller to have contractor add the discharge pipe to bring tankless water heater…"
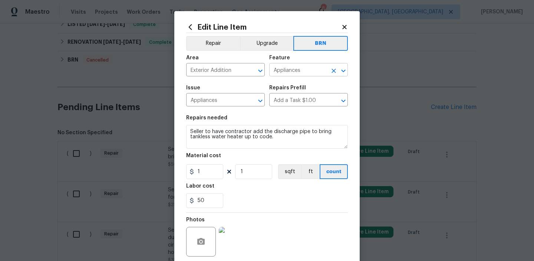
click at [277, 67] on input "Appliances" at bounding box center [298, 70] width 58 height 11
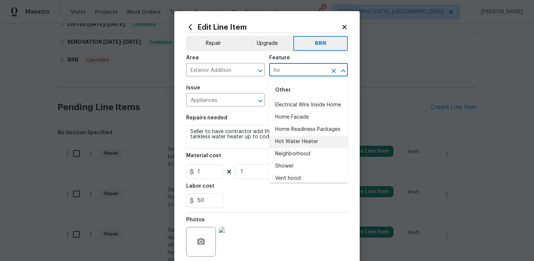
click at [301, 142] on li "Hot Water Heater" at bounding box center [308, 142] width 79 height 12
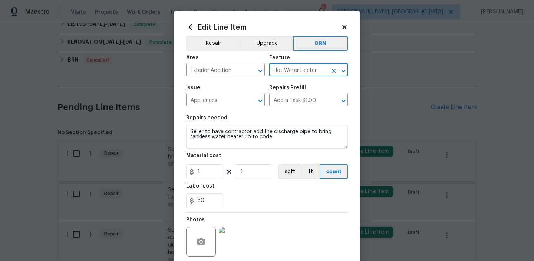
type input "Hot Water Heater"
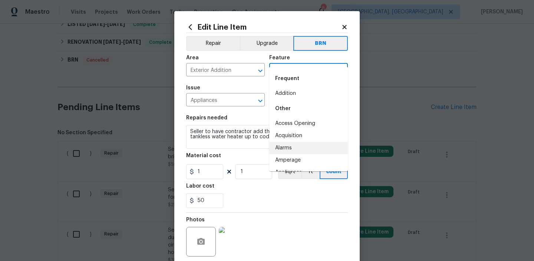
scroll to position [59, 0]
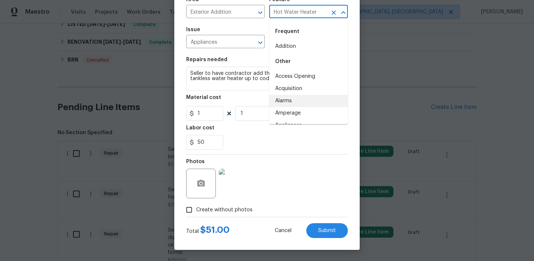
click at [277, 168] on div "Photos" at bounding box center [267, 179] width 162 height 48
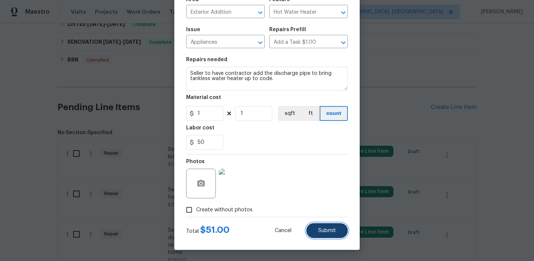
click at [321, 232] on span "Submit" at bounding box center [327, 231] width 18 height 6
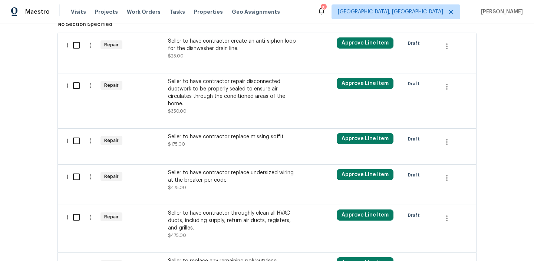
scroll to position [550, 0]
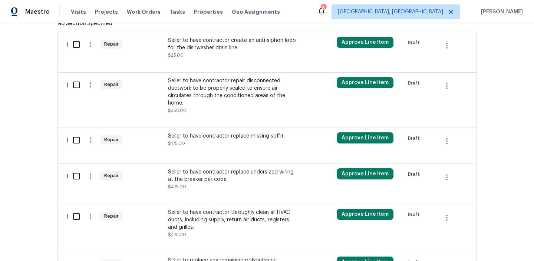
click at [186, 139] on div "Seller to have contractor replace missing soffit" at bounding box center [233, 135] width 131 height 7
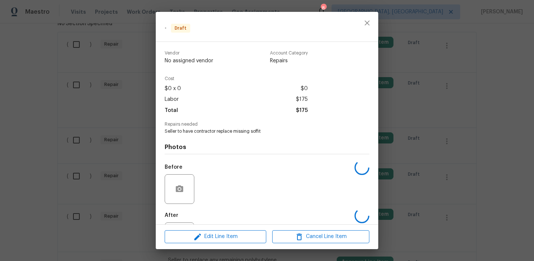
scroll to position [35, 0]
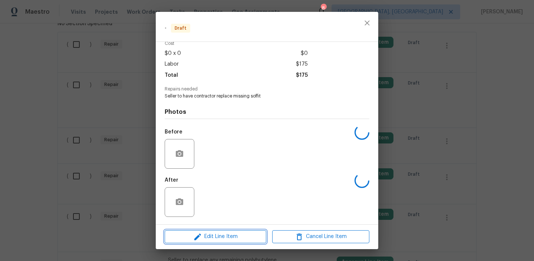
click at [196, 234] on icon "button" at bounding box center [197, 236] width 9 height 9
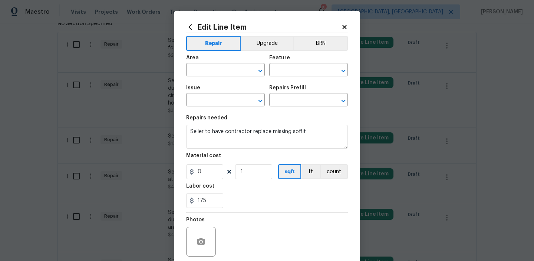
click at [326, 53] on div "Area ​ Feature ​" at bounding box center [267, 66] width 162 height 30
click at [323, 46] on button "BRN" at bounding box center [320, 43] width 55 height 15
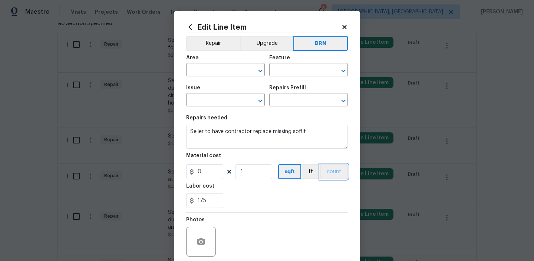
click at [328, 172] on button "count" at bounding box center [334, 171] width 28 height 15
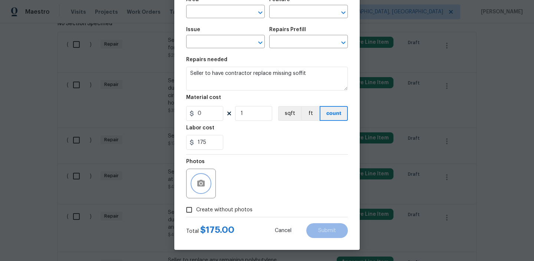
click at [201, 180] on icon "button" at bounding box center [200, 183] width 7 height 7
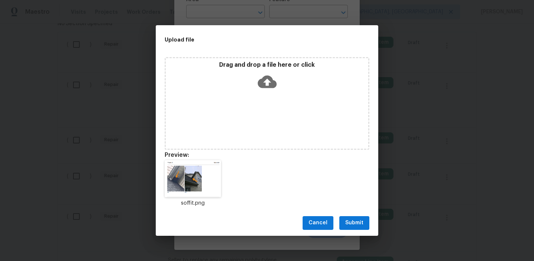
click at [348, 222] on span "Submit" at bounding box center [354, 222] width 18 height 9
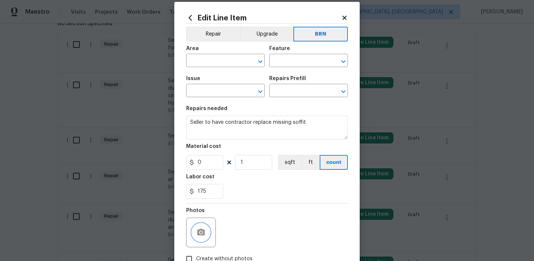
scroll to position [3, 0]
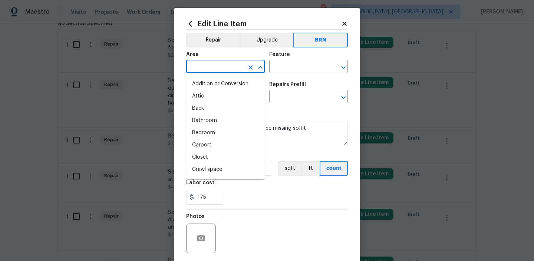
click at [197, 68] on input "text" at bounding box center [215, 67] width 58 height 11
type input "ex"
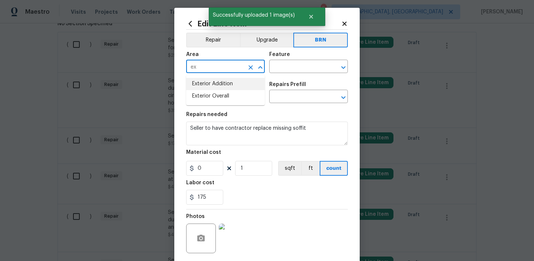
click at [217, 84] on li "Exterior Addition" at bounding box center [225, 84] width 79 height 12
type input "Exterior Addition"
click at [270, 68] on input "text" at bounding box center [298, 67] width 58 height 11
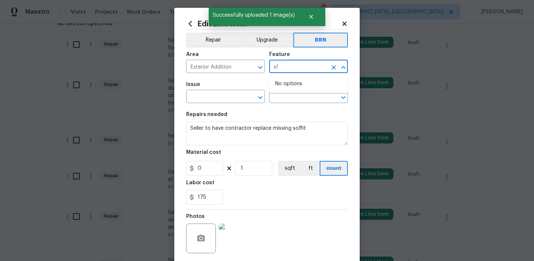
type input "s"
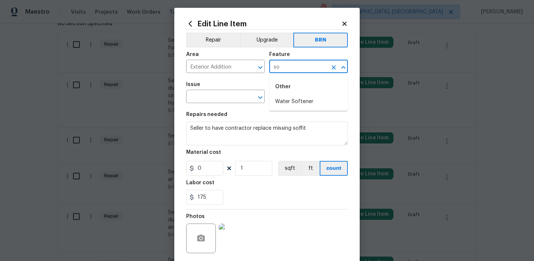
type input "s"
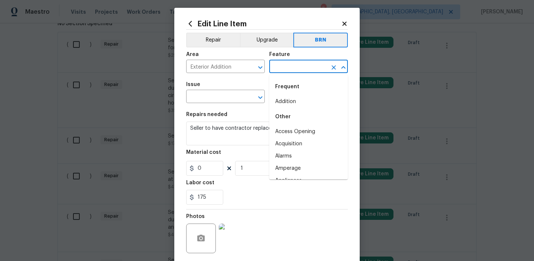
type input "w"
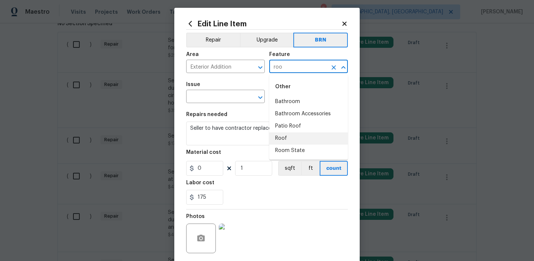
click at [297, 137] on li "Roof" at bounding box center [308, 138] width 79 height 12
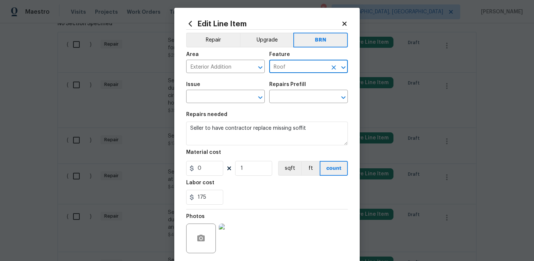
type input "Roof"
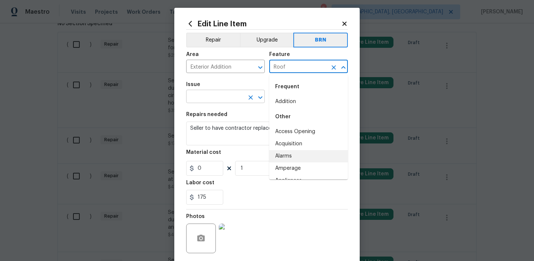
click at [216, 98] on input "text" at bounding box center [215, 97] width 58 height 11
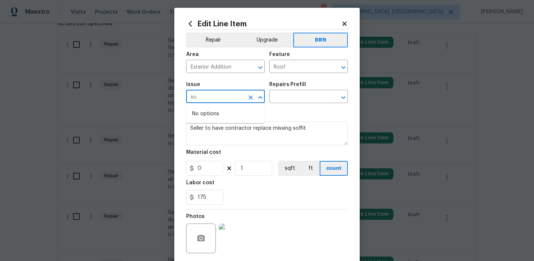
type input "s"
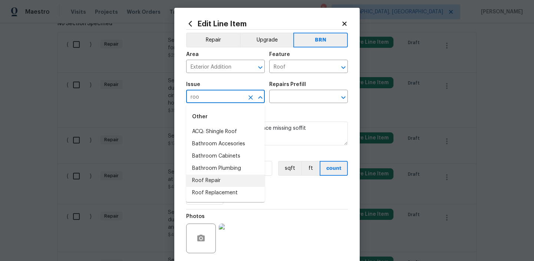
click at [219, 177] on li "Roof Repair" at bounding box center [225, 181] width 79 height 12
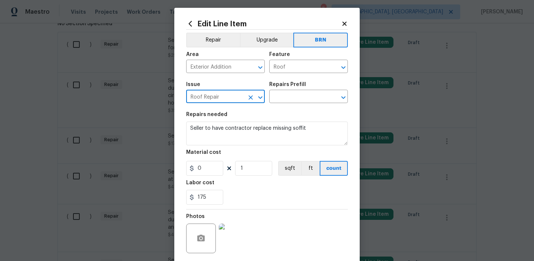
type input "Roof Repair"
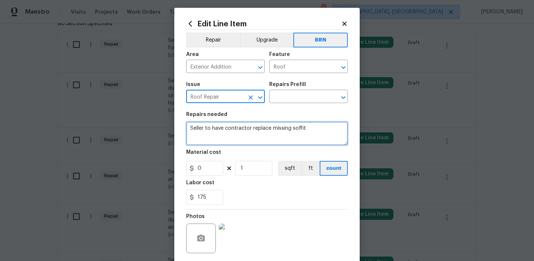
click at [222, 126] on textarea "Seller to have contractor replace missing soffit" at bounding box center [267, 134] width 162 height 24
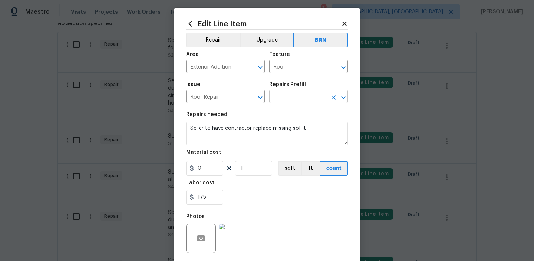
click at [292, 98] on input "text" at bounding box center [298, 97] width 58 height 11
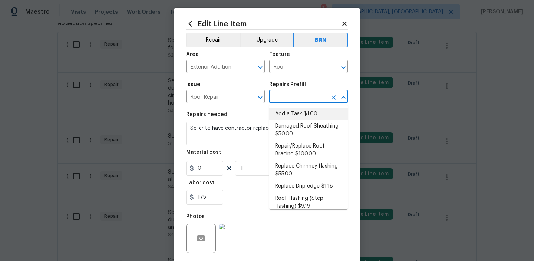
click at [286, 111] on li "Add a Task $1.00" at bounding box center [308, 114] width 79 height 12
type input "Eaves and Trim"
type input "Add a Task $1.00"
type textarea "HPM to detail"
type input "1"
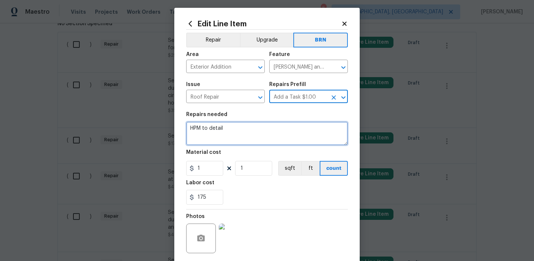
click at [234, 135] on textarea "HPM to detail" at bounding box center [267, 134] width 162 height 24
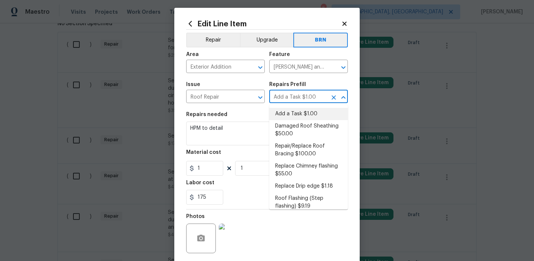
click at [286, 93] on input "Add a Task $1.00" at bounding box center [298, 97] width 58 height 11
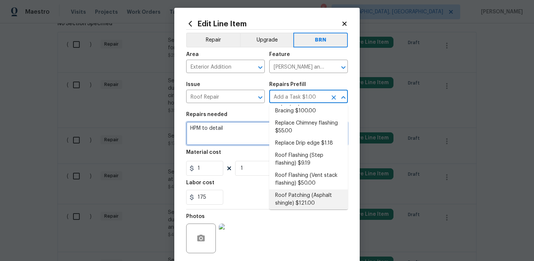
click at [228, 128] on textarea "HPM to detail" at bounding box center [267, 134] width 162 height 24
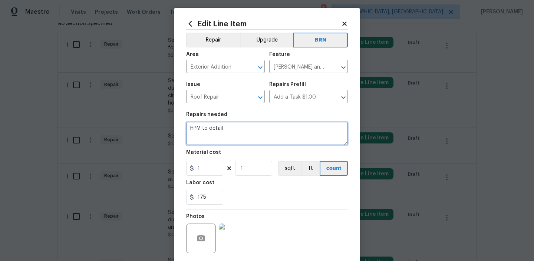
click at [228, 126] on textarea "HPM to detail" at bounding box center [267, 134] width 162 height 24
type textarea "H"
paste textarea "Seller to have contractor replace missing soffit"
type textarea "Seller to have contractor replace missing soffit"
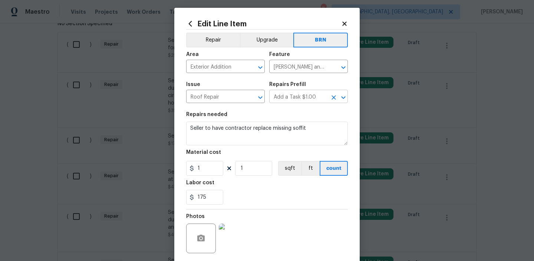
click at [294, 96] on input "Add a Task $1.00" at bounding box center [298, 97] width 58 height 11
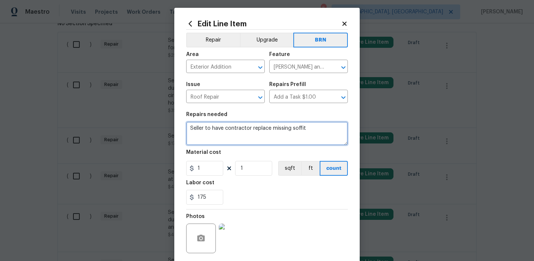
click at [221, 131] on textarea "Seller to have contractor replace missing soffit" at bounding box center [267, 134] width 162 height 24
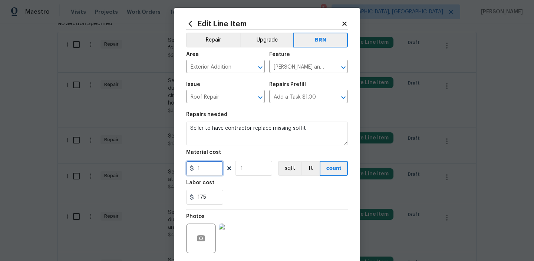
click at [212, 165] on input "1" at bounding box center [204, 168] width 37 height 15
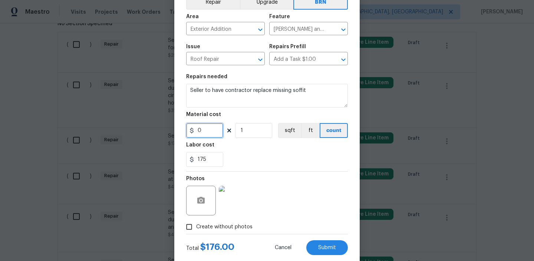
scroll to position [59, 0]
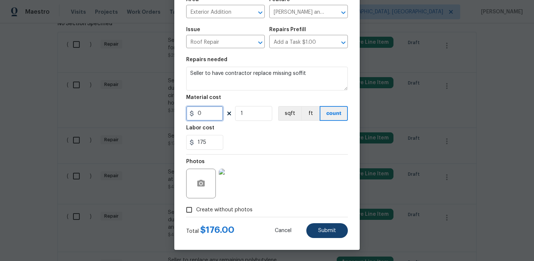
type input "0"
click at [333, 232] on span "Submit" at bounding box center [327, 231] width 18 height 6
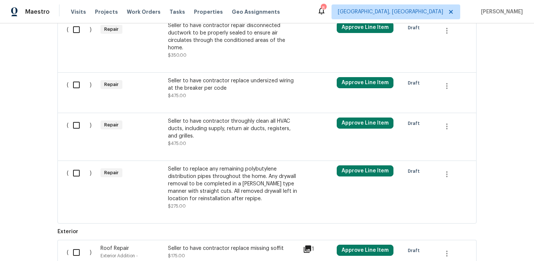
scroll to position [607, 0]
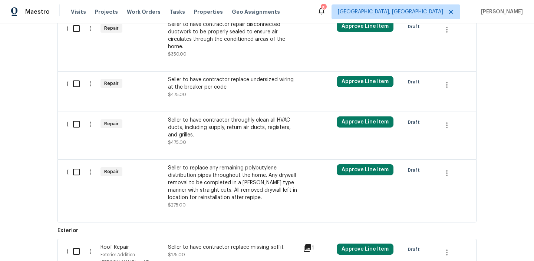
click at [213, 77] on div "Seller to have contractor replace undersized wiring at the breaker per code" at bounding box center [233, 83] width 131 height 15
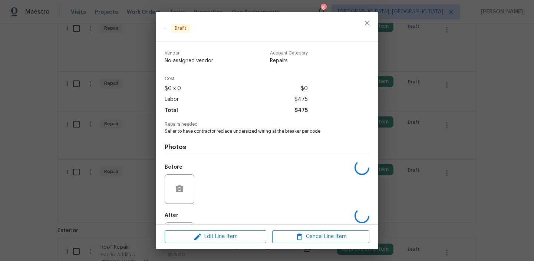
scroll to position [35, 0]
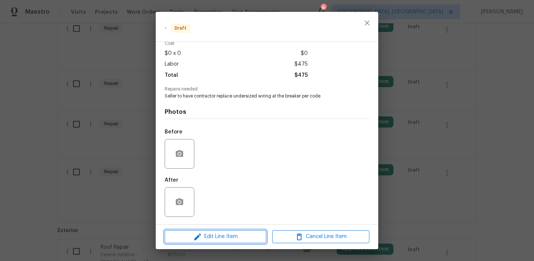
click at [208, 238] on span "Edit Line Item" at bounding box center [215, 236] width 97 height 9
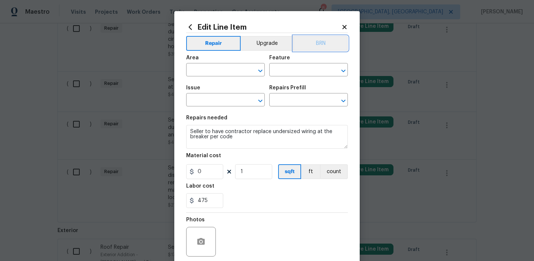
click at [313, 47] on button "BRN" at bounding box center [320, 43] width 55 height 15
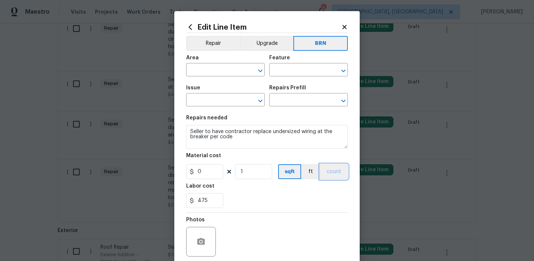
click at [337, 167] on button "count" at bounding box center [334, 171] width 28 height 15
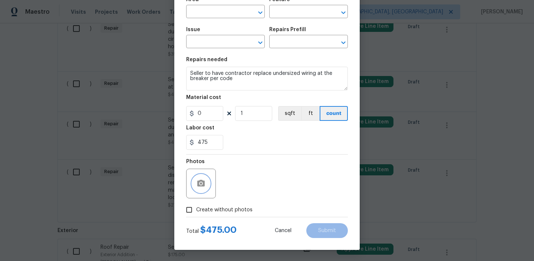
click at [202, 186] on icon "button" at bounding box center [200, 183] width 7 height 7
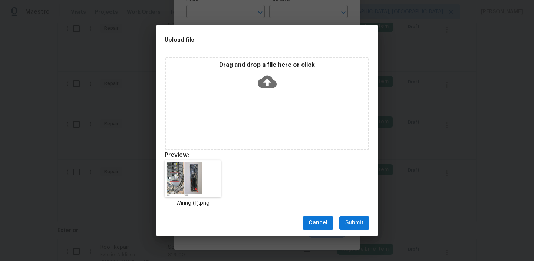
click at [351, 221] on span "Submit" at bounding box center [354, 222] width 18 height 9
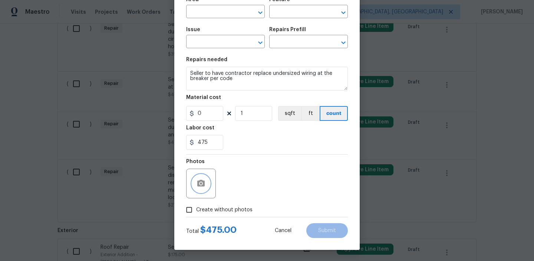
scroll to position [0, 0]
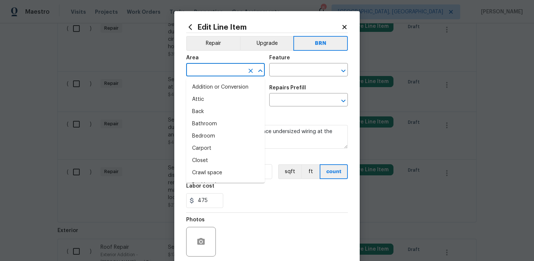
click at [206, 74] on input "text" at bounding box center [215, 70] width 58 height 11
type input "int"
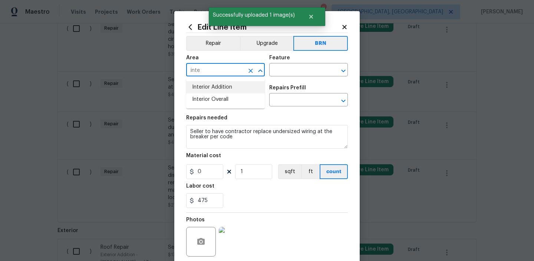
click at [220, 90] on li "Interior Addition" at bounding box center [225, 87] width 79 height 12
type input "Interior Addition"
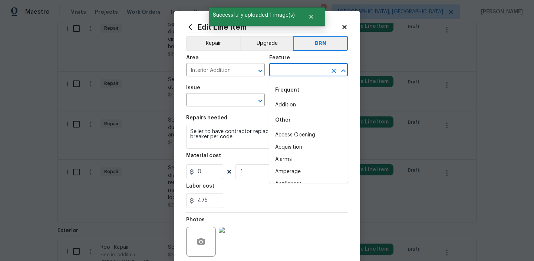
click at [287, 71] on input "text" at bounding box center [298, 70] width 58 height 11
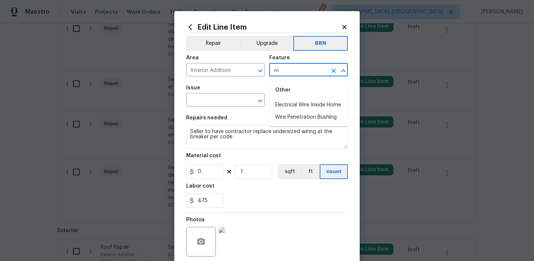
type input "w"
click at [290, 104] on li "Circuit Breakers" at bounding box center [308, 105] width 79 height 12
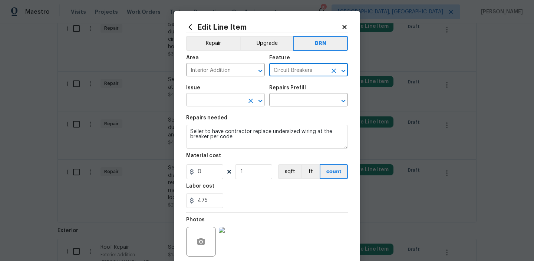
type input "Circuit Breakers"
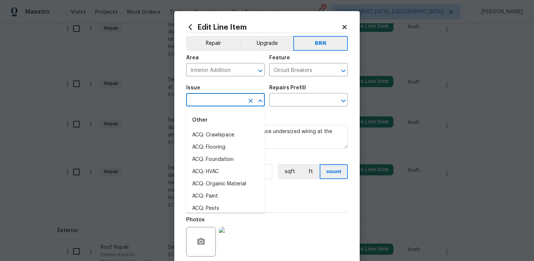
click at [223, 105] on input "text" at bounding box center [215, 100] width 58 height 11
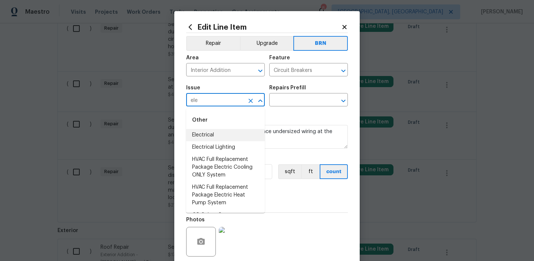
click at [226, 132] on li "Electrical" at bounding box center [225, 135] width 79 height 12
type input "Electrical"
click at [226, 132] on textarea "Seller to have contractor replace undersized wiring at the breaker per code" at bounding box center [267, 137] width 162 height 24
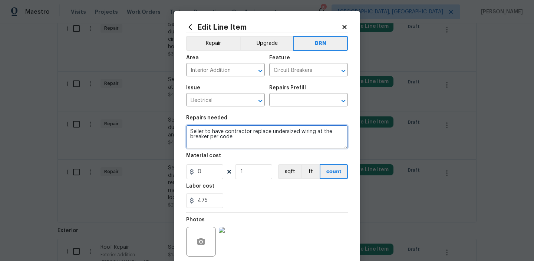
click at [226, 132] on textarea "Seller to have contractor replace undersized wiring at the breaker per code" at bounding box center [267, 137] width 162 height 24
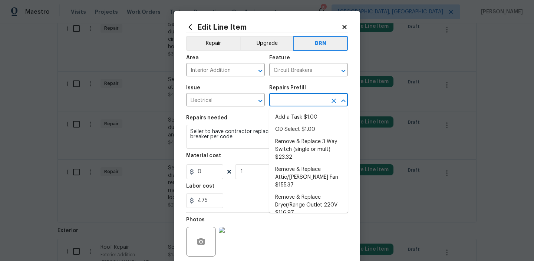
click at [290, 101] on input "text" at bounding box center [298, 100] width 58 height 11
click at [284, 115] on li "Add a Task $1.00" at bounding box center [308, 117] width 79 height 12
type input "Add a Task $1.00"
type textarea "HPM to detail"
type input "1"
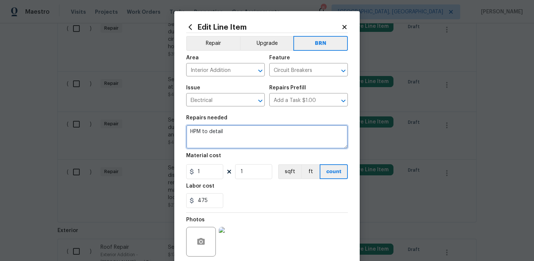
click at [242, 131] on textarea "HPM to detail" at bounding box center [267, 137] width 162 height 24
paste textarea "Seller to have contractor replace undersized wiring at the breaker per code"
type textarea "Seller to have contractor replace undersized wiring at the breaker per code"
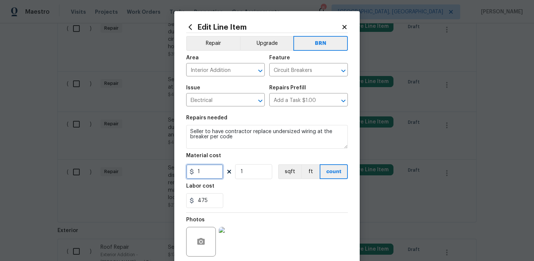
click at [220, 174] on input "1" at bounding box center [204, 171] width 37 height 15
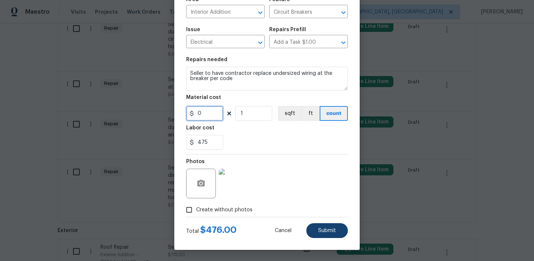
type input "0"
click at [324, 224] on button "Submit" at bounding box center [327, 230] width 42 height 15
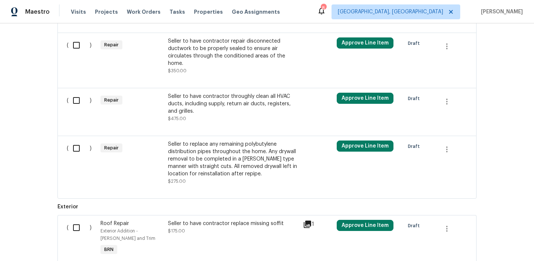
scroll to position [590, 0]
click at [191, 103] on div "Seller to have contractor throughly clean all HVAC ducts, including supply, ret…" at bounding box center [233, 104] width 131 height 22
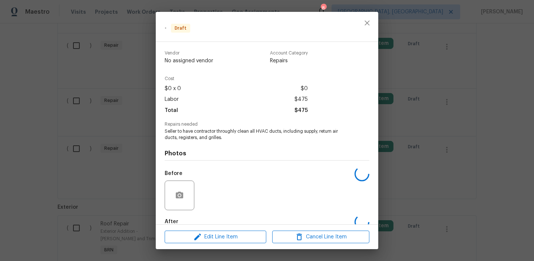
scroll to position [42, 0]
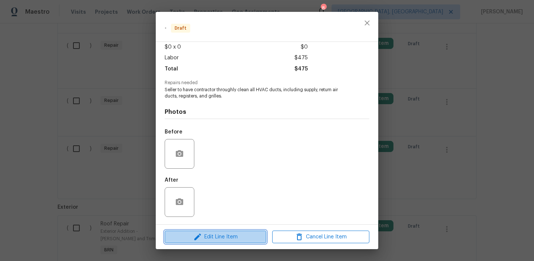
click at [208, 239] on span "Edit Line Item" at bounding box center [215, 236] width 97 height 9
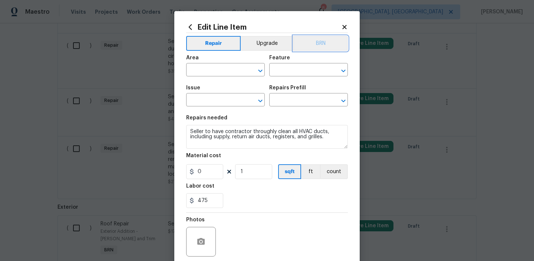
click at [320, 49] on button "BRN" at bounding box center [320, 43] width 55 height 15
click at [225, 76] on input "text" at bounding box center [215, 70] width 58 height 11
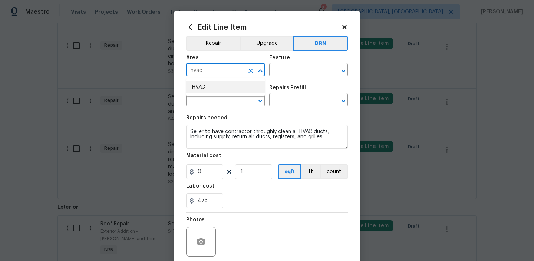
click at [217, 88] on li "HVAC" at bounding box center [225, 87] width 79 height 12
type input "HVAC"
click at [284, 68] on input "text" at bounding box center [298, 70] width 58 height 11
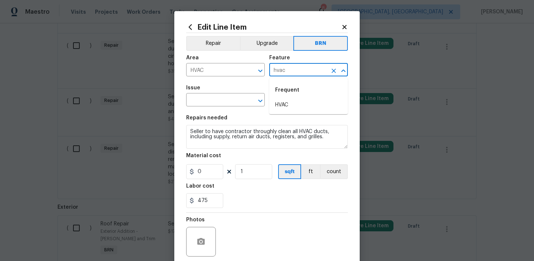
click at [284, 102] on li "HVAC" at bounding box center [308, 105] width 79 height 12
type input "HVAC"
click at [221, 104] on input "text" at bounding box center [215, 100] width 58 height 11
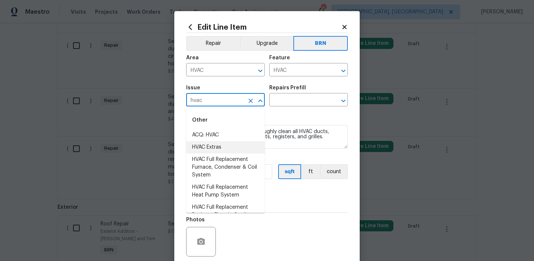
click at [227, 147] on li "HVAC Extras" at bounding box center [225, 147] width 79 height 12
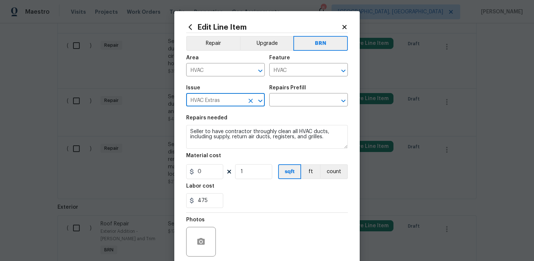
type input "HVAC Extras"
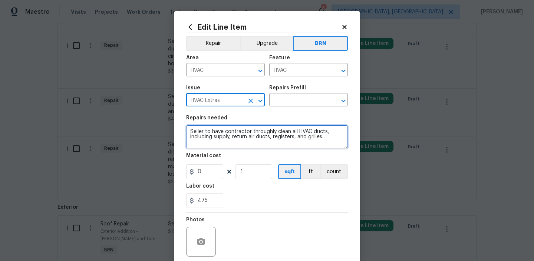
click at [227, 147] on textarea "Seller to have contractor throughly clean all HVAC ducts, including supply, ret…" at bounding box center [267, 137] width 162 height 24
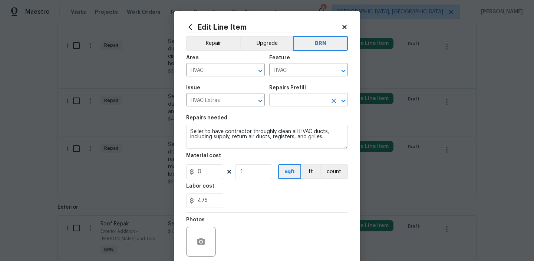
click at [281, 101] on input "text" at bounding box center [298, 100] width 58 height 11
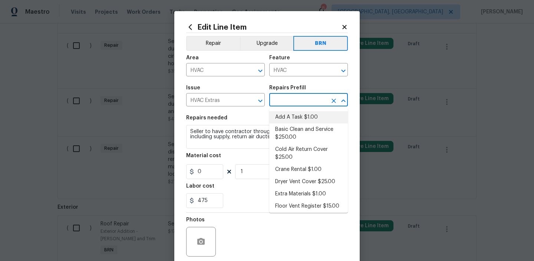
click at [290, 119] on li "Add A Task $1.00" at bounding box center [308, 117] width 79 height 12
type input "Add A Task $1.00"
type textarea "HPM to detail"
type input "1"
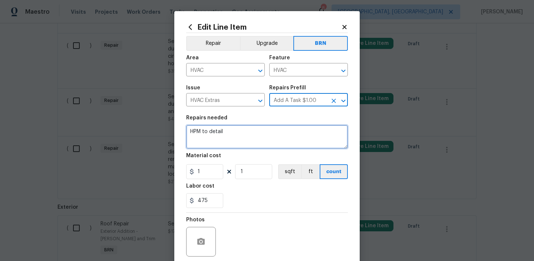
click at [223, 142] on textarea "HPM to detail" at bounding box center [267, 137] width 162 height 24
paste textarea "Seller to have contractor throughly clean all HVAC ducts, including supply, ret…"
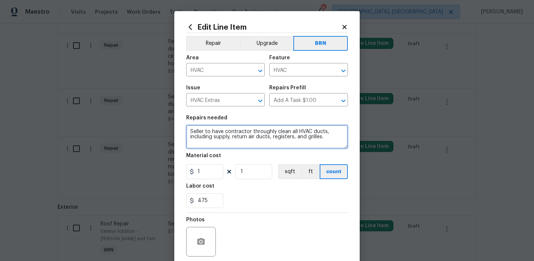
type textarea "Seller to have contractor throughly clean all HVAC ducts, including supply, ret…"
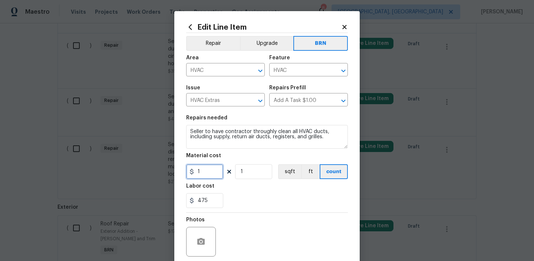
click at [213, 169] on input "1" at bounding box center [204, 171] width 37 height 15
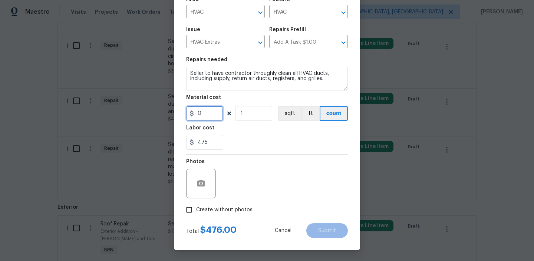
type input "0"
click at [201, 184] on circle "button" at bounding box center [201, 183] width 2 height 2
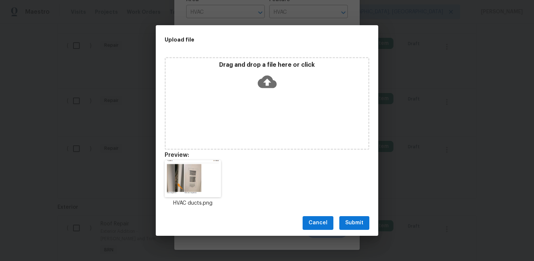
click at [352, 220] on span "Submit" at bounding box center [354, 222] width 18 height 9
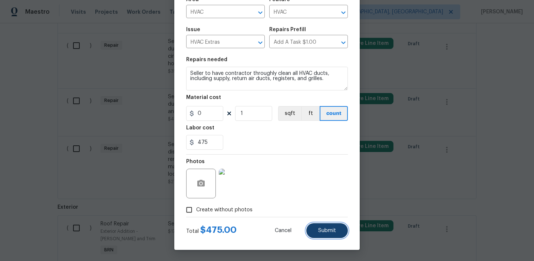
click at [320, 234] on button "Submit" at bounding box center [327, 230] width 42 height 15
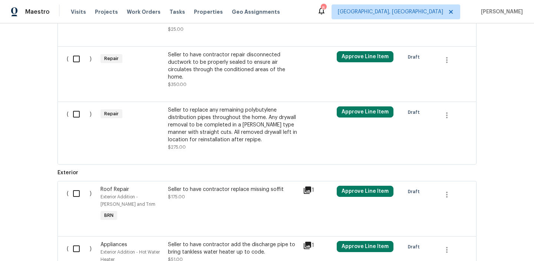
scroll to position [576, 0]
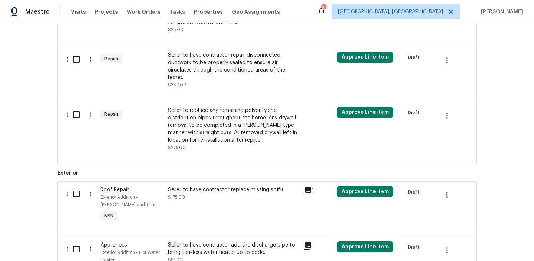
click at [205, 76] on div "Seller to have contractor repair disconnected ductwork to be properly sealed to…" at bounding box center [233, 67] width 131 height 30
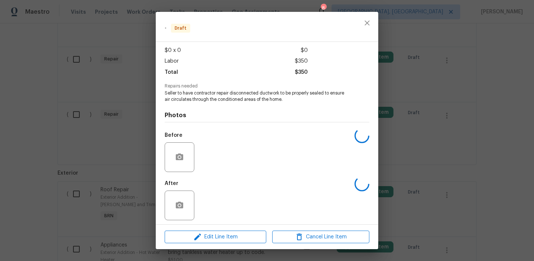
scroll to position [42, 0]
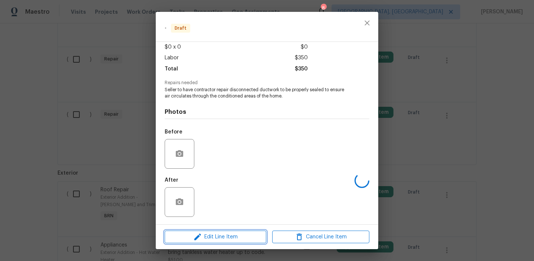
click at [204, 233] on span "Edit Line Item" at bounding box center [215, 236] width 97 height 9
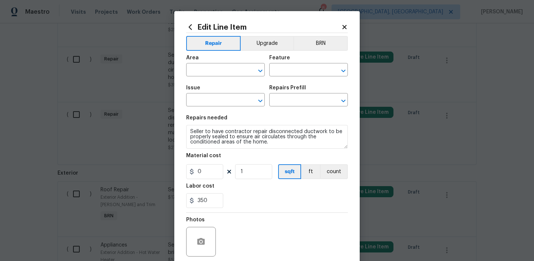
click at [320, 53] on div "Area ​ Feature ​" at bounding box center [267, 66] width 162 height 30
click at [320, 49] on button "BRN" at bounding box center [320, 43] width 55 height 15
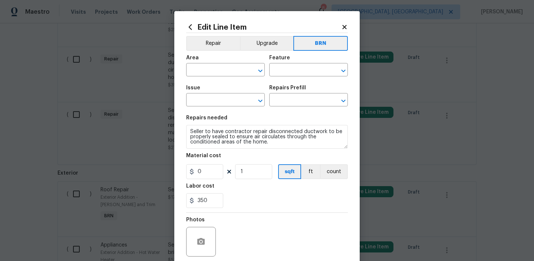
click at [331, 182] on section "Repairs needed Seller to have contractor repair disconnected ductwork to be pro…" at bounding box center [267, 162] width 162 height 102
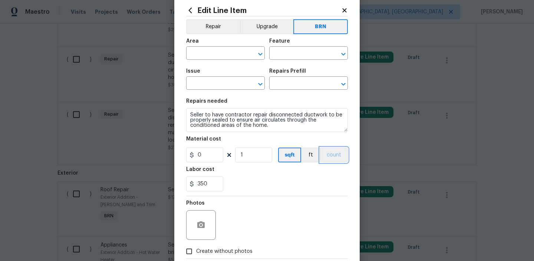
click at [334, 160] on button "count" at bounding box center [334, 155] width 28 height 15
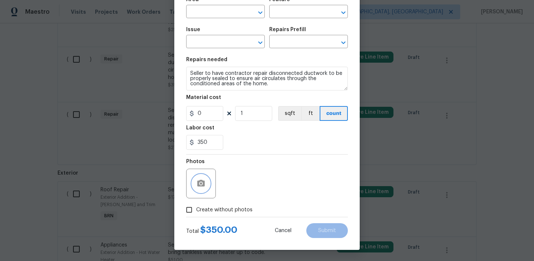
click at [200, 187] on icon "button" at bounding box center [201, 183] width 9 height 9
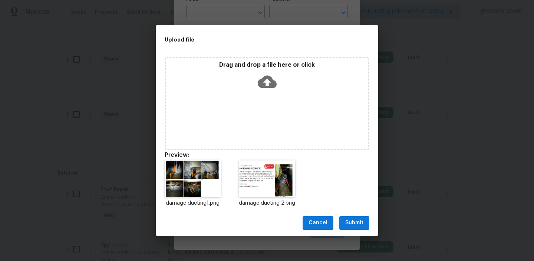
click at [347, 221] on span "Submit" at bounding box center [354, 222] width 18 height 9
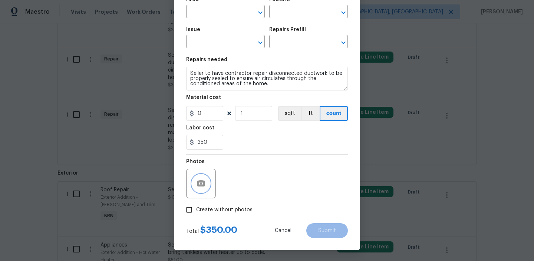
scroll to position [0, 0]
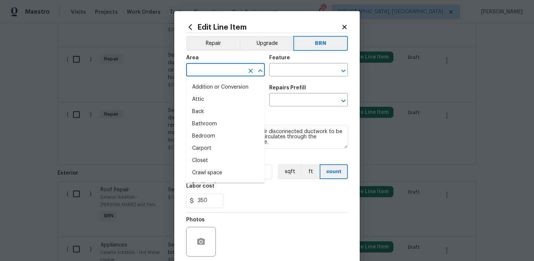
click at [218, 71] on input "text" at bounding box center [215, 70] width 58 height 11
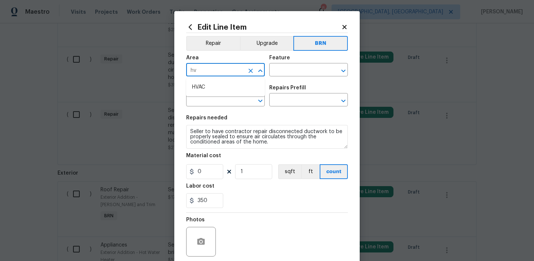
type input "hva"
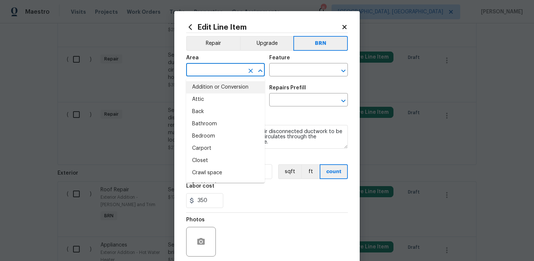
click at [214, 88] on li "Addition or Conversion" at bounding box center [225, 87] width 79 height 12
type input "Addition or Conversion"
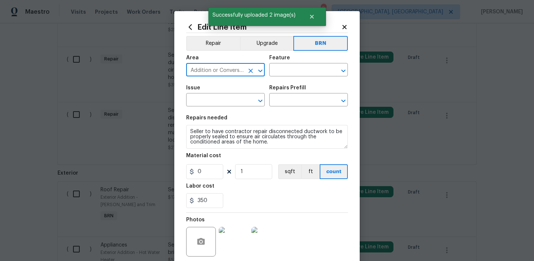
click at [255, 67] on div at bounding box center [254, 71] width 19 height 10
click at [252, 71] on icon "Clear" at bounding box center [250, 71] width 4 height 4
click at [239, 85] on li "HVAC" at bounding box center [225, 87] width 79 height 12
type input "HVAC"
click at [291, 63] on div "Feature" at bounding box center [308, 60] width 79 height 10
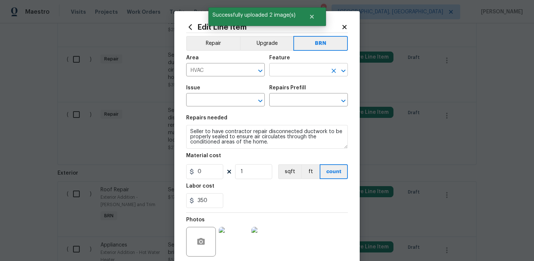
click at [282, 69] on input "text" at bounding box center [298, 70] width 58 height 11
type input "d"
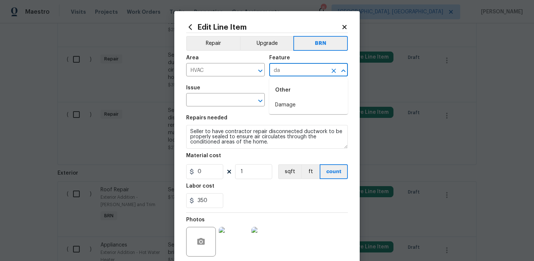
type input "d"
click at [284, 99] on li "HVAC" at bounding box center [308, 105] width 79 height 12
type input "HVAC"
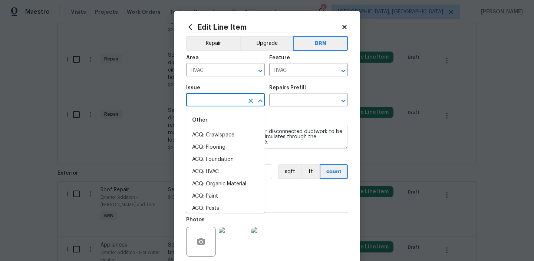
click at [216, 101] on input "text" at bounding box center [215, 100] width 58 height 11
type input "d"
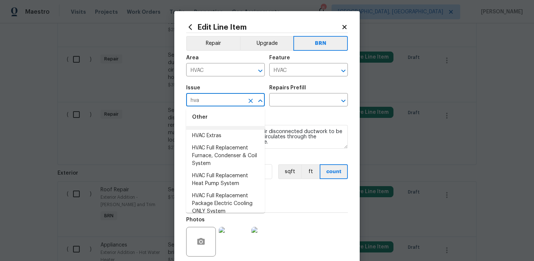
scroll to position [13, 0]
click at [215, 131] on li "HVAC Extras" at bounding box center [225, 134] width 79 height 12
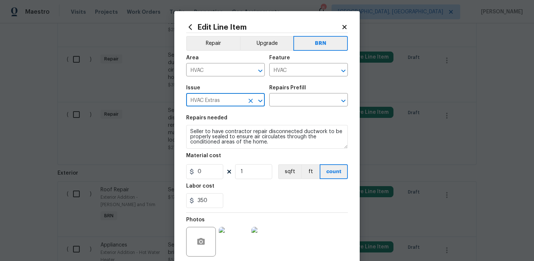
type input "HVAC Extras"
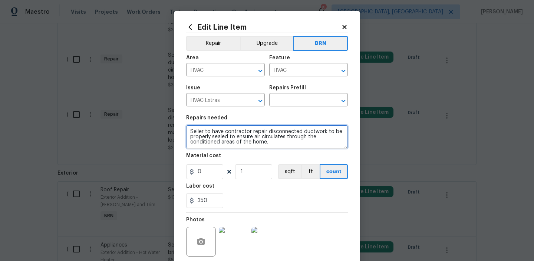
click at [215, 131] on textarea "Seller to have contractor repair disconnected ductwork to be properly sealed to…" at bounding box center [267, 137] width 162 height 24
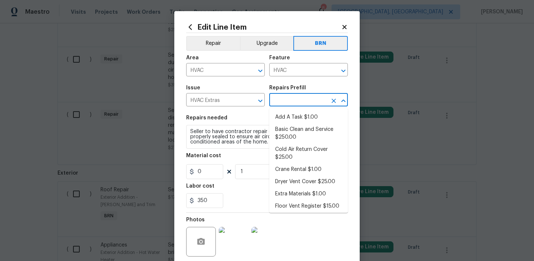
click at [278, 101] on input "text" at bounding box center [298, 100] width 58 height 11
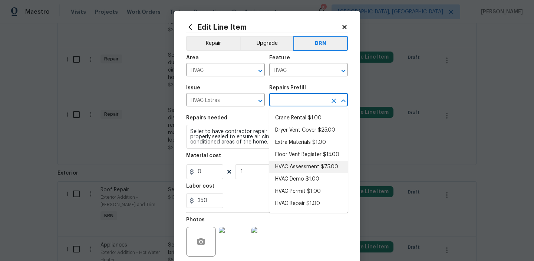
scroll to position [0, 0]
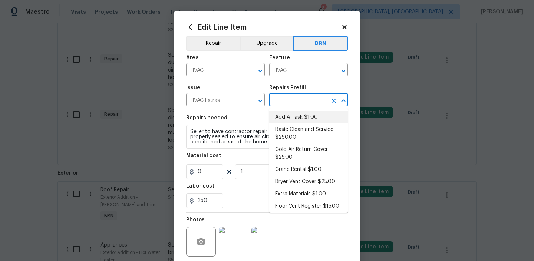
click at [290, 116] on li "Add A Task $1.00" at bounding box center [308, 117] width 79 height 12
type input "Add A Task $1.00"
type textarea "HPM to detail"
type input "1"
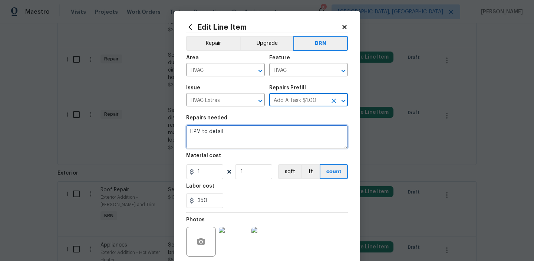
click at [231, 134] on textarea "HPM to detail" at bounding box center [267, 137] width 162 height 24
paste textarea "Seller to have contractor repair disconnected ductwork to be properly sealed to…"
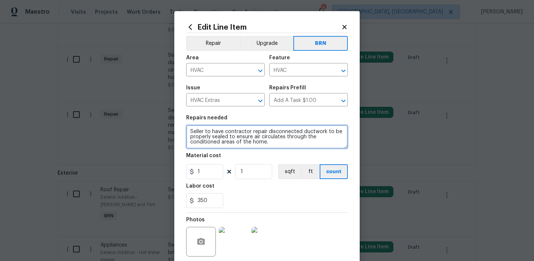
type textarea "Seller to have contractor repair disconnected ductwork to be properly sealed to…"
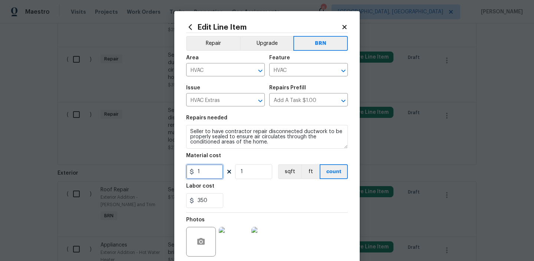
click at [215, 169] on input "1" at bounding box center [204, 171] width 37 height 15
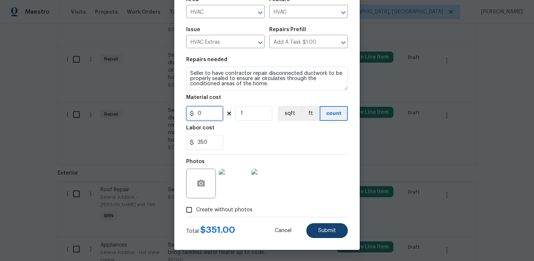
type input "0"
click at [321, 234] on button "Submit" at bounding box center [327, 230] width 42 height 15
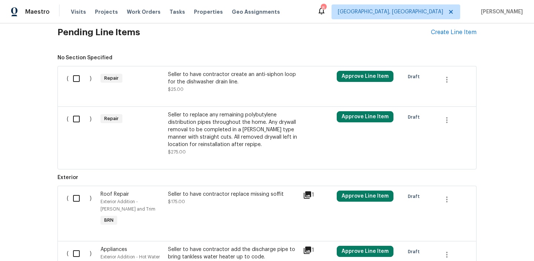
scroll to position [512, 0]
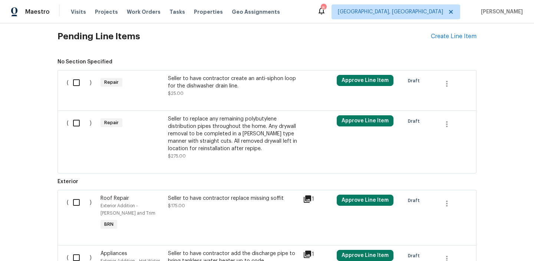
click at [198, 92] on div "Seller to have contractor create an anti-siphon loop for the dishwasher drain l…" at bounding box center [233, 86] width 131 height 22
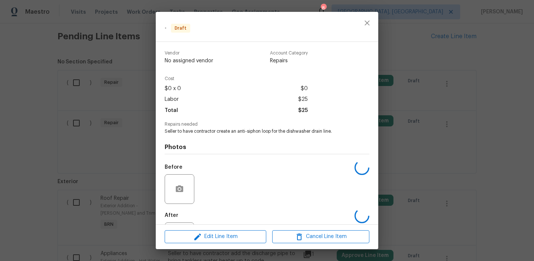
scroll to position [35, 0]
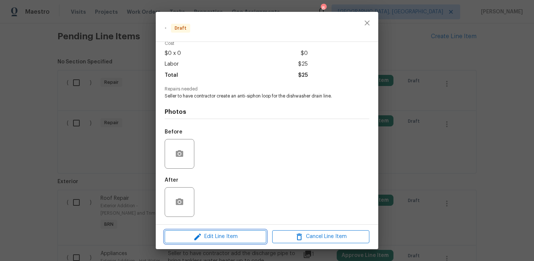
click at [212, 242] on button "Edit Line Item" at bounding box center [216, 236] width 102 height 13
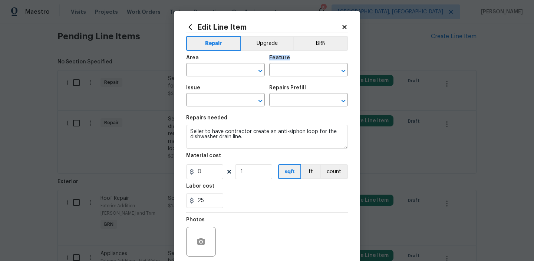
click at [324, 55] on div "Feature" at bounding box center [308, 60] width 79 height 10
click at [318, 43] on button "BRN" at bounding box center [320, 43] width 55 height 15
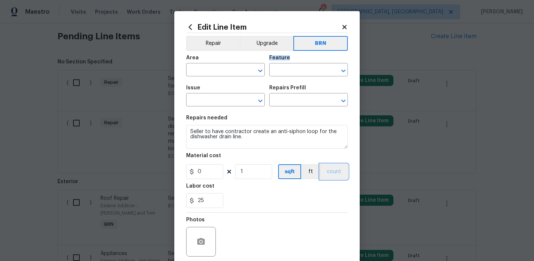
click at [338, 166] on button "count" at bounding box center [334, 171] width 28 height 15
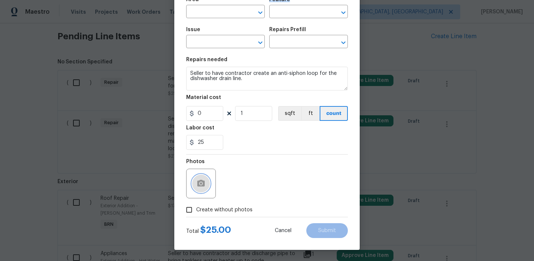
click at [204, 180] on icon "button" at bounding box center [201, 183] width 9 height 9
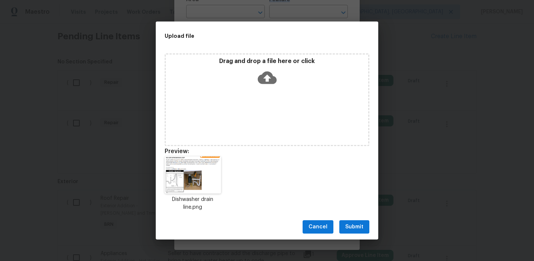
click at [350, 230] on span "Submit" at bounding box center [354, 226] width 18 height 9
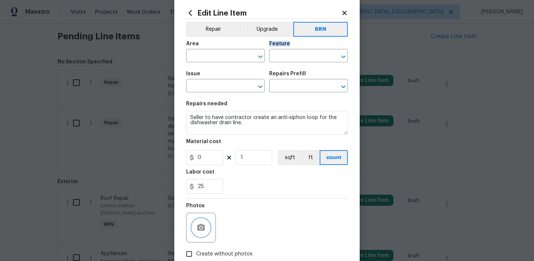
scroll to position [0, 0]
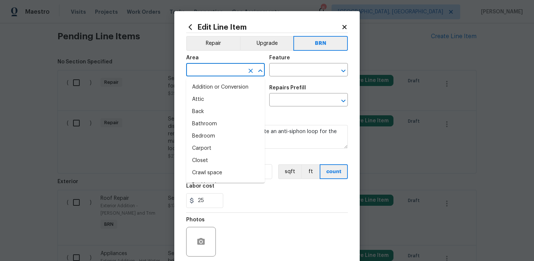
click at [196, 69] on input "text" at bounding box center [215, 70] width 58 height 11
type input "di"
type input "sh"
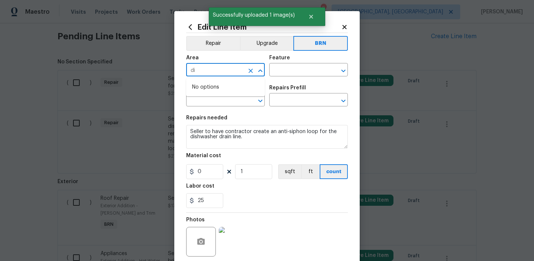
type input "d"
click at [241, 88] on li "Interior Addition" at bounding box center [225, 87] width 79 height 12
type input "Interior Addition"
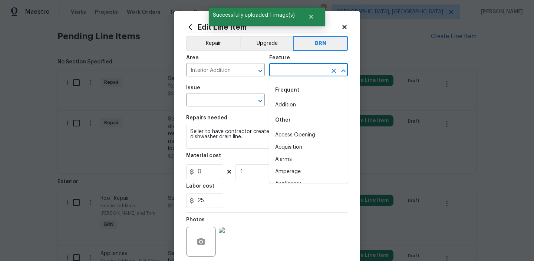
click at [278, 73] on input "text" at bounding box center [298, 70] width 58 height 11
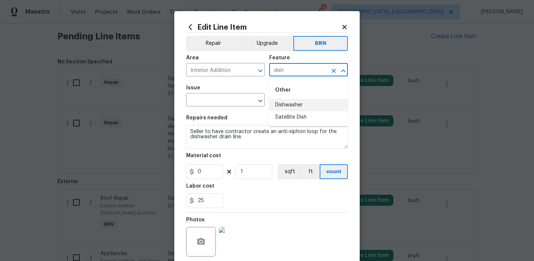
click at [283, 102] on li "Dishwasher" at bounding box center [308, 105] width 79 height 12
type input "Dishwasher"
click at [210, 106] on input "text" at bounding box center [215, 100] width 58 height 11
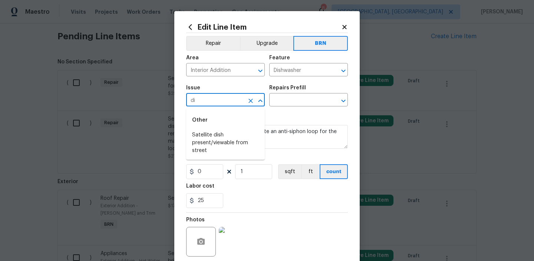
type input "d"
click at [220, 145] on li "Appliances" at bounding box center [225, 147] width 79 height 12
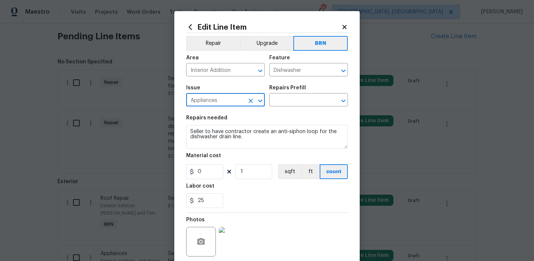
type input "Appliances"
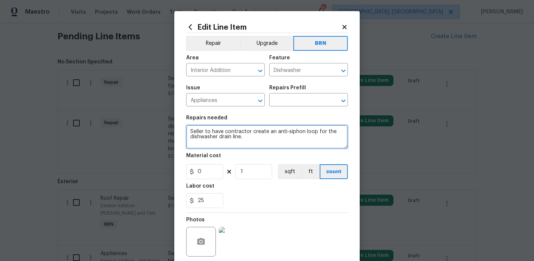
click at [219, 131] on textarea "Seller to have contractor create an anti-siphon loop for the dishwasher drain l…" at bounding box center [267, 137] width 162 height 24
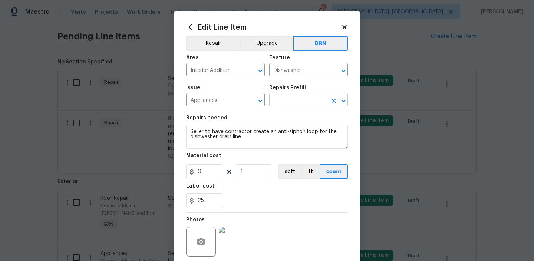
click at [281, 98] on input "text" at bounding box center [298, 100] width 58 height 11
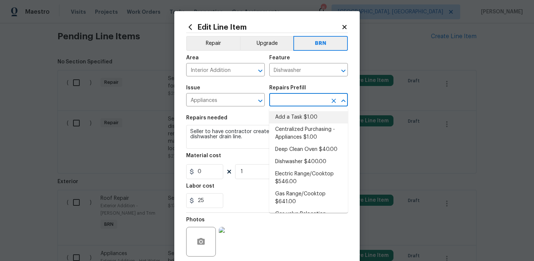
click at [281, 115] on li "Add a Task $1.00" at bounding box center [308, 117] width 79 height 12
type input "Appliances"
type input "Add a Task $1.00"
type textarea "HPM to detail"
type input "1"
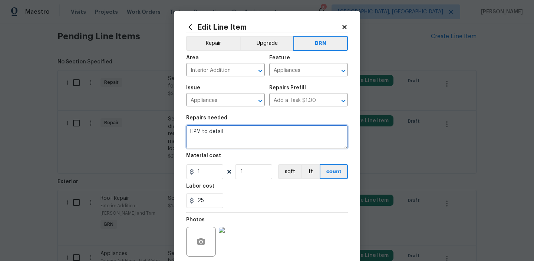
click at [234, 139] on textarea "HPM to detail" at bounding box center [267, 137] width 162 height 24
paste textarea "Seller to have contractor create an anti-siphon loop for the dishwasher drain l…"
type textarea "Seller to have contractor create an anti-siphon loop for the dishwasher drain l…"
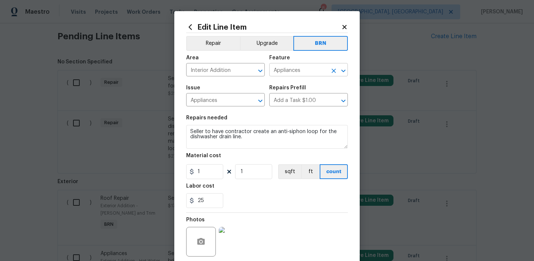
click at [276, 75] on input "Appliances" at bounding box center [298, 70] width 58 height 11
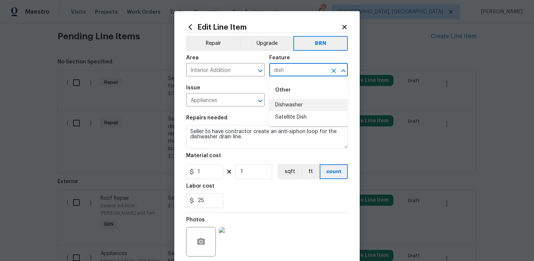
click at [294, 107] on li "Dishwasher" at bounding box center [308, 105] width 79 height 12
type input "Dishwasher"
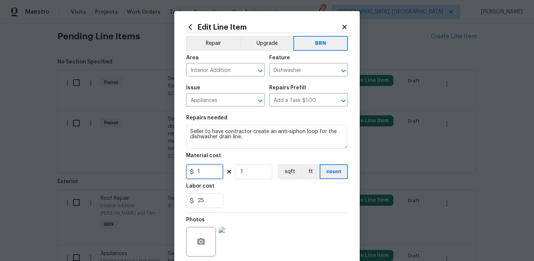
click at [208, 173] on input "1" at bounding box center [204, 171] width 37 height 15
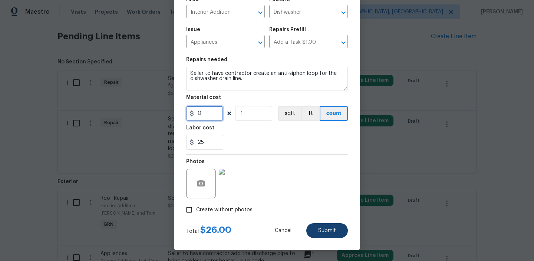
type input "0"
click at [328, 228] on span "Submit" at bounding box center [327, 231] width 18 height 6
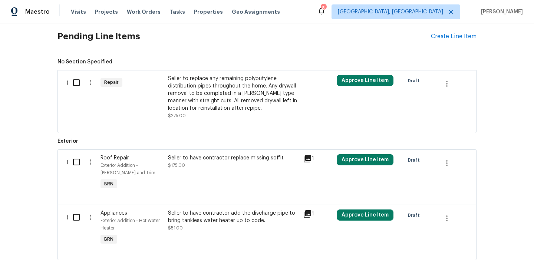
click at [180, 88] on div "Seller to replace any remaining polybutylene distribution pipes throughout the …" at bounding box center [233, 93] width 131 height 37
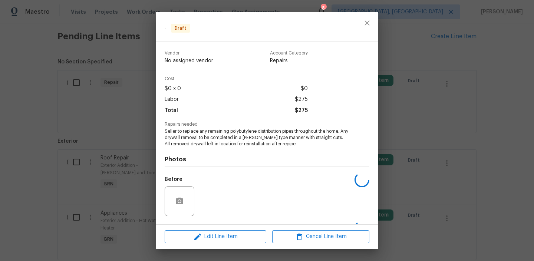
scroll to position [47, 0]
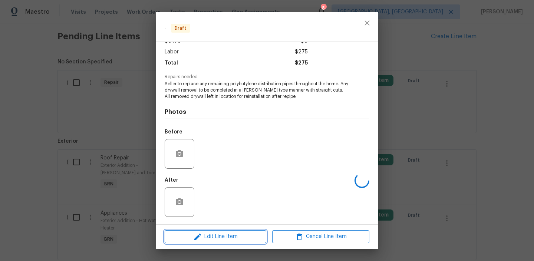
click at [218, 231] on button "Edit Line Item" at bounding box center [216, 236] width 102 height 13
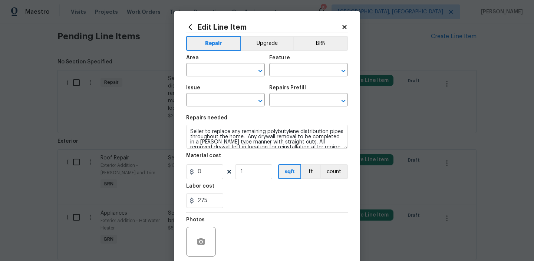
click at [314, 54] on div "Area ​ Feature ​" at bounding box center [267, 66] width 162 height 30
click at [323, 47] on button "BRN" at bounding box center [320, 43] width 55 height 15
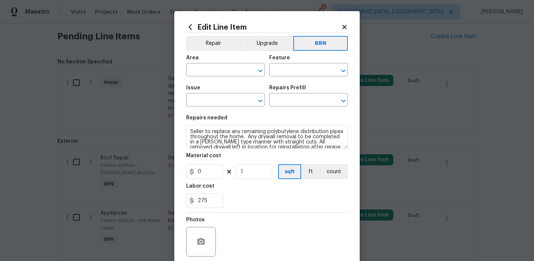
click at [333, 163] on figure "Material cost 0 1 sqft ft count" at bounding box center [267, 166] width 162 height 26
click at [332, 168] on button "count" at bounding box center [334, 171] width 28 height 15
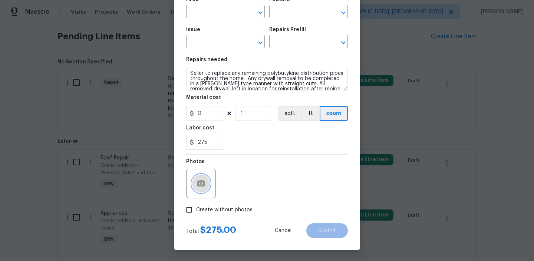
click at [197, 189] on button "button" at bounding box center [201, 184] width 18 height 18
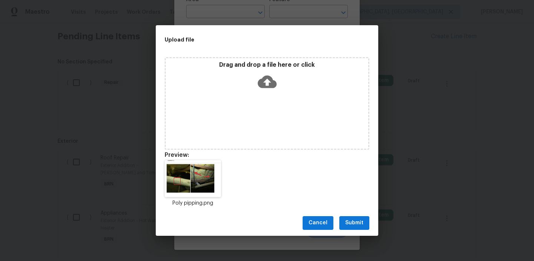
click at [348, 224] on span "Submit" at bounding box center [354, 222] width 18 height 9
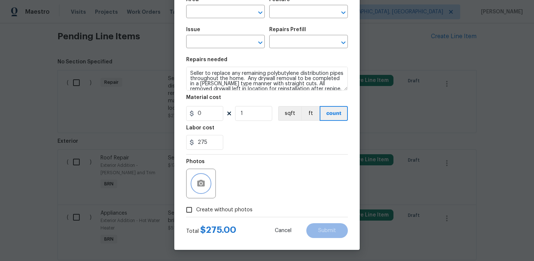
scroll to position [0, 0]
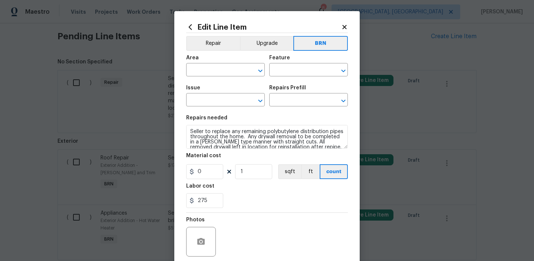
click at [213, 63] on div "Area" at bounding box center [225, 60] width 79 height 10
click at [197, 73] on input "text" at bounding box center [215, 70] width 58 height 11
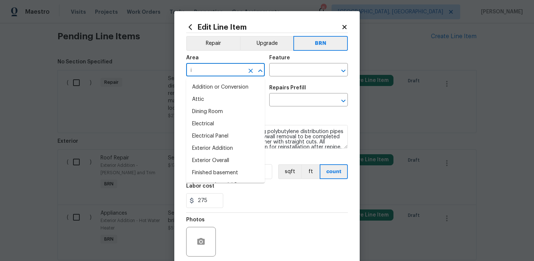
type input "in"
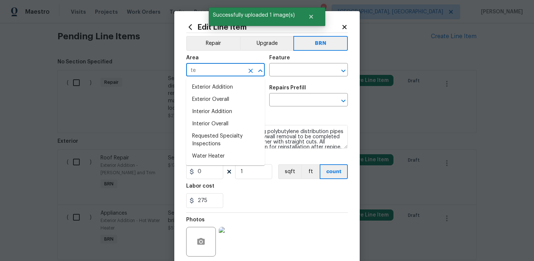
type input "t"
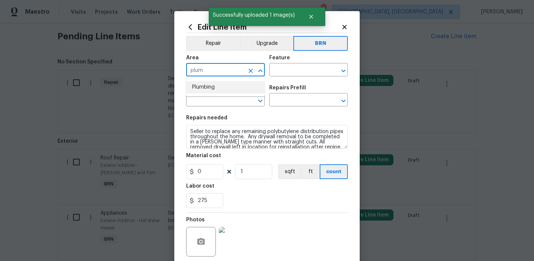
click at [220, 88] on li "Plumbing" at bounding box center [225, 87] width 79 height 12
type input "Plumbing"
click at [280, 63] on div "Feature" at bounding box center [308, 60] width 79 height 10
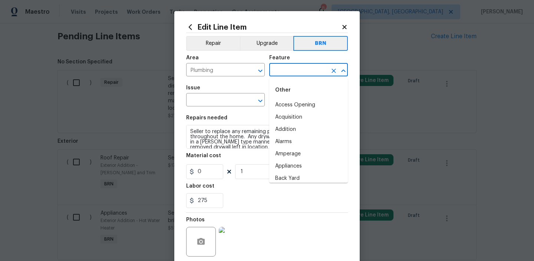
click at [279, 71] on input "text" at bounding box center [298, 70] width 58 height 11
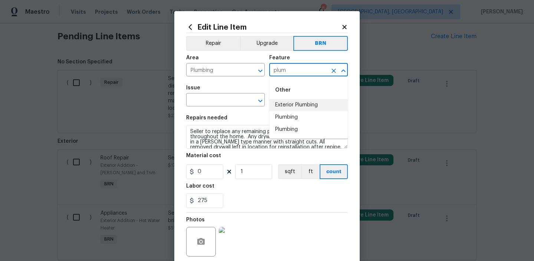
click at [286, 117] on li "Plumbing" at bounding box center [308, 117] width 79 height 12
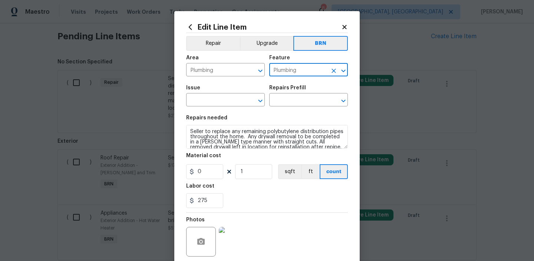
type input "Plumbing"
click at [207, 107] on span "Issue ​" at bounding box center [225, 96] width 79 height 30
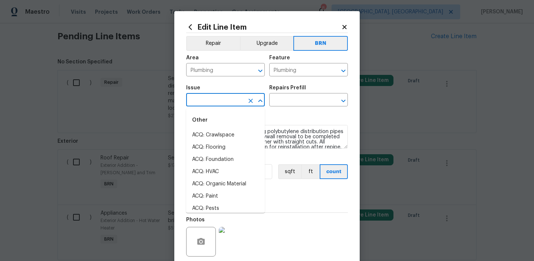
click at [207, 106] on input "text" at bounding box center [215, 100] width 58 height 11
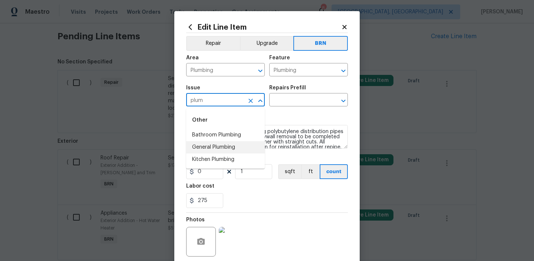
click at [209, 143] on li "General Plumbing" at bounding box center [225, 147] width 79 height 12
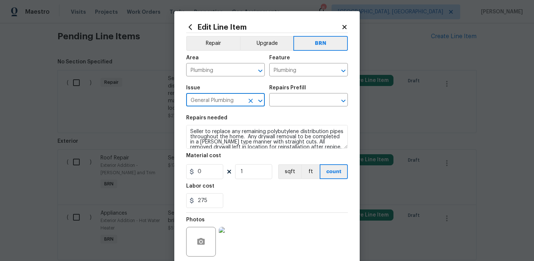
type input "General Plumbing"
click at [209, 143] on textarea "Seller to replace any remaining polybutylene distribution pipes throughout the …" at bounding box center [267, 137] width 162 height 24
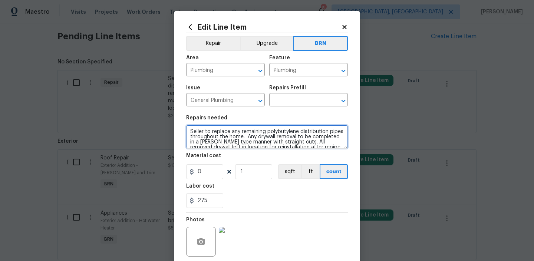
click at [209, 143] on textarea "Seller to replace any remaining polybutylene distribution pipes throughout the …" at bounding box center [267, 137] width 162 height 24
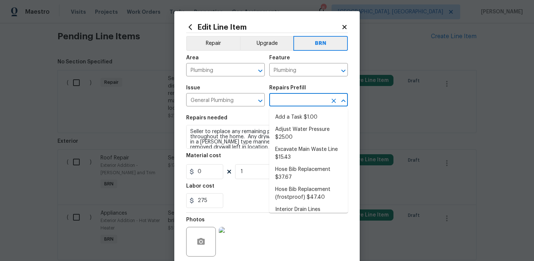
click at [284, 100] on input "text" at bounding box center [298, 100] width 58 height 11
click at [280, 117] on li "Add a Task $1.00" at bounding box center [308, 117] width 79 height 12
type input "Add a Task $1.00"
type textarea "HPM to detail"
type input "1"
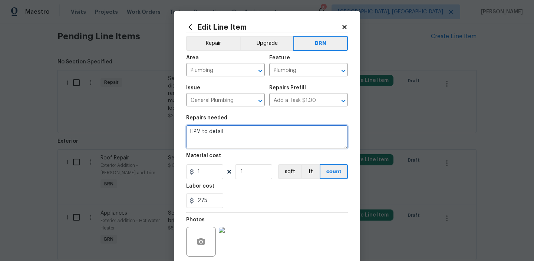
click at [221, 137] on textarea "HPM to detail" at bounding box center [267, 137] width 162 height 24
paste textarea "Seller to replace any remaining polybutylene distribution pipes throughout the …"
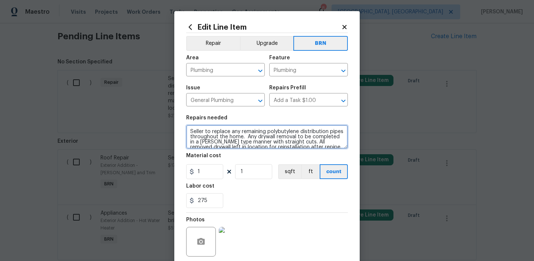
scroll to position [1, 0]
type textarea "Seller to replace any remaining polybutylene distribution pipes throughout the …"
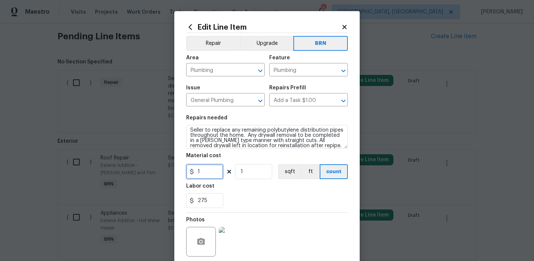
click at [209, 175] on input "1" at bounding box center [204, 171] width 37 height 15
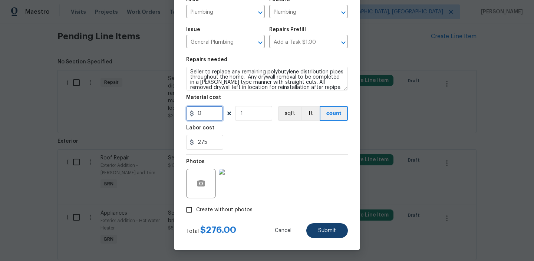
type input "0"
click at [323, 234] on button "Submit" at bounding box center [327, 230] width 42 height 15
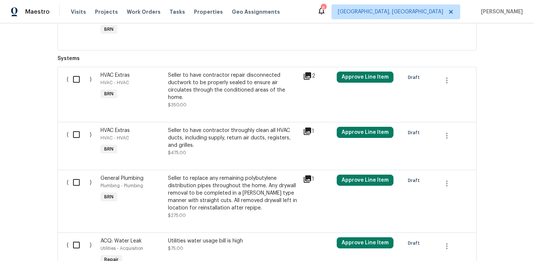
scroll to position [642, 0]
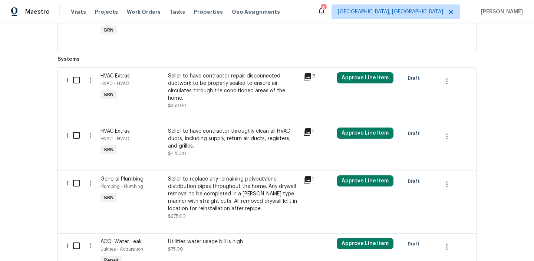
click at [53, 135] on div "Back to all projects 7 Riverton Ct, Greer, SC 29650 3 Beds | 2 1/2 Baths | Tota…" at bounding box center [267, 142] width 534 height 238
click at [75, 83] on input "checkbox" at bounding box center [79, 80] width 21 height 16
checkbox input "true"
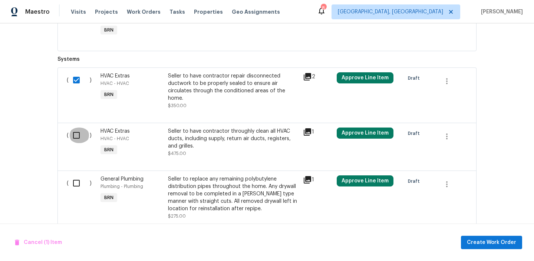
click at [70, 137] on input "checkbox" at bounding box center [79, 136] width 21 height 16
checkbox input "true"
click at [484, 244] on span "Create Work Order" at bounding box center [491, 242] width 49 height 9
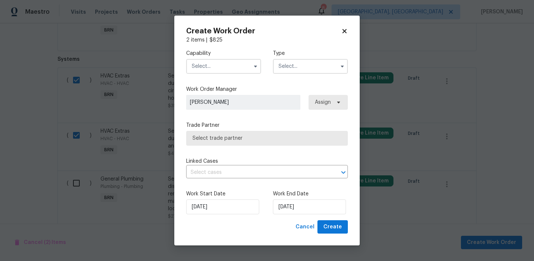
click at [187, 48] on div "Capability Type" at bounding box center [267, 62] width 162 height 36
click at [197, 62] on input "text" at bounding box center [223, 66] width 75 height 15
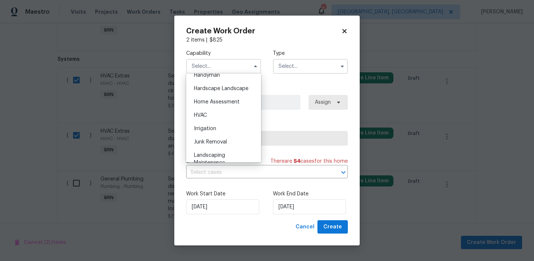
scroll to position [422, 0]
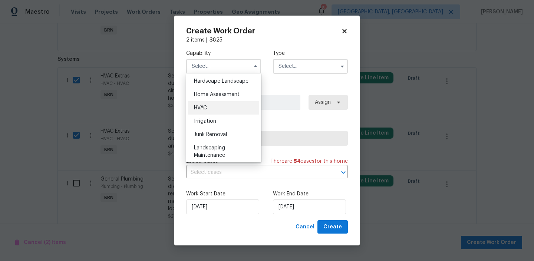
click at [209, 102] on div "HVAC" at bounding box center [223, 107] width 71 height 13
type input "HVAC"
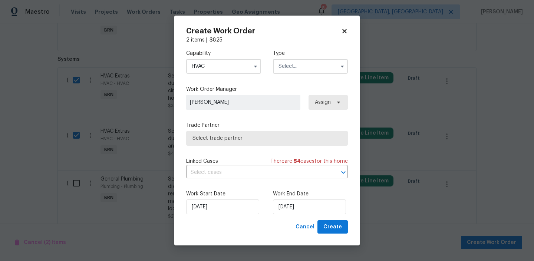
click at [300, 72] on input "text" at bounding box center [310, 66] width 75 height 15
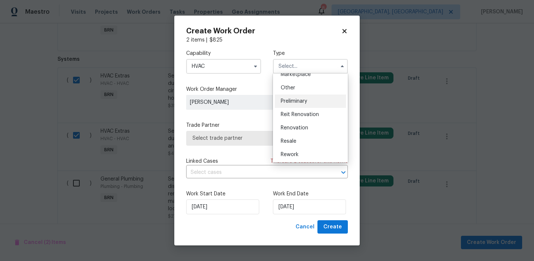
scroll to position [143, 0]
click at [292, 136] on div "Resale" at bounding box center [310, 139] width 71 height 13
type input "Resale"
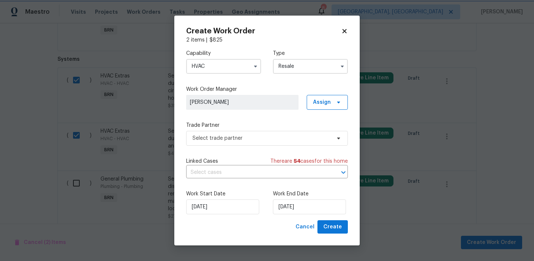
scroll to position [0, 0]
click at [224, 139] on span "Select trade partner" at bounding box center [261, 138] width 138 height 7
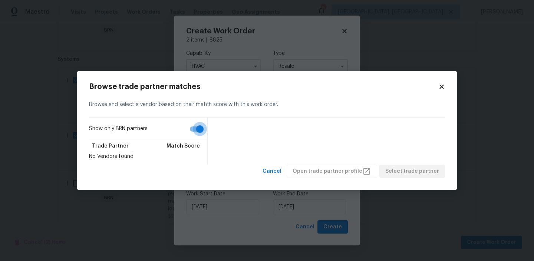
click at [197, 130] on input "Show only BRN partners" at bounding box center [200, 129] width 42 height 14
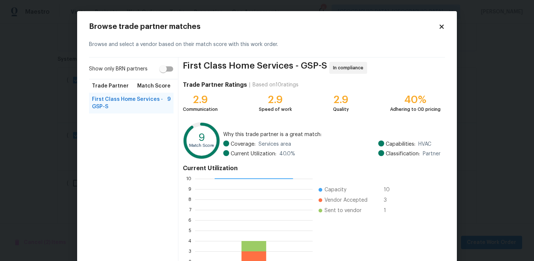
scroll to position [66, 0]
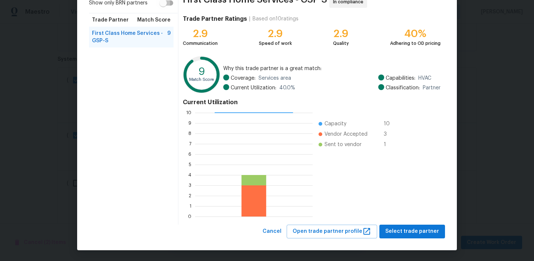
click at [166, 7] on input "Show only BRN partners" at bounding box center [163, 3] width 42 height 14
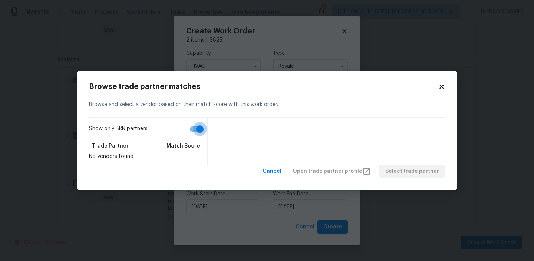
click at [197, 124] on input "Show only BRN partners" at bounding box center [200, 129] width 42 height 14
checkbox input "false"
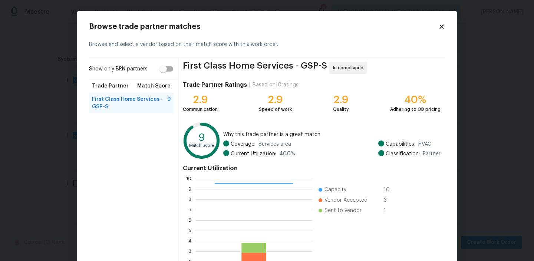
scroll to position [66, 0]
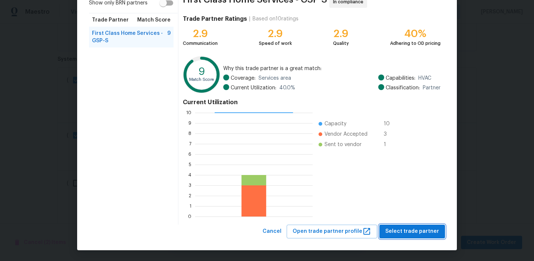
click at [413, 225] on button "Select trade partner" at bounding box center [412, 232] width 66 height 14
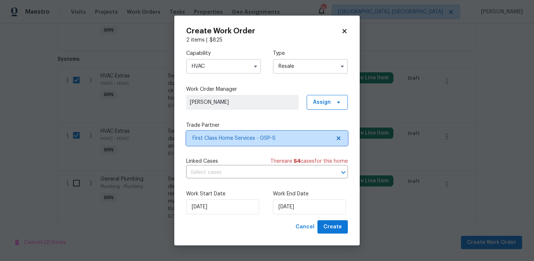
scroll to position [0, 0]
click at [237, 170] on input "text" at bounding box center [256, 172] width 141 height 11
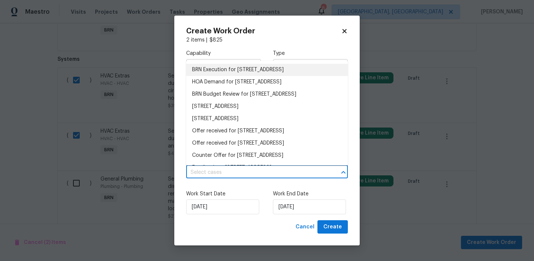
click at [212, 72] on li "BRN Execution for 7 Riverton Ct, Greer, SC 29650" at bounding box center [267, 70] width 162 height 12
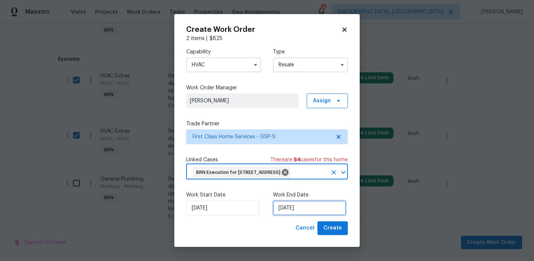
click at [283, 208] on input "18/08/2025" at bounding box center [309, 208] width 73 height 15
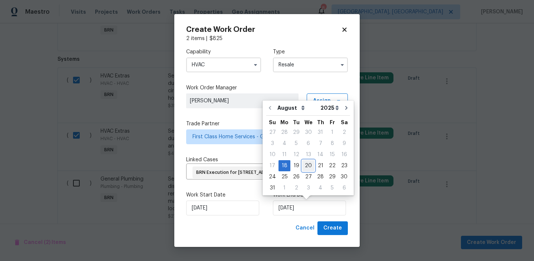
click at [306, 166] on div "20" at bounding box center [308, 166] width 12 height 10
type input "20/08/2025"
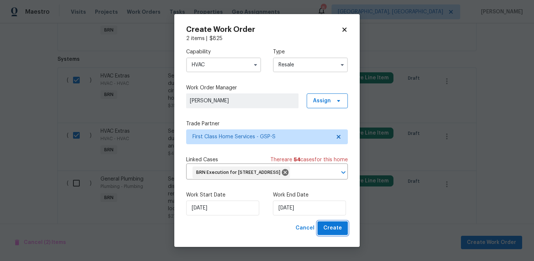
click at [328, 224] on span "Create" at bounding box center [332, 228] width 19 height 9
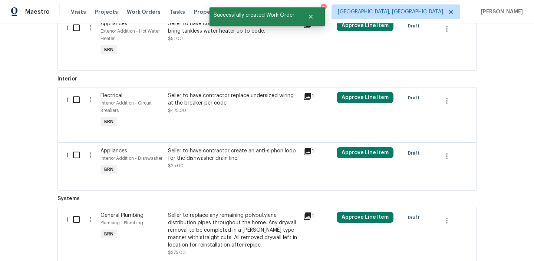
scroll to position [661, 0]
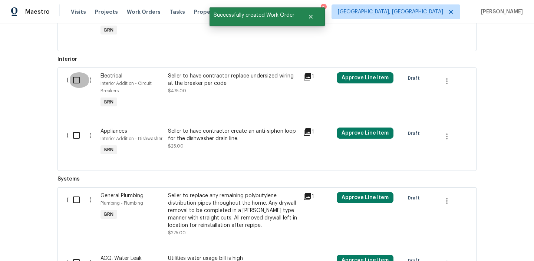
click at [77, 85] on input "checkbox" at bounding box center [79, 80] width 21 height 16
checkbox input "true"
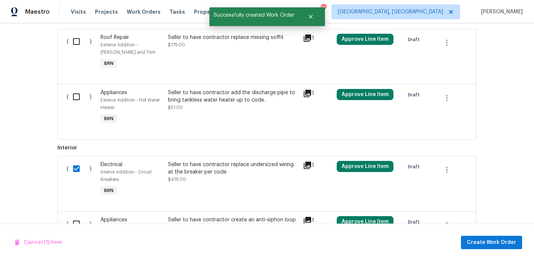
scroll to position [485, 0]
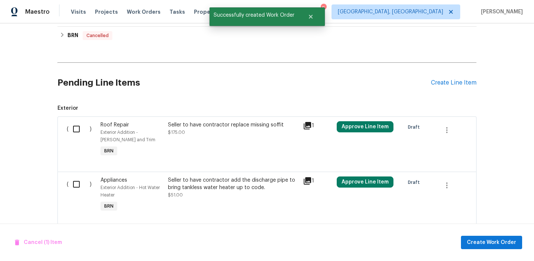
click at [75, 132] on input "checkbox" at bounding box center [79, 129] width 21 height 16
checkbox input "true"
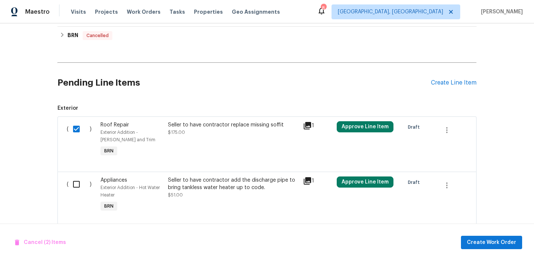
click at [73, 182] on input "checkbox" at bounding box center [79, 184] width 21 height 16
checkbox input "true"
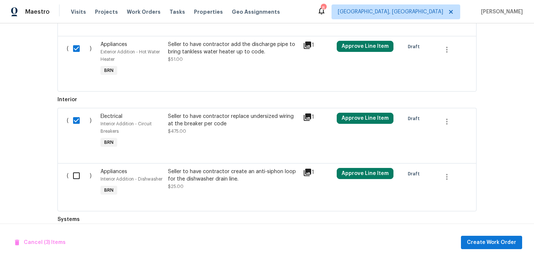
scroll to position [627, 0]
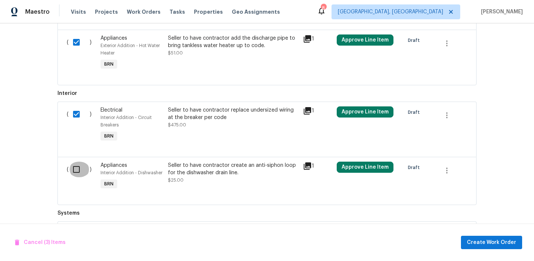
click at [80, 177] on input "checkbox" at bounding box center [79, 170] width 21 height 16
checkbox input "true"
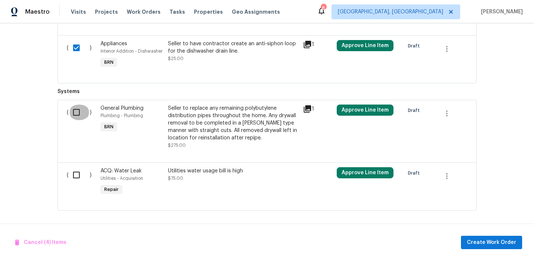
click at [82, 115] on input "checkbox" at bounding box center [79, 113] width 21 height 16
checkbox input "true"
click at [478, 241] on span "Create Work Order" at bounding box center [491, 242] width 49 height 9
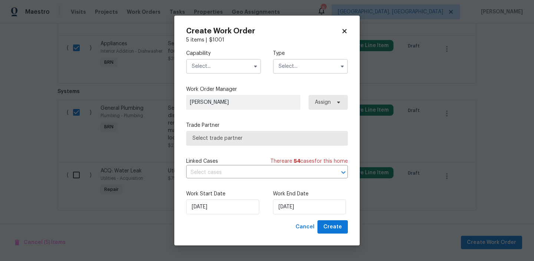
click at [211, 73] on input "text" at bounding box center [223, 66] width 75 height 15
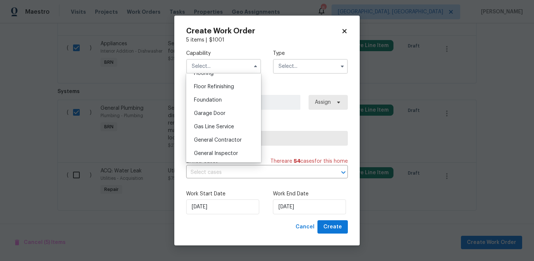
scroll to position [301, 0]
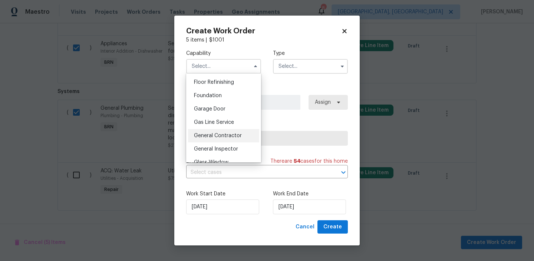
click at [210, 141] on div "General Contractor" at bounding box center [223, 135] width 71 height 13
type input "General Contractor"
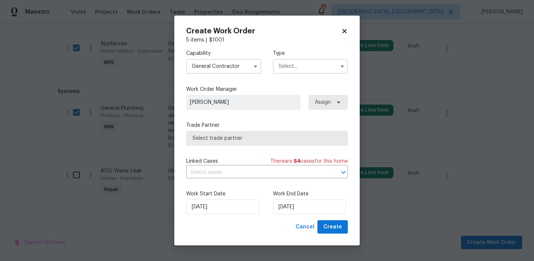
click at [292, 54] on label "Type" at bounding box center [310, 53] width 75 height 7
click at [291, 56] on label "Type" at bounding box center [310, 53] width 75 height 7
click at [291, 64] on input "text" at bounding box center [310, 66] width 75 height 15
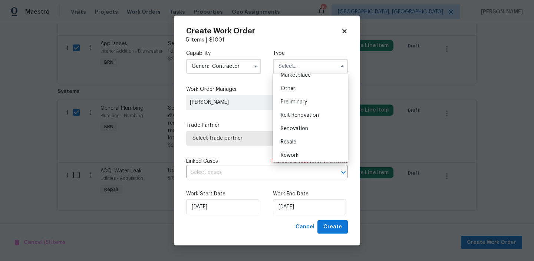
scroll to position [141, 0]
click at [298, 140] on div "Resale" at bounding box center [310, 141] width 71 height 13
type input "Resale"
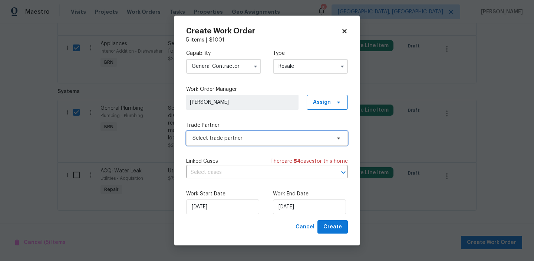
click at [242, 135] on span "Select trade partner" at bounding box center [261, 138] width 138 height 7
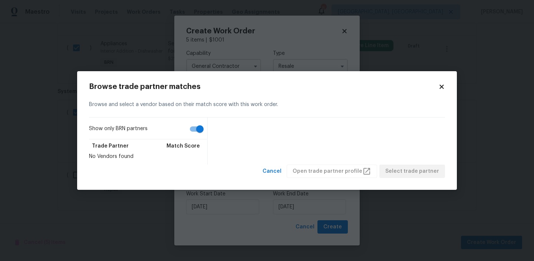
click at [202, 126] on input "Show only BRN partners" at bounding box center [200, 129] width 42 height 14
checkbox input "false"
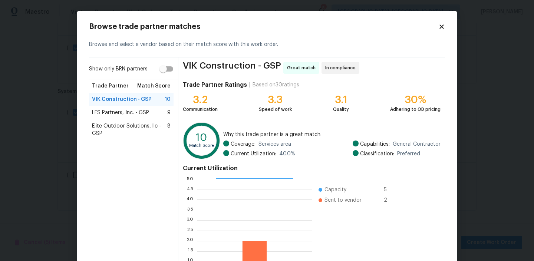
scroll to position [66, 0]
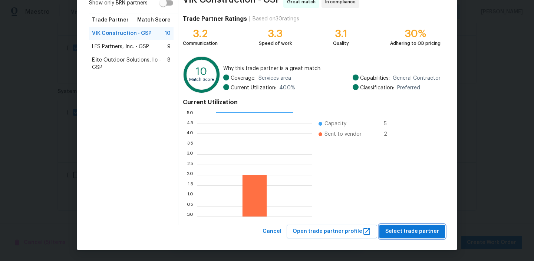
click at [389, 225] on button "Select trade partner" at bounding box center [412, 232] width 66 height 14
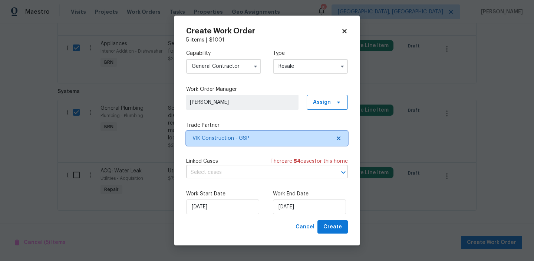
scroll to position [0, 0]
click at [240, 171] on input "text" at bounding box center [256, 172] width 141 height 11
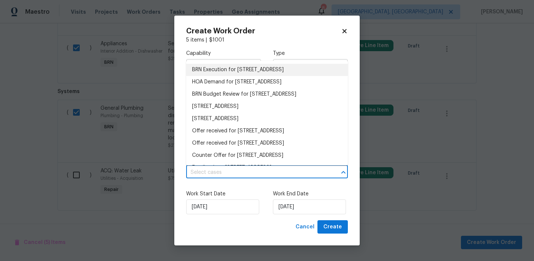
click at [196, 74] on li "BRN Execution for 7 Riverton Ct, Greer, SC 29650" at bounding box center [267, 70] width 162 height 12
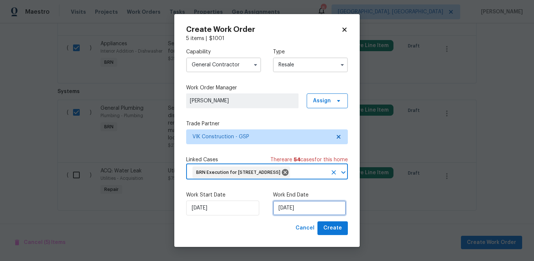
click at [296, 208] on input "18/08/2025" at bounding box center [309, 208] width 73 height 15
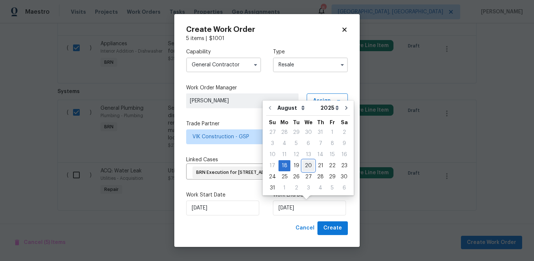
click at [307, 164] on div "20" at bounding box center [308, 166] width 12 height 10
type input "20/08/2025"
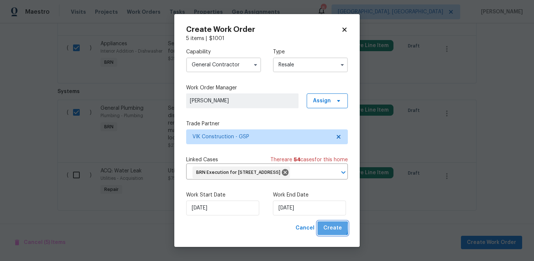
click at [324, 227] on button "Create" at bounding box center [332, 228] width 30 height 14
checkbox input "false"
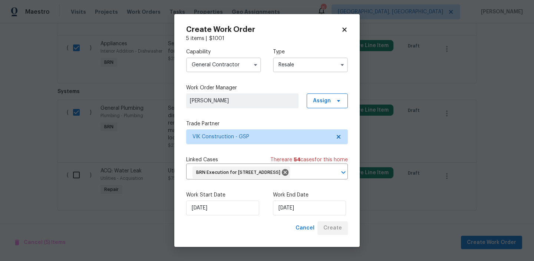
checkbox input "false"
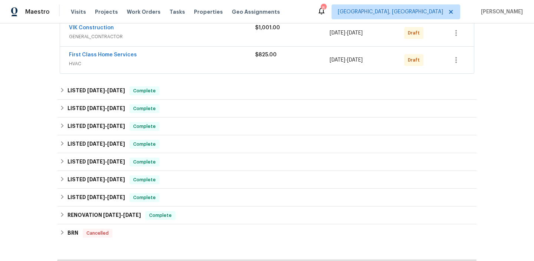
scroll to position [286, 0]
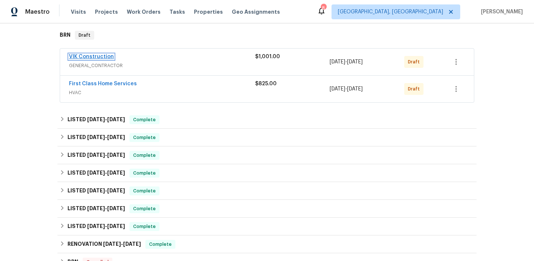
click at [94, 57] on link "VIK Construction" at bounding box center [91, 56] width 45 height 5
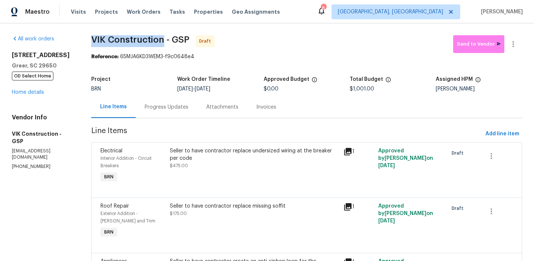
drag, startPoint x: 100, startPoint y: 42, endPoint x: 174, endPoint y: 39, distance: 73.1
click at [174, 39] on div "All work orders 7 Riverton Ct Greer, SC 29650 OD Select Home Home details Vendo…" at bounding box center [267, 227] width 534 height 409
copy span "VIK Construction"
click at [113, 47] on span "VIK Construction - GSP Draft" at bounding box center [272, 44] width 362 height 18
click at [177, 111] on div "Progress Updates" at bounding box center [167, 107] width 62 height 22
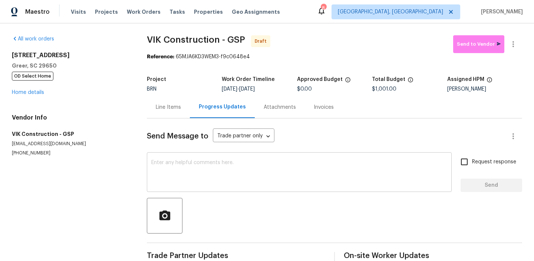
click at [185, 164] on textarea at bounding box center [299, 173] width 296 height 26
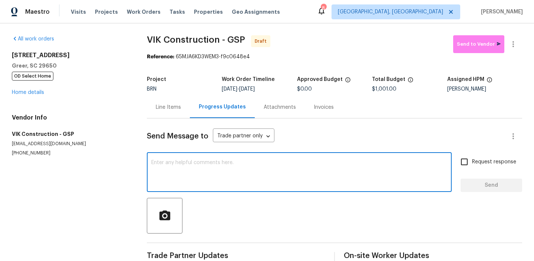
paste textarea "Hi, I'm Ananthi from Opendoor. Just wanted to check if you received the WO for …"
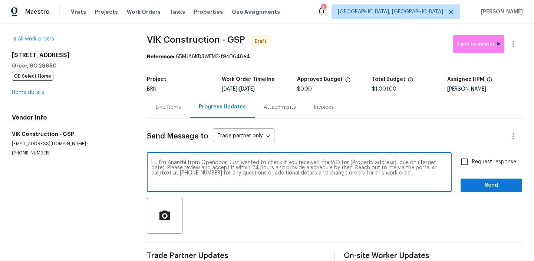
drag, startPoint x: 390, startPoint y: 162, endPoint x: 343, endPoint y: 164, distance: 47.1
click at [343, 164] on textarea "Hi, I'm Ananthi from Opendoor. Just wanted to check if you received the WO for …" at bounding box center [299, 173] width 296 height 26
paste textarea "7 Riverton Ct, Greer, SC 29650"
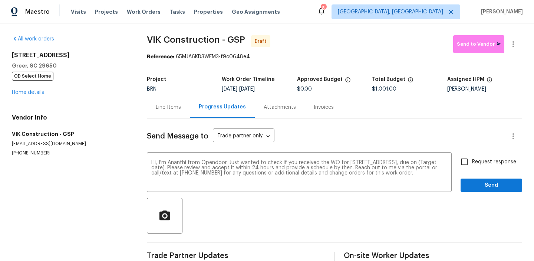
drag, startPoint x: 251, startPoint y: 91, endPoint x: 285, endPoint y: 90, distance: 33.7
click at [285, 90] on div "8/18/2025 - 8/20/2025" at bounding box center [259, 88] width 75 height 5
copy span "8/20/2025"
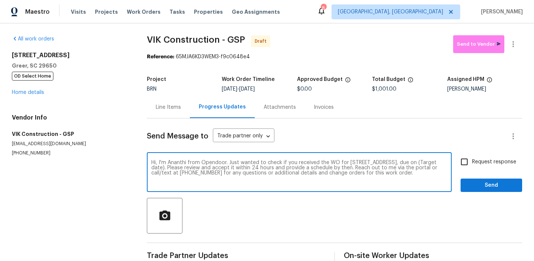
drag, startPoint x: 184, startPoint y: 168, endPoint x: 154, endPoint y: 168, distance: 29.7
click at [154, 168] on textarea "Hi, I'm Ananthi from Opendoor. Just wanted to check if you received the WO for …" at bounding box center [299, 173] width 296 height 26
paste textarea "8/20/2025"
type textarea "Hi, I'm Ananthi from Opendoor. Just wanted to check if you received the WO for …"
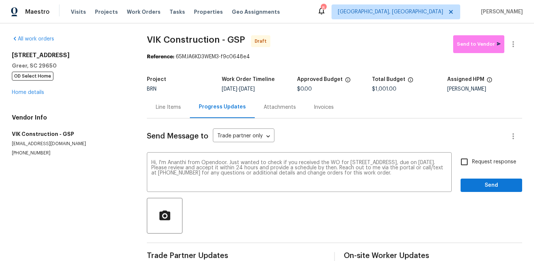
click at [480, 168] on label "Request response" at bounding box center [486, 162] width 60 height 16
click at [472, 168] on input "Request response" at bounding box center [464, 162] width 16 height 16
checkbox input "true"
click at [482, 179] on button "Send" at bounding box center [492, 185] width 62 height 14
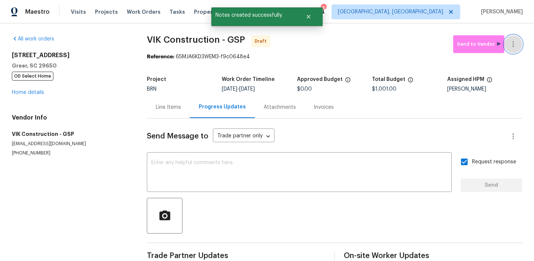
click at [512, 40] on icon "button" at bounding box center [513, 44] width 9 height 9
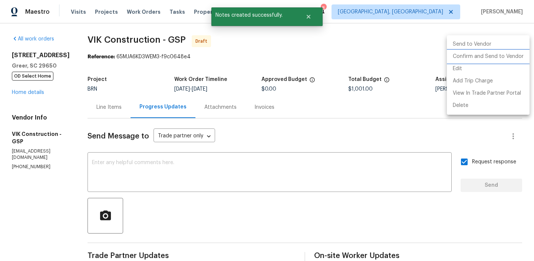
click at [461, 60] on li "Confirm and Send to Vendor" at bounding box center [488, 56] width 83 height 12
click at [222, 92] on div at bounding box center [267, 130] width 534 height 261
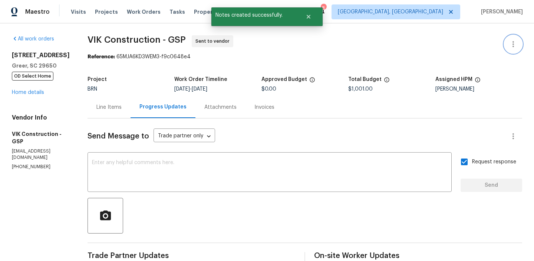
scroll to position [73, 0]
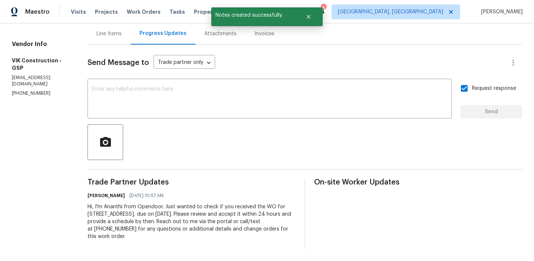
click at [144, 205] on div "Hi, I'm Ananthi from Opendoor. Just wanted to check if you received the WO for …" at bounding box center [192, 221] width 208 height 37
copy div "Trade Partner Updates Ananthi Mahendran 08/18/2025 10:57 AM"
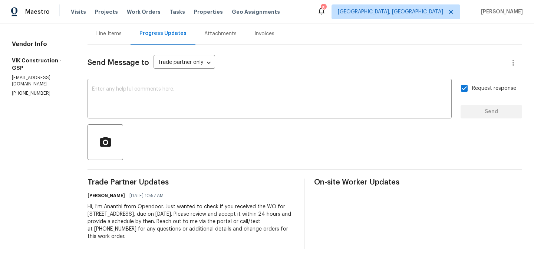
click at [127, 206] on div "Hi, I'm Ananthi from Opendoor. Just wanted to check if you received the WO for …" at bounding box center [192, 221] width 208 height 37
copy div "Trade Partner Updates Ananthi Mahendran 08/18/2025 10:57 AM"
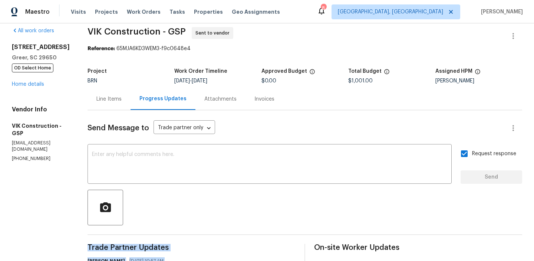
scroll to position [0, 0]
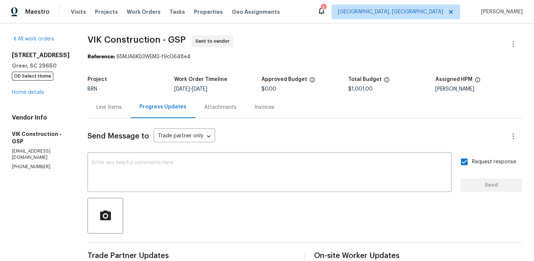
click at [35, 89] on div "7 Riverton Ct Greer, SC 29650 OD Select Home Home details" at bounding box center [41, 74] width 58 height 44
click at [29, 93] on link "Home details" at bounding box center [28, 92] width 32 height 5
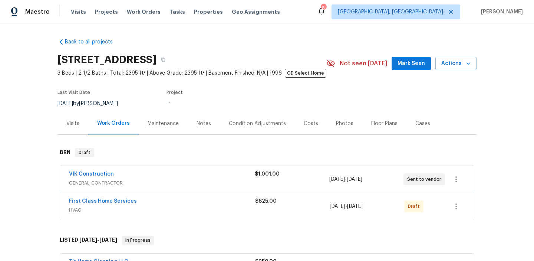
scroll to position [97, 0]
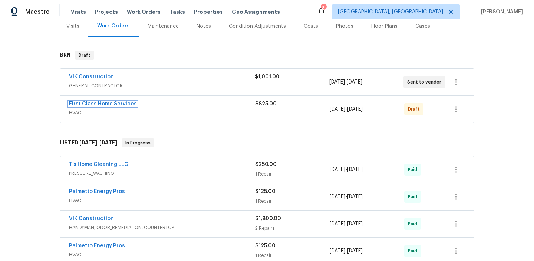
click at [104, 102] on link "First Class Home Services" at bounding box center [103, 103] width 68 height 5
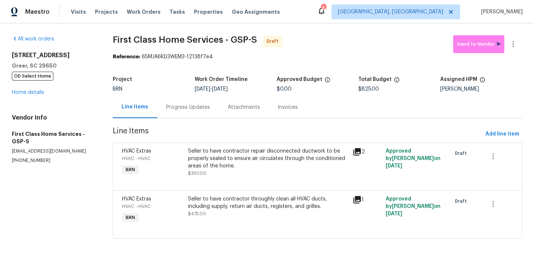
click at [184, 99] on div "Progress Updates" at bounding box center [188, 107] width 62 height 22
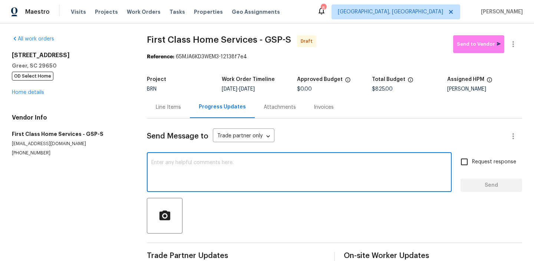
click at [183, 163] on textarea at bounding box center [299, 173] width 296 height 26
paste textarea "Hi, I'm Ananthi from Opendoor. Just wanted to check if you received the WO for …"
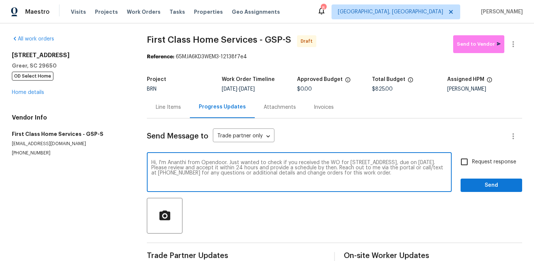
type textarea "Hi, I'm Ananthi from Opendoor. Just wanted to check if you received the WO for …"
click at [477, 154] on div "Send Message to Trade partner only Trade partner only ​ Hi, I'm Ananthi from Op…" at bounding box center [334, 190] width 375 height 145
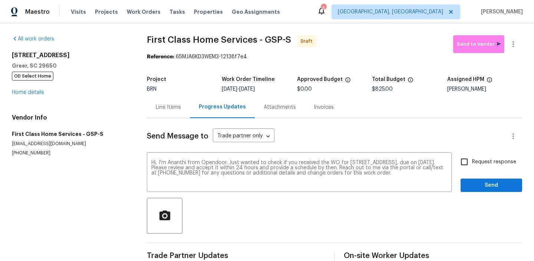
click at [468, 162] on input "Request response" at bounding box center [464, 162] width 16 height 16
checkbox input "true"
click at [476, 179] on button "Send" at bounding box center [492, 185] width 62 height 14
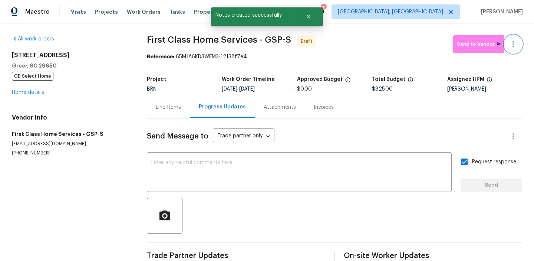
click at [514, 40] on icon "button" at bounding box center [513, 44] width 9 height 9
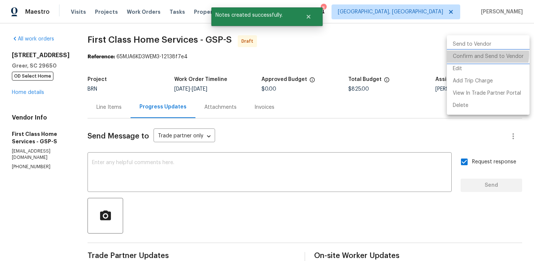
click at [483, 55] on li "Confirm and Send to Vendor" at bounding box center [488, 56] width 83 height 12
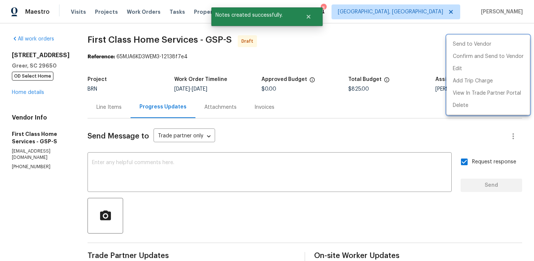
click at [95, 62] on div at bounding box center [267, 130] width 534 height 261
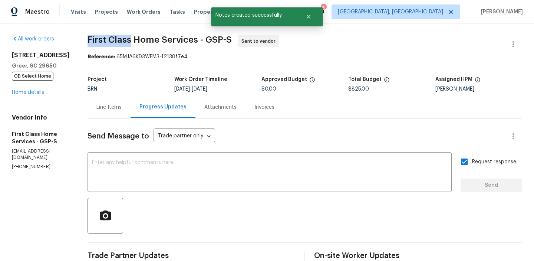
drag, startPoint x: 82, startPoint y: 37, endPoint x: 128, endPoint y: 37, distance: 46.0
click at [128, 37] on div "All work orders 7 Riverton Ct Greer, SC 29650 OD Select Home Home details Vendo…" at bounding box center [267, 178] width 534 height 311
copy span "First Class"
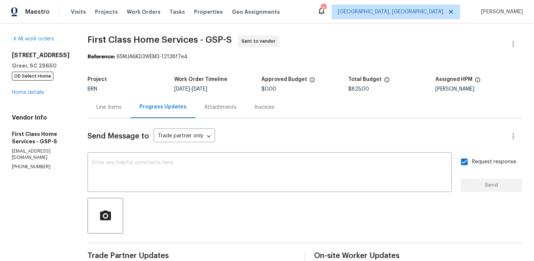
click at [116, 77] on div "Project" at bounding box center [131, 82] width 87 height 10
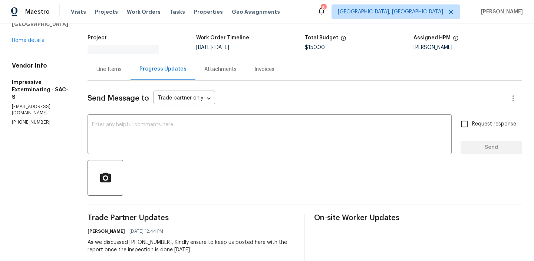
scroll to position [63, 0]
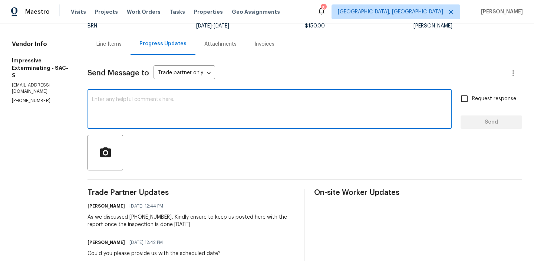
click at [135, 109] on textarea at bounding box center [269, 110] width 355 height 26
click at [28, 82] on div "Vendor Info Impressive Exterminating - SAC-S [EMAIL_ADDRESS][DOMAIN_NAME] [PHON…" at bounding box center [41, 71] width 58 height 63
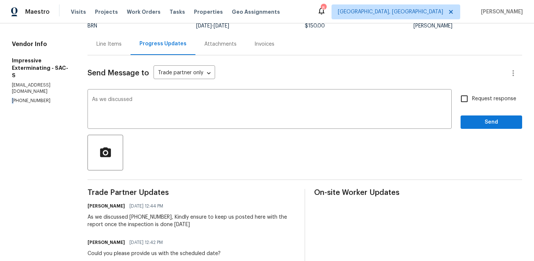
click at [28, 82] on div "Vendor Info Impressive Exterminating - SAC-S [EMAIL_ADDRESS][DOMAIN_NAME] [PHON…" at bounding box center [41, 71] width 58 height 63
copy p "[PHONE_NUMBER]"
click at [155, 106] on textarea "As we discussed" at bounding box center [269, 110] width 355 height 26
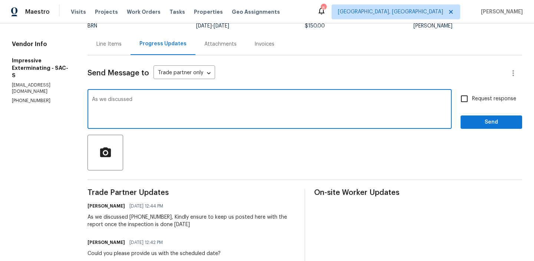
paste textarea "[PHONE_NUMBER]"
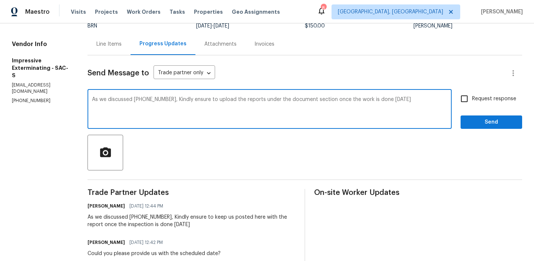
type textarea "As we discussed [PHONE_NUMBER], Kindly ensure to upload the reports under the d…"
click at [474, 98] on span "Request response" at bounding box center [494, 99] width 44 height 8
click at [472, 98] on input "Request response" at bounding box center [464, 99] width 16 height 16
checkbox input "true"
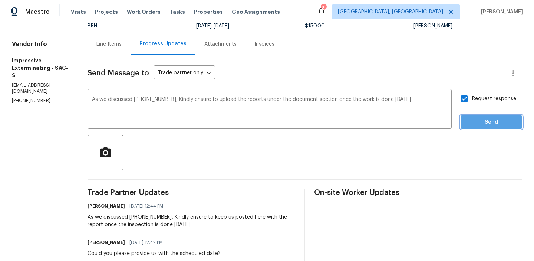
click at [473, 116] on button "Send" at bounding box center [492, 122] width 62 height 14
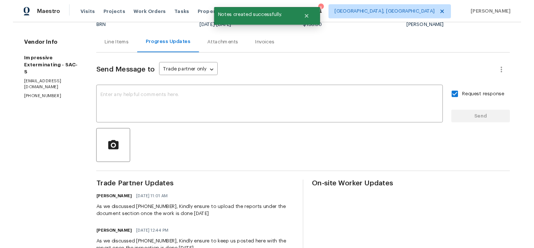
scroll to position [0, 0]
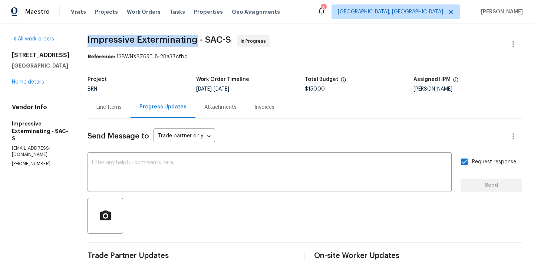
drag, startPoint x: 89, startPoint y: 43, endPoint x: 199, endPoint y: 40, distance: 110.5
click at [199, 40] on div "All work orders [STREET_ADDRESS] Home details Vendor Info Impressive Exterminat…" at bounding box center [267, 243] width 534 height 441
copy span "Impressive Exterminating"
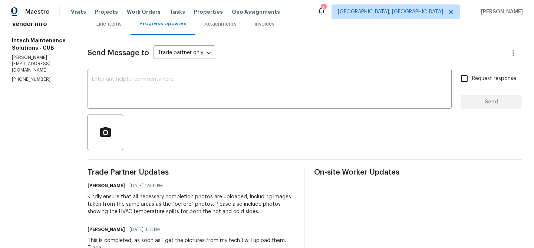
scroll to position [28, 0]
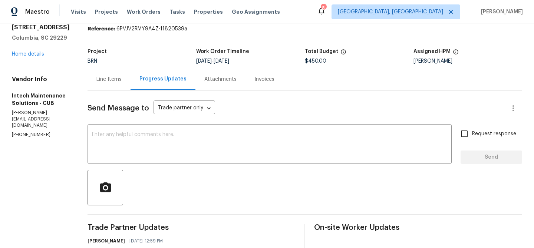
click at [93, 69] on div "Line Items" at bounding box center [109, 79] width 43 height 22
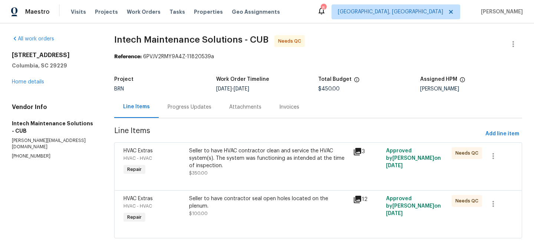
drag, startPoint x: 214, startPoint y: 142, endPoint x: 216, endPoint y: 150, distance: 8.7
click at [216, 150] on div "Seller to have HVAC contractor clean and service the HVAC system(s). The system…" at bounding box center [269, 158] width 160 height 22
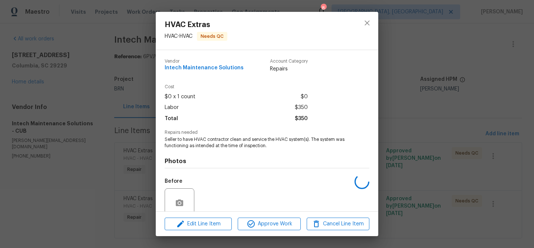
scroll to position [62, 0]
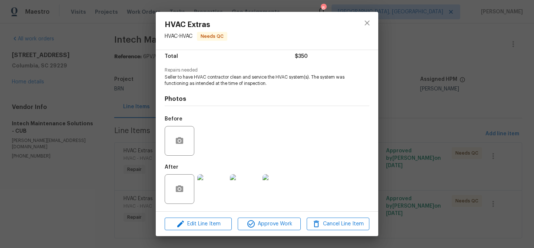
click at [207, 187] on img at bounding box center [212, 189] width 30 height 30
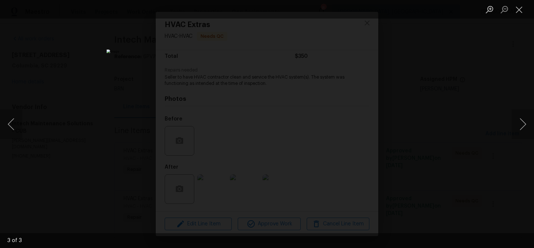
click at [122, 99] on div "Lightbox" at bounding box center [267, 124] width 534 height 248
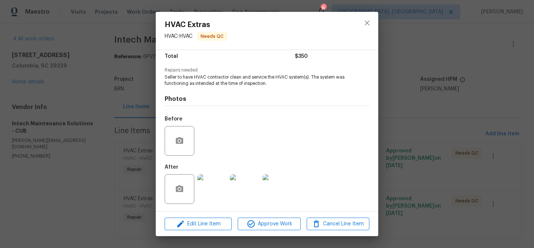
click at [97, 112] on div "HVAC Extras HVAC - HVAC Needs QC Vendor Intech Maintenance Solutions Account Ca…" at bounding box center [267, 124] width 534 height 248
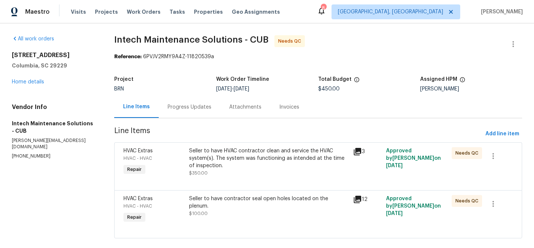
scroll to position [11, 0]
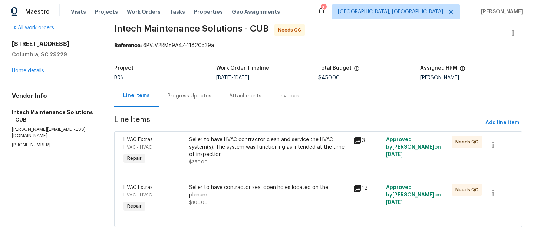
click at [217, 198] on div "Seller to have contractor seal open holes located on the plenum. $100.00" at bounding box center [269, 195] width 160 height 22
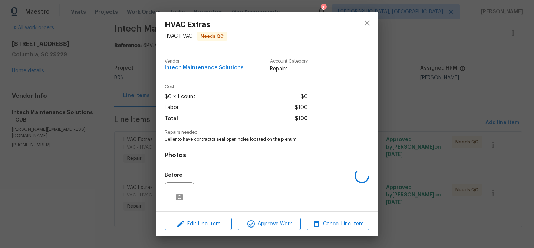
scroll to position [56, 0]
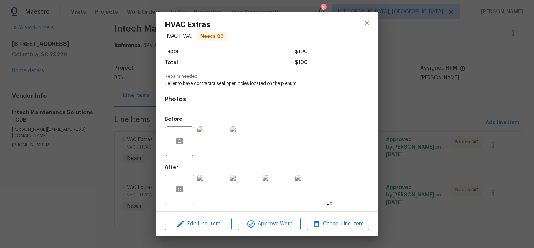
click at [209, 148] on img at bounding box center [212, 141] width 30 height 30
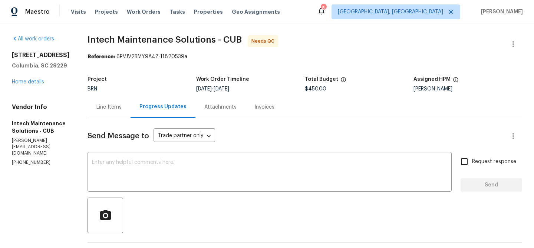
click at [105, 108] on div "Line Items" at bounding box center [108, 106] width 25 height 7
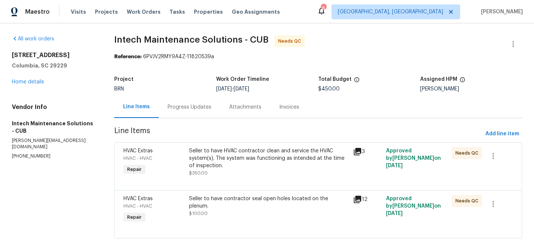
scroll to position [11, 0]
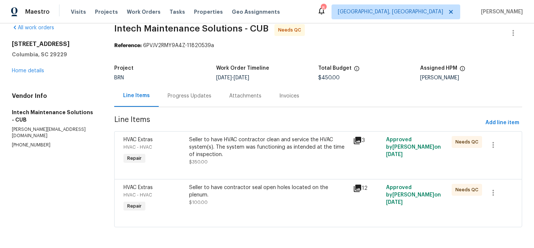
click at [205, 63] on div "Project BRN Work Order Timeline [DATE] - [DATE] Total Budget $450.00 Assigned H…" at bounding box center [318, 73] width 408 height 24
click at [210, 211] on div "Seller to have contractor seal open holes located on the plenum. $100.00" at bounding box center [269, 199] width 164 height 34
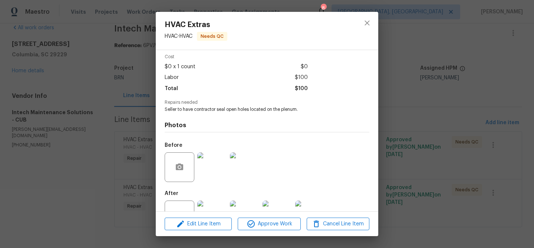
scroll to position [56, 0]
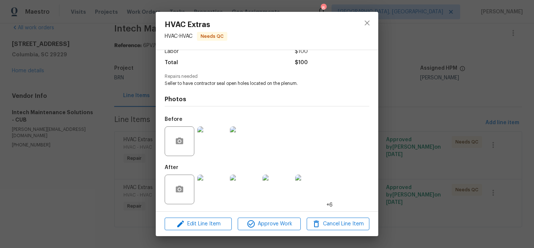
click at [214, 187] on img at bounding box center [212, 190] width 30 height 30
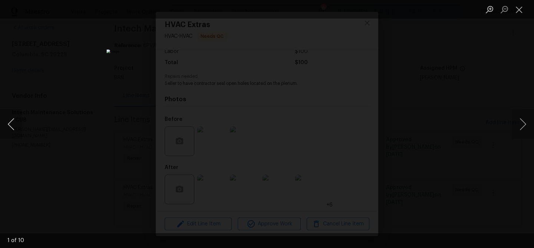
click at [10, 120] on button "Previous image" at bounding box center [11, 124] width 22 height 30
click at [88, 116] on div "Lightbox" at bounding box center [267, 124] width 534 height 248
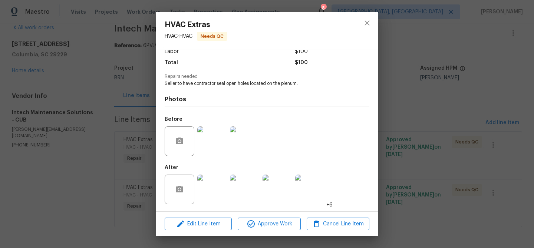
click at [91, 97] on div "HVAC Extras HVAC - HVAC Needs QC Vendor Intech Maintenance Solutions Account Ca…" at bounding box center [267, 124] width 534 height 248
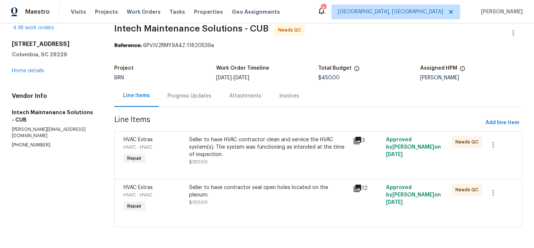
click at [216, 148] on div "Seller to have HVAC contractor clean and service the HVAC system(s). The system…" at bounding box center [269, 147] width 160 height 22
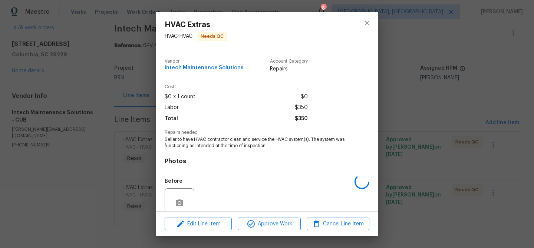
scroll to position [62, 0]
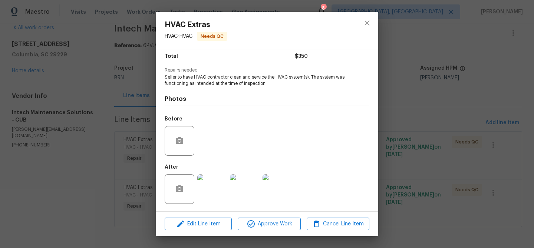
click at [211, 178] on img at bounding box center [212, 189] width 30 height 30
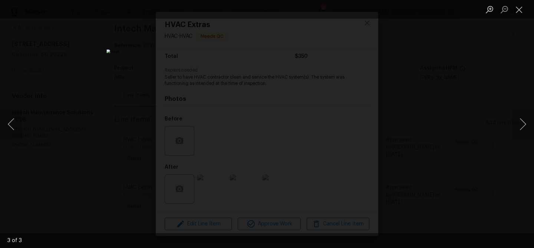
click at [55, 118] on div "Lightbox" at bounding box center [267, 124] width 534 height 248
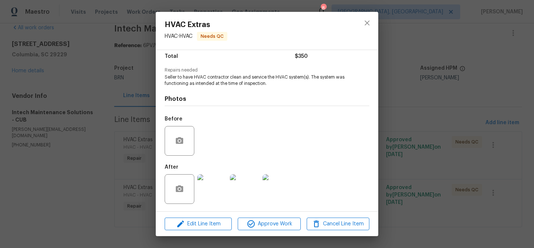
click at [95, 94] on div "HVAC Extras HVAC - HVAC Needs QC Vendor Intech Maintenance Solutions Account Ca…" at bounding box center [267, 124] width 534 height 248
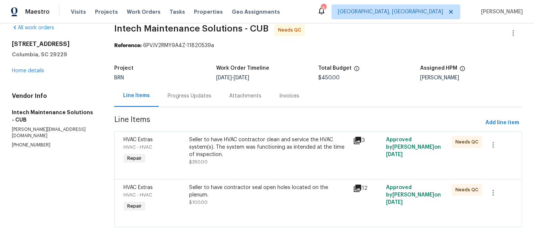
click at [185, 100] on div "Progress Updates" at bounding box center [190, 96] width 62 height 22
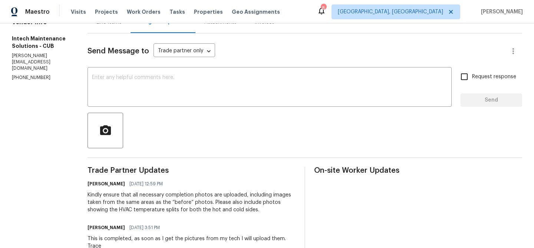
scroll to position [91, 0]
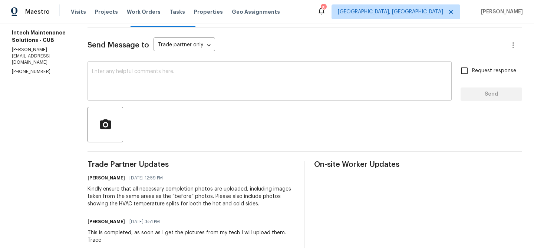
click at [108, 88] on textarea at bounding box center [269, 82] width 355 height 26
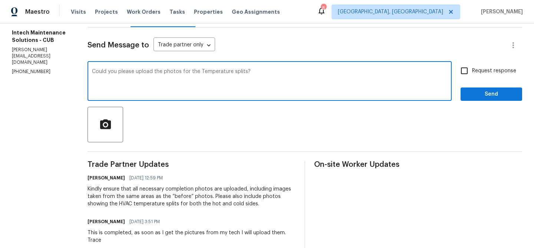
type textarea "Could you please upload the photos for the Temperature splits?"
click at [452, 77] on div "Could you please upload the photos for the Temperature splits? x ​" at bounding box center [270, 82] width 364 height 38
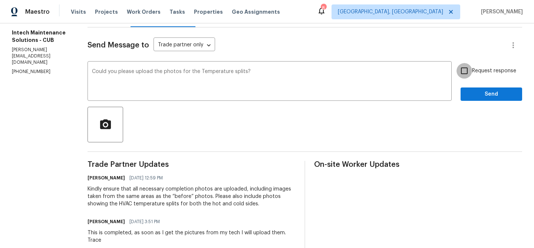
click at [466, 75] on input "Request response" at bounding box center [464, 71] width 16 height 16
checkbox input "true"
click at [472, 94] on span "Send" at bounding box center [491, 94] width 50 height 9
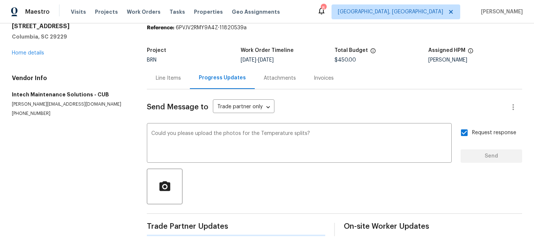
scroll to position [0, 0]
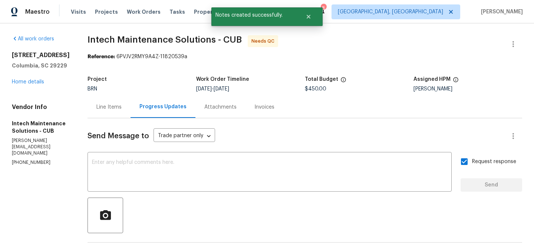
click at [20, 159] on p "(803) 399-8035" at bounding box center [41, 162] width 58 height 6
copy p "(803) 399-8035"
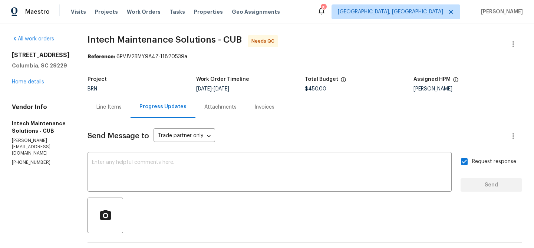
click at [40, 142] on p "ellen@intechms.com" at bounding box center [41, 147] width 58 height 19
copy p "ellen@intechms.com"
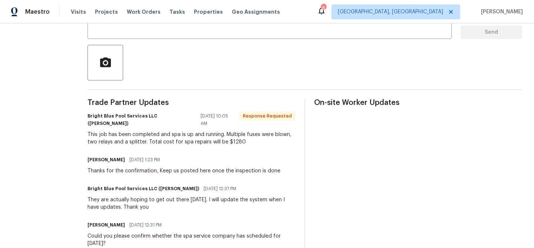
scroll to position [154, 0]
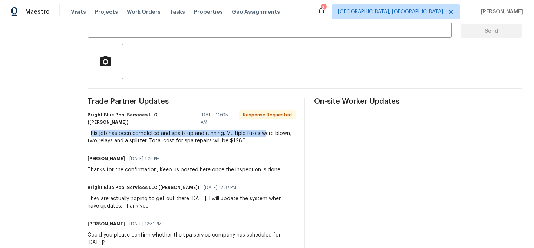
drag, startPoint x: 86, startPoint y: 125, endPoint x: 258, endPoint y: 129, distance: 172.9
click at [258, 130] on div "This job has been completed and spa is up and running. Multiple fuses were blow…" at bounding box center [192, 137] width 208 height 15
click at [184, 130] on div "This job has been completed and spa is up and running. Multiple fuses were blow…" at bounding box center [192, 137] width 208 height 15
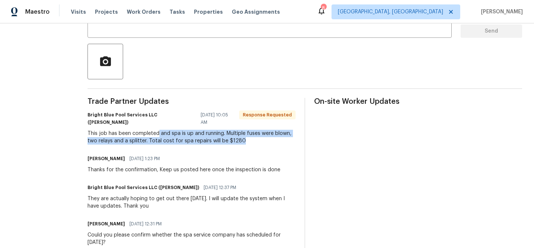
drag, startPoint x: 154, startPoint y: 127, endPoint x: 248, endPoint y: 132, distance: 94.7
click at [248, 132] on div "This job has been completed and spa is up and running. Multiple fuses were blow…" at bounding box center [192, 137] width 208 height 15
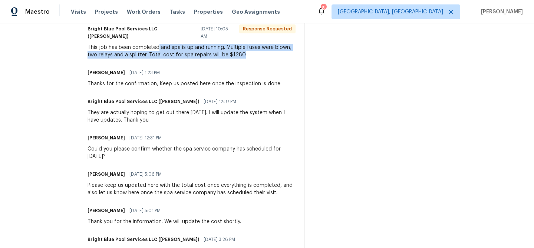
scroll to position [176, 0]
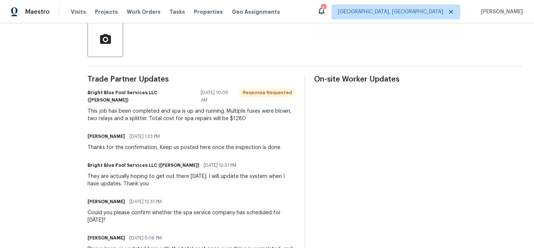
click at [88, 112] on div "This job has been completed and spa is up and running. Multiple fuses were blow…" at bounding box center [192, 115] width 208 height 15
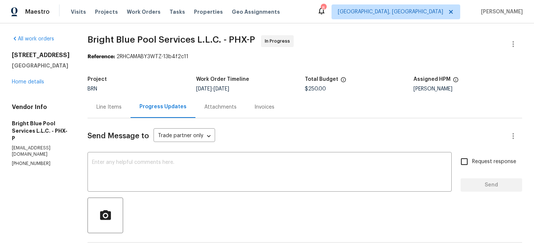
click at [117, 106] on div "Line Items" at bounding box center [109, 107] width 43 height 22
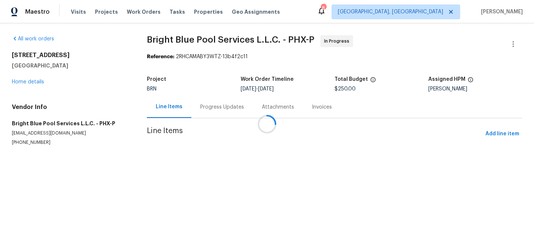
click at [209, 150] on div at bounding box center [267, 124] width 534 height 248
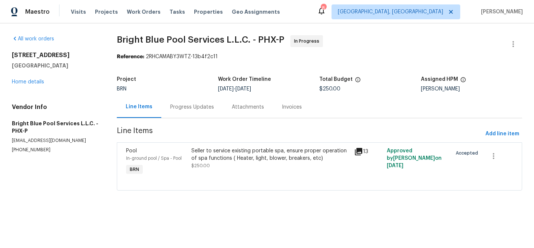
click at [221, 155] on div "Seller to service existing portable spa, ensure proper operation of spa functio…" at bounding box center [270, 154] width 159 height 15
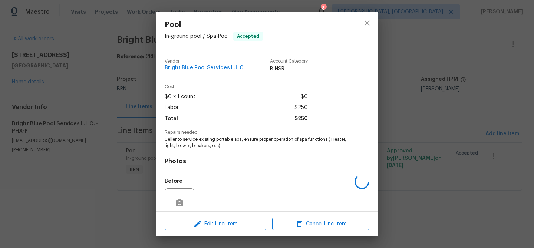
scroll to position [62, 0]
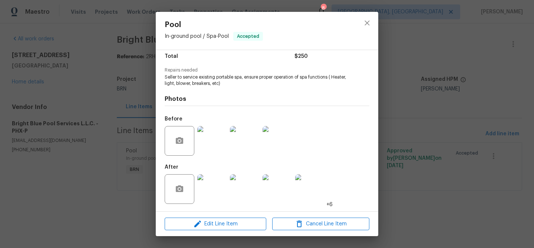
click at [220, 154] on img at bounding box center [212, 141] width 30 height 30
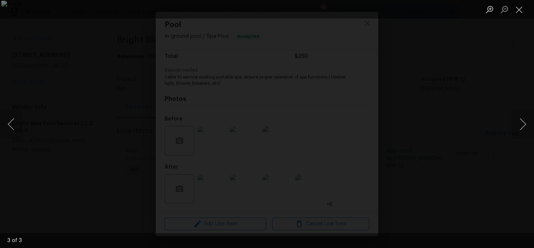
click at [67, 139] on div "Lightbox" at bounding box center [267, 124] width 534 height 248
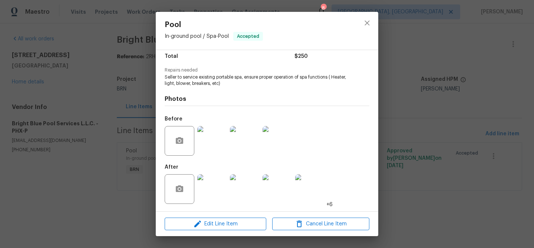
click at [212, 194] on img at bounding box center [212, 189] width 30 height 30
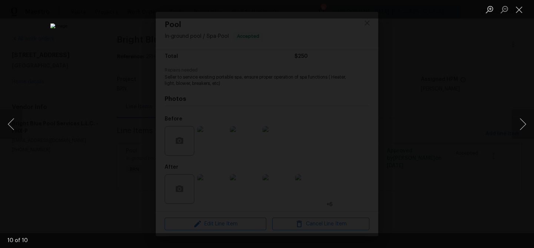
click at [40, 131] on div "Lightbox" at bounding box center [267, 124] width 534 height 248
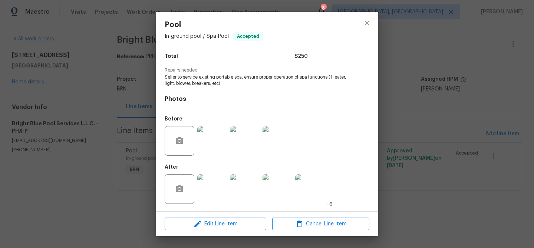
click at [112, 128] on div "Pool In-ground pool / Spa - Pool Accepted Vendor Bright Blue Pool Services L.L.…" at bounding box center [267, 124] width 534 height 248
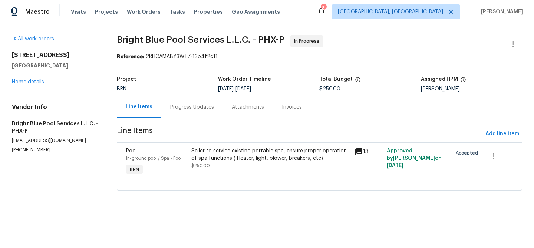
click at [220, 149] on div "Seller to service existing portable spa, ensure proper operation of spa functio…" at bounding box center [270, 154] width 159 height 15
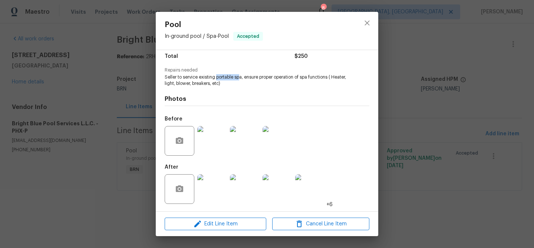
drag, startPoint x: 217, startPoint y: 78, endPoint x: 241, endPoint y: 77, distance: 24.8
click at [241, 78] on span "Seller to service existing portable spa, ensure proper operation of spa functio…" at bounding box center [257, 80] width 184 height 13
copy span "portable sp"
click at [206, 138] on img at bounding box center [212, 141] width 30 height 30
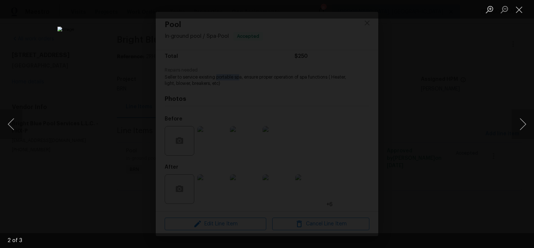
click at [86, 85] on div "Lightbox" at bounding box center [267, 124] width 534 height 248
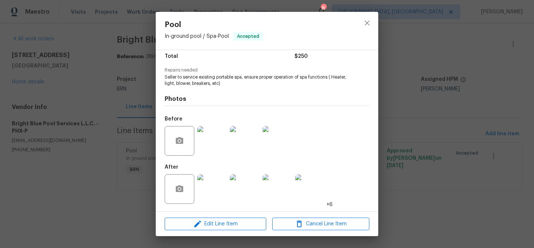
click at [74, 75] on div "Pool In-ground pool / Spa - Pool Accepted Vendor Bright Blue Pool Services L.L.…" at bounding box center [267, 124] width 534 height 248
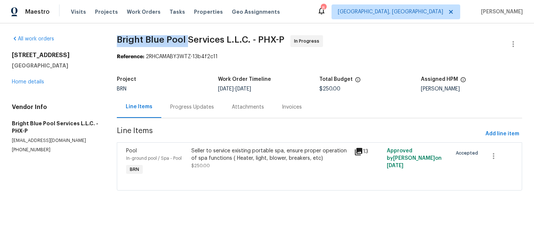
drag, startPoint x: 112, startPoint y: 44, endPoint x: 185, endPoint y: 44, distance: 73.4
click at [185, 44] on div "All work orders 20075 E Kestrel St Queen Creek, AZ 85142 Home details Vendor In…" at bounding box center [267, 117] width 534 height 188
copy span "Bright Blue Pool"
click at [219, 140] on span "Line Items" at bounding box center [300, 134] width 366 height 14
click at [210, 152] on div "Seller to service existing portable spa, ensure proper operation of spa functio…" at bounding box center [270, 154] width 159 height 15
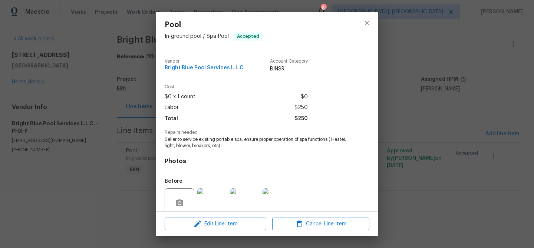
click at [182, 142] on span "Seller to service existing portable spa, ensure proper operation of spa functio…" at bounding box center [257, 142] width 184 height 13
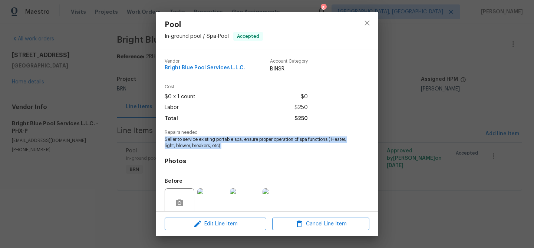
click at [182, 142] on span "Seller to service existing portable spa, ensure proper operation of spa functio…" at bounding box center [257, 142] width 184 height 13
copy span "Seller to service existing portable spa, ensure proper operation of spa functio…"
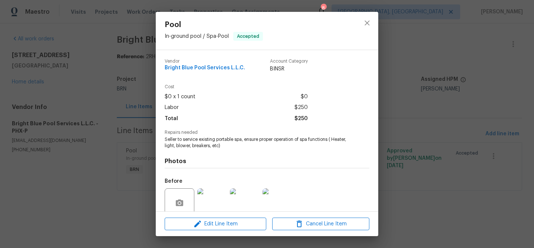
click at [94, 70] on div "Pool In-ground pool / Spa - Pool Accepted Vendor Bright Blue Pool Services L.L.…" at bounding box center [267, 124] width 534 height 248
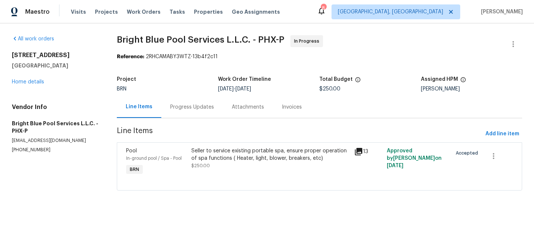
click at [193, 92] on div "Project BRN Work Order Timeline 8/11/2025 - 8/13/2025 Total Budget $250.00 Assi…" at bounding box center [319, 84] width 405 height 24
click at [193, 106] on div "Progress Updates" at bounding box center [192, 106] width 44 height 7
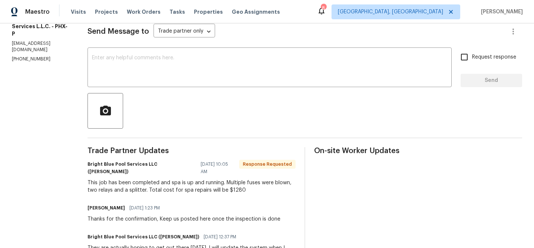
scroll to position [122, 0]
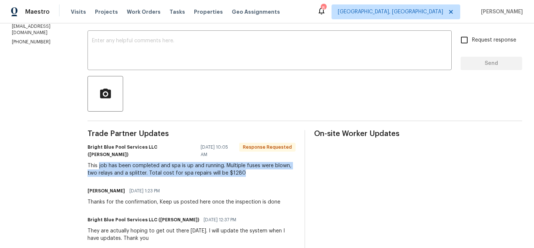
drag, startPoint x: 94, startPoint y: 159, endPoint x: 240, endPoint y: 165, distance: 146.2
click at [240, 165] on div "This job has been completed and spa is up and running. Multiple fuses were blow…" at bounding box center [192, 169] width 208 height 15
copy div "job has been completed and spa is up and running. Multiple fuses were blown, tw…"
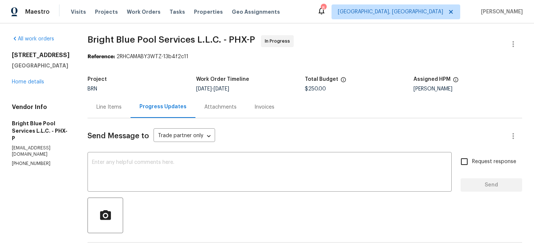
click at [308, 86] on div "Total Budget" at bounding box center [359, 82] width 109 height 10
click at [305, 89] on span "$250.00" at bounding box center [315, 88] width 21 height 5
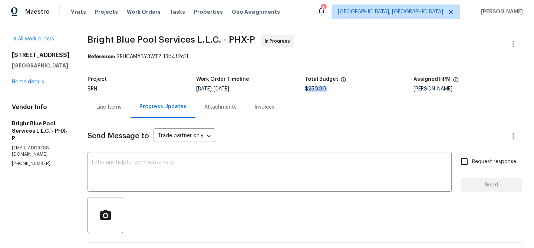
copy span "$250.00"
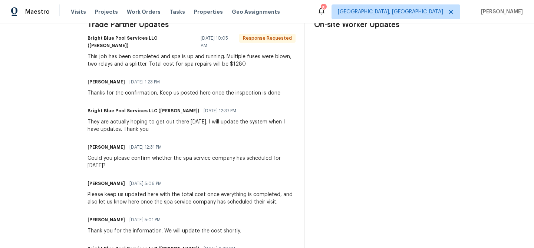
scroll to position [209, 0]
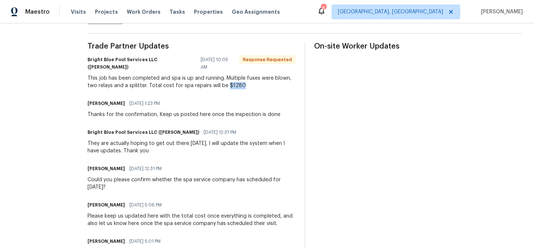
drag, startPoint x: 221, startPoint y: 79, endPoint x: 259, endPoint y: 79, distance: 37.4
click at [259, 79] on div "This job has been completed and spa is up and running. Multiple fuses were blow…" at bounding box center [192, 82] width 208 height 15
copy div "$1280"
click at [112, 39] on div "Send Message to Trade partner only Trade partner only ​ x ​ Request response Se…" at bounding box center [305, 239] width 435 height 661
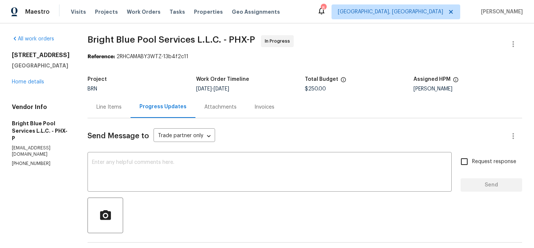
click at [88, 40] on span "Bright Blue Pool Services L.L.C. - PHX-P" at bounding box center [172, 39] width 168 height 9
drag, startPoint x: 77, startPoint y: 41, endPoint x: 150, endPoint y: 41, distance: 72.3
copy span "Bright Blue Pool"
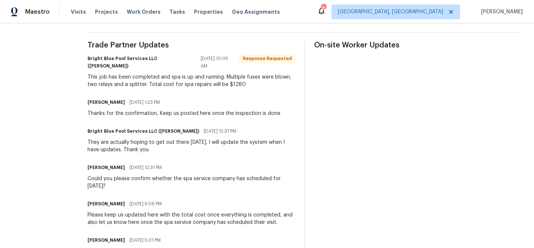
scroll to position [191, 0]
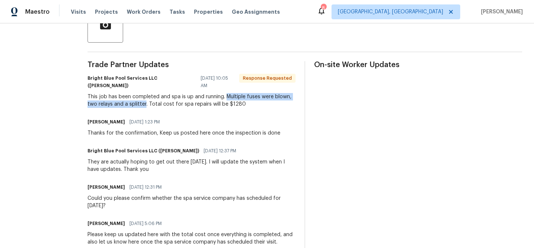
drag, startPoint x: 220, startPoint y: 89, endPoint x: 141, endPoint y: 98, distance: 79.8
click at [141, 98] on div "This job has been completed and spa is up and running. Multiple fuses were blow…" at bounding box center [192, 100] width 208 height 15
copy div "Multiple fuses were blown, two relays and a splitter"
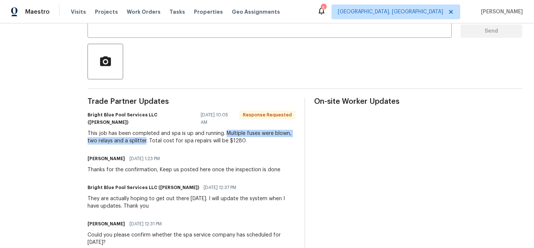
scroll to position [80, 0]
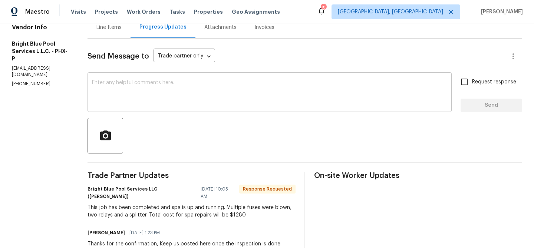
click at [130, 90] on textarea at bounding box center [269, 93] width 355 height 26
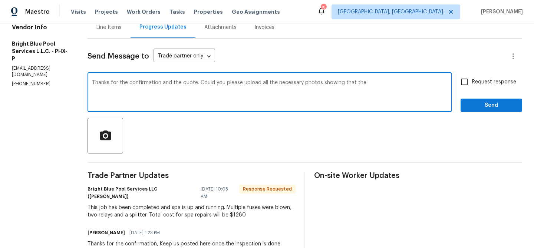
paste textarea "portable spa, ensure proper operation of spa functions ( Heater, light, blower,…"
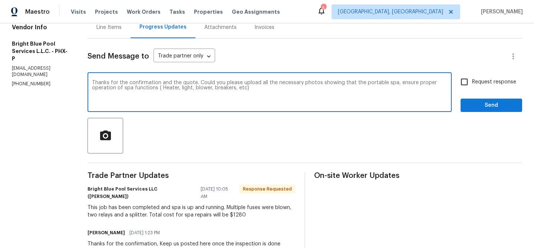
click at [385, 83] on textarea "Thanks for the confirmation and the quote. Could you please upload all the nece…" at bounding box center [269, 93] width 355 height 26
drag, startPoint x: 89, startPoint y: 89, endPoint x: 194, endPoint y: 89, distance: 105.7
click at [195, 89] on textarea "Thanks for the confirmation and the quote. Could you please upload all the nece…" at bounding box center [269, 93] width 355 height 26
drag, startPoint x: 88, startPoint y: 89, endPoint x: 197, endPoint y: 88, distance: 109.0
click at [197, 88] on textarea "Thanks for the confirmation and the quote. Could you please upload all the nece…" at bounding box center [269, 93] width 355 height 26
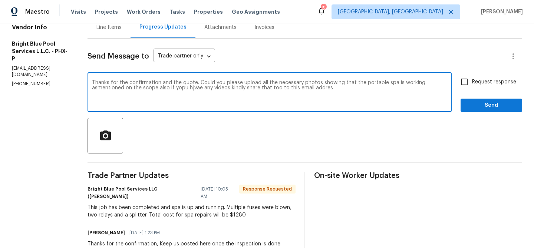
click at [189, 83] on textarea "Thanks for the confirmation and the quote. Could you please upload all the nece…" at bounding box center [269, 93] width 355 height 26
click at [388, 92] on textarea "Thanks for the confirmation and the quote. we will update the cost shortly Coul…" at bounding box center [269, 93] width 355 height 26
paste textarea "ananthi.mahendran@opendoor.com"
type textarea "Thanks for the confirmation and the quote. we will update the cost shortly Coul…"
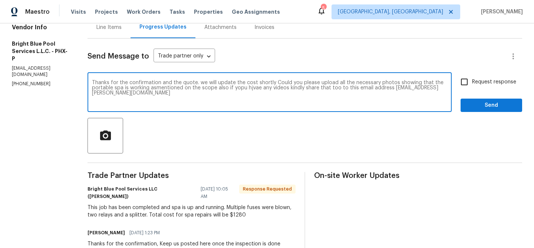
click at [201, 91] on textarea "Thanks for the confirmation and the quote. we will update the cost shortly Coul…" at bounding box center [269, 93] width 355 height 26
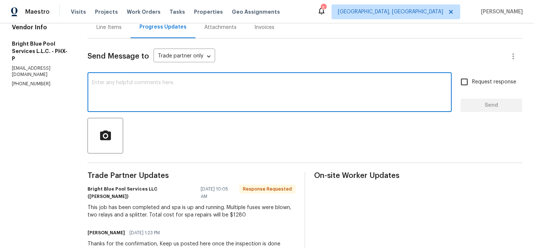
paste textarea "Thank you for the confirmation and the quote. We will update the cost shortly. …"
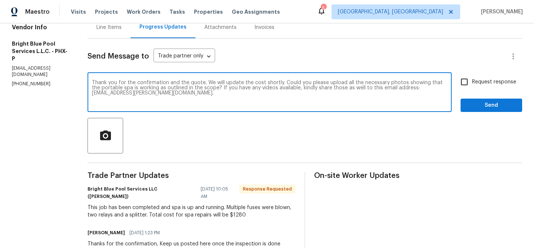
type textarea "Thank you for the confirmation and the quote. We will update the cost shortly. …"
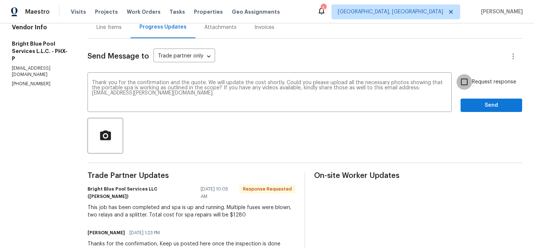
click at [471, 90] on input "Request response" at bounding box center [464, 82] width 16 height 16
checkbox input "true"
click at [471, 104] on span "Send" at bounding box center [491, 105] width 50 height 9
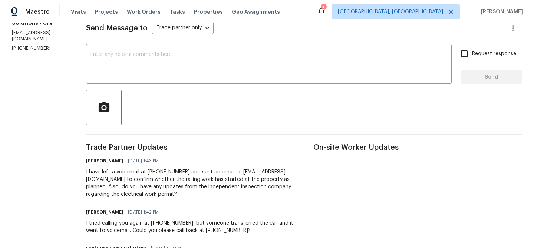
scroll to position [84, 0]
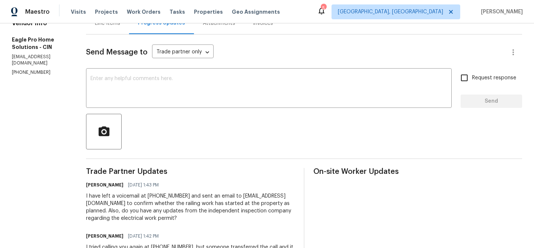
click at [37, 57] on p "[EMAIL_ADDRESS][DOMAIN_NAME]" at bounding box center [40, 60] width 56 height 13
copy p "[EMAIL_ADDRESS][DOMAIN_NAME]"
click at [29, 69] on p "[PHONE_NUMBER]" at bounding box center [40, 72] width 56 height 6
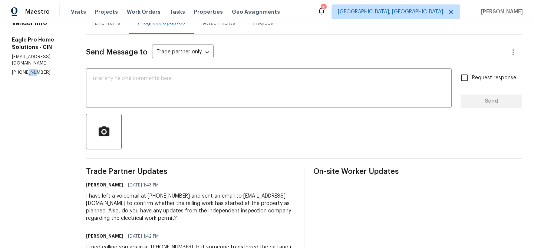
click at [29, 69] on p "[PHONE_NUMBER]" at bounding box center [40, 72] width 56 height 6
copy p "[PHONE_NUMBER]"
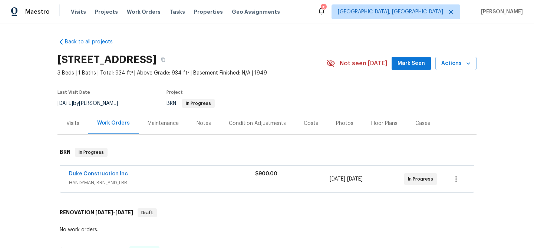
scroll to position [52, 0]
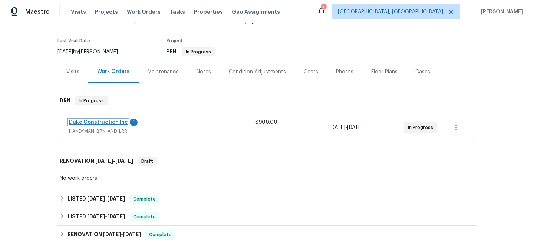
click at [93, 122] on link "Duke Construction Inc" at bounding box center [98, 122] width 59 height 5
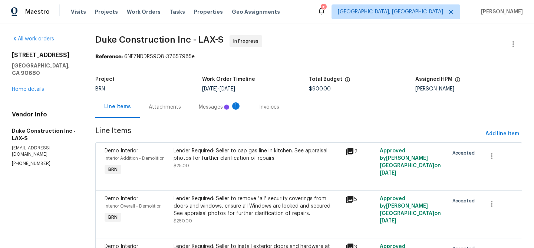
click at [170, 110] on div "Attachments" at bounding box center [165, 106] width 32 height 7
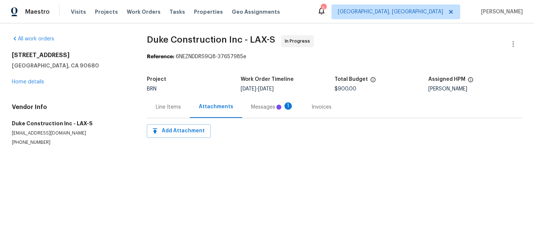
click at [246, 108] on div "Messages 1" at bounding box center [272, 107] width 60 height 22
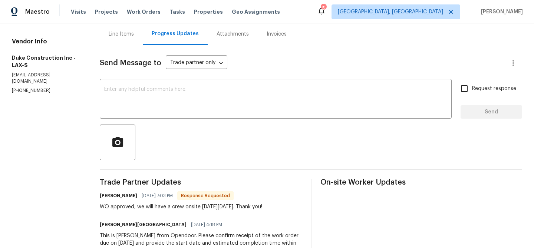
scroll to position [81, 0]
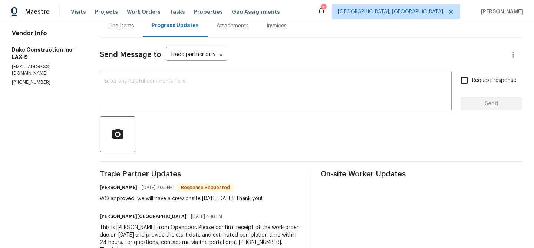
click at [122, 29] on div "Line Items" at bounding box center [121, 25] width 25 height 7
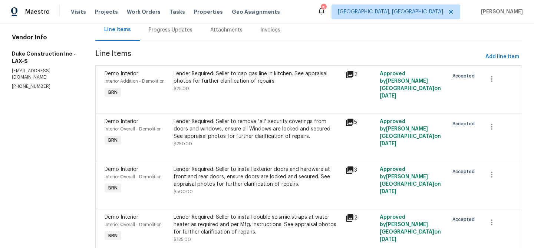
scroll to position [27, 0]
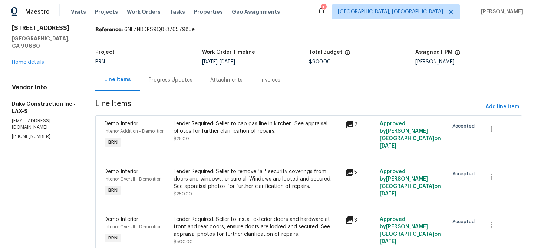
click at [248, 184] on div "Lender Required: Seller to remove "all" security coverings from doors and windo…" at bounding box center [258, 179] width 168 height 22
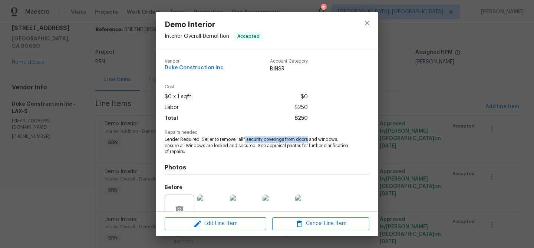
drag, startPoint x: 245, startPoint y: 140, endPoint x: 308, endPoint y: 137, distance: 63.5
click at [308, 137] on span "Lender Required: Seller to remove "all" security coverings from doors and windo…" at bounding box center [257, 145] width 184 height 19
copy span "security coverings from doors"
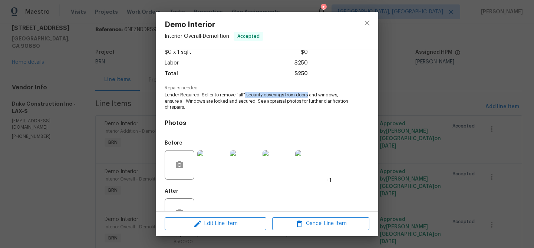
scroll to position [56, 0]
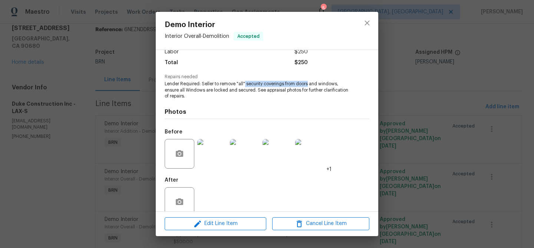
click at [204, 162] on img at bounding box center [212, 154] width 30 height 30
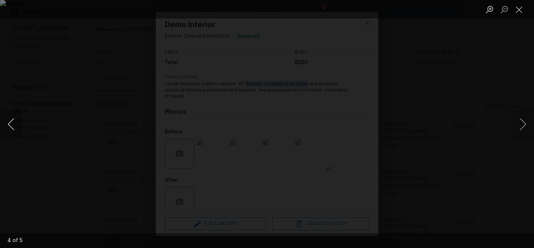
click at [7, 131] on button "Previous image" at bounding box center [11, 124] width 22 height 30
click at [104, 126] on img "Lightbox" at bounding box center [267, 124] width 465 height 216
click at [72, 121] on div "Lightbox" at bounding box center [267, 124] width 534 height 248
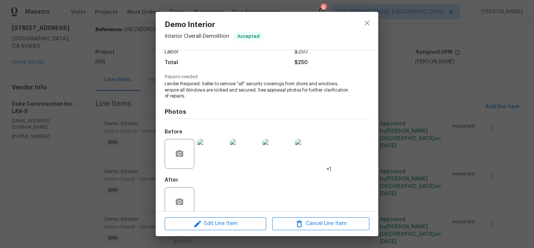
click at [99, 93] on div "Demo Interior Interior Overall - Demolition Accepted Vendor Duke Construction I…" at bounding box center [267, 124] width 534 height 248
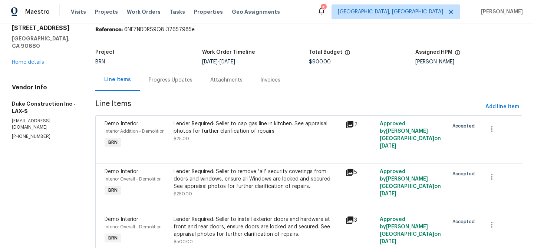
scroll to position [108, 0]
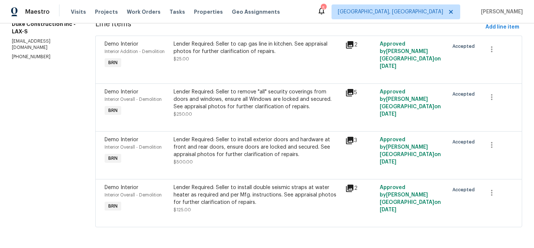
click at [218, 117] on div "Lender Required: Seller to remove "all" security coverings from doors and windo…" at bounding box center [258, 103] width 168 height 30
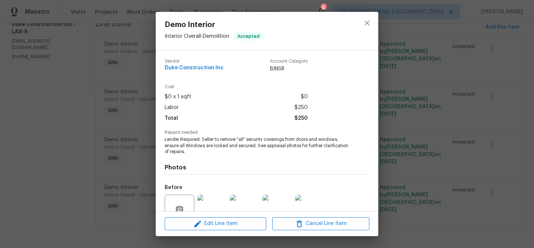
scroll to position [69, 0]
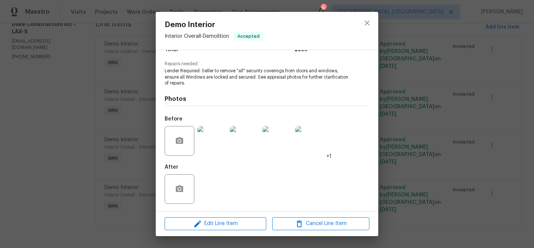
click at [61, 154] on div "Demo Interior Interior Overall - Demolition Accepted Vendor Duke Construction I…" at bounding box center [267, 124] width 534 height 248
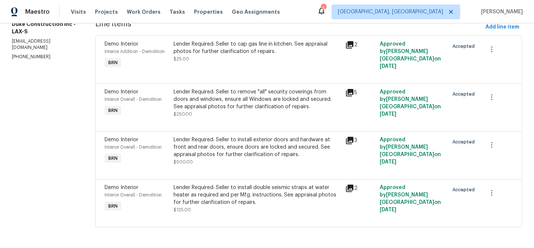
click at [180, 161] on span "$500.00" at bounding box center [183, 162] width 19 height 4
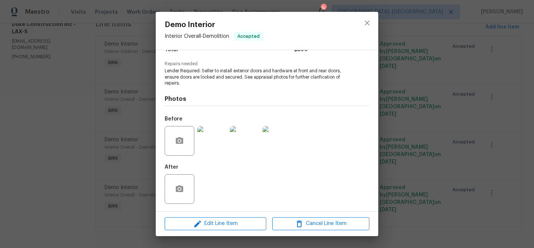
click at [208, 141] on img at bounding box center [212, 141] width 30 height 30
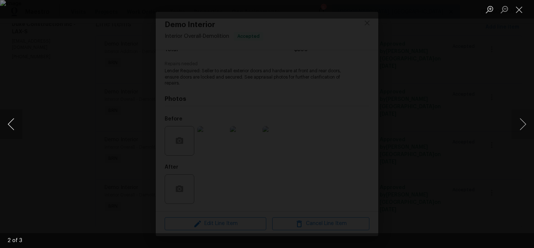
click at [9, 130] on button "Previous image" at bounding box center [11, 124] width 22 height 30
click at [50, 142] on div "Lightbox" at bounding box center [267, 124] width 534 height 248
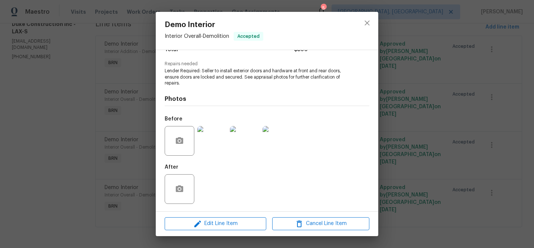
click at [43, 132] on div "Demo Interior Interior Overall - Demolition Accepted Vendor Duke Construction I…" at bounding box center [267, 124] width 534 height 248
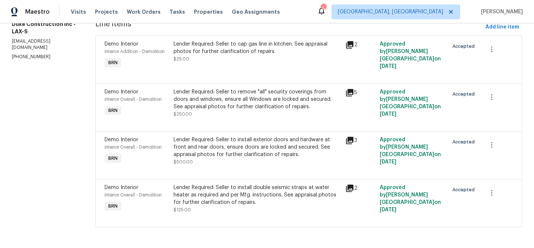
scroll to position [0, 0]
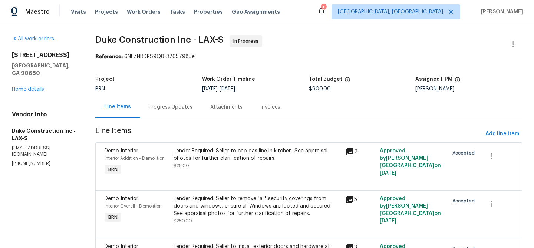
click at [169, 101] on div "Progress Updates" at bounding box center [171, 107] width 62 height 22
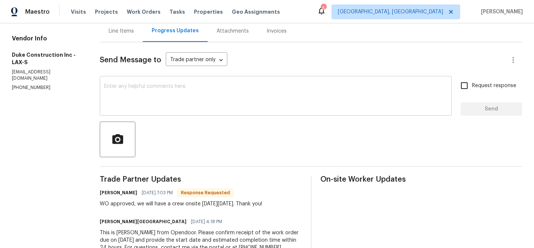
scroll to position [95, 0]
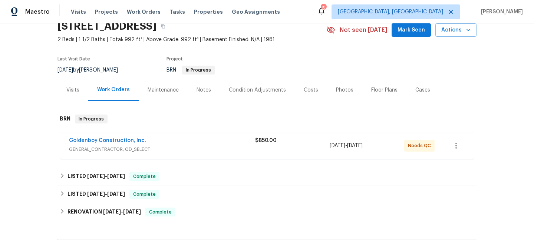
scroll to position [50, 0]
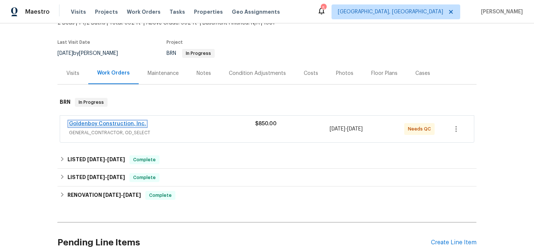
click at [121, 124] on link "Goldenboy Construction, Inc." at bounding box center [107, 123] width 77 height 5
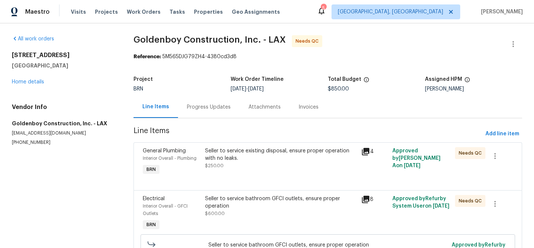
click at [220, 168] on span "$250.00" at bounding box center [214, 166] width 19 height 4
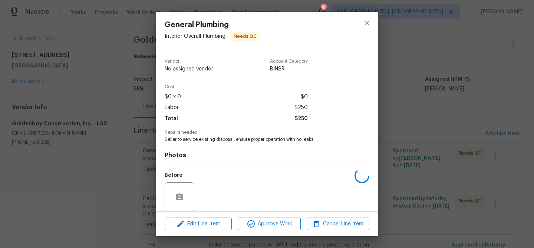
scroll to position [56, 0]
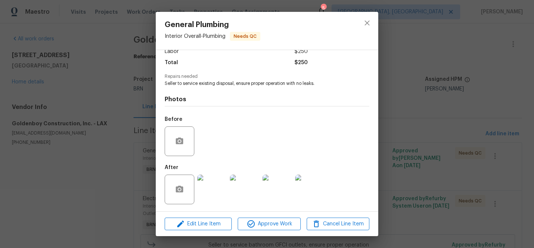
click at [213, 184] on img at bounding box center [212, 190] width 30 height 30
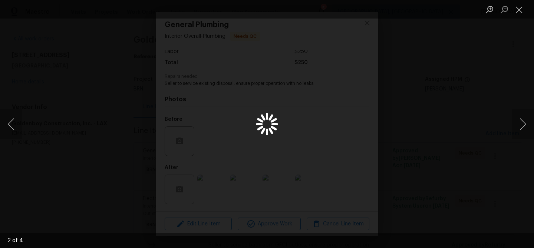
click at [101, 135] on div "Lightbox" at bounding box center [267, 124] width 534 height 248
click at [110, 132] on img "Lightbox" at bounding box center [267, 124] width 534 height 248
click at [135, 111] on img "Lightbox" at bounding box center [267, 124] width 534 height 248
click at [28, 50] on div "Lightbox" at bounding box center [267, 124] width 534 height 248
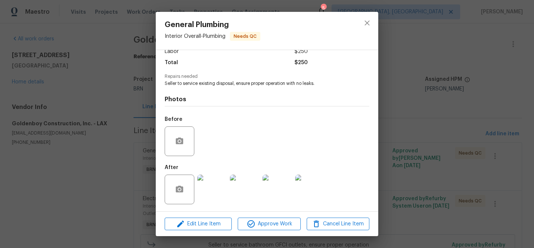
click at [218, 185] on img at bounding box center [212, 190] width 30 height 30
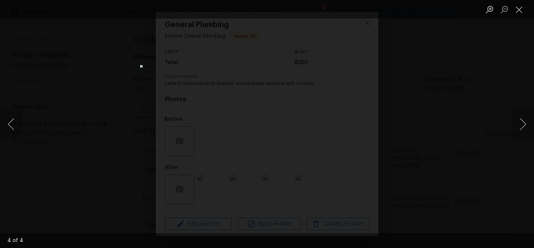
click at [42, 131] on div "Lightbox" at bounding box center [267, 124] width 534 height 248
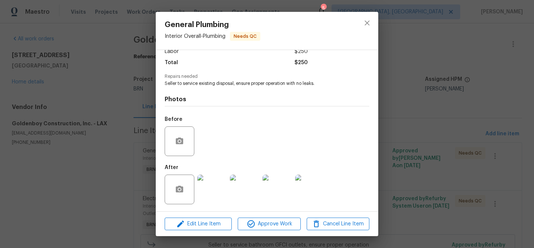
click at [89, 126] on div "General Plumbing Interior Overall - Plumbing Needs QC Vendor Goldenboy Construc…" at bounding box center [267, 124] width 534 height 248
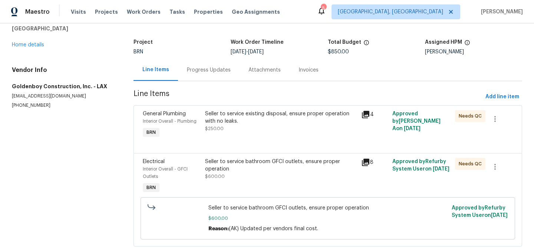
scroll to position [57, 0]
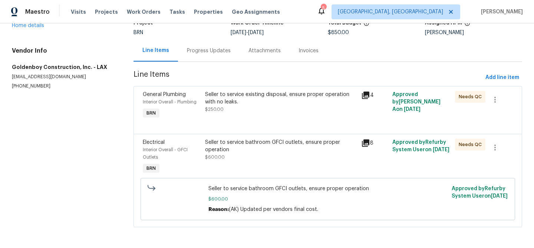
click at [247, 170] on div "Seller to service bathroom GFCI outlets, ensure proper operation $600.00" at bounding box center [281, 157] width 156 height 42
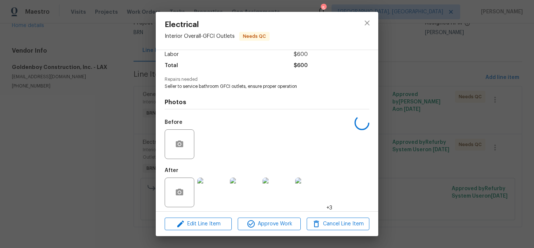
scroll to position [56, 0]
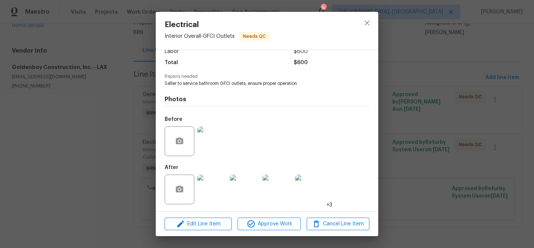
click at [212, 188] on img at bounding box center [212, 190] width 30 height 30
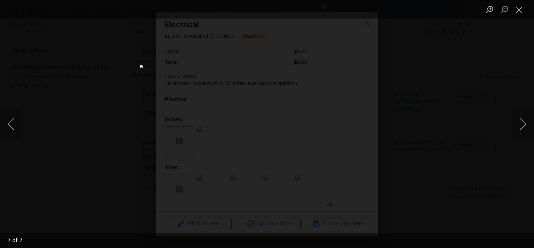
click at [100, 139] on div "Lightbox" at bounding box center [267, 124] width 534 height 248
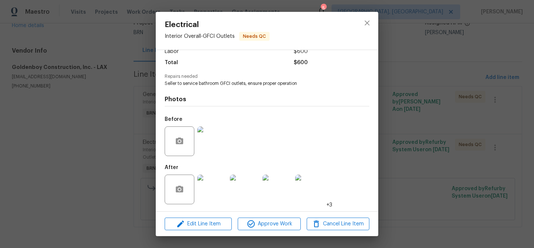
click at [108, 138] on div "Electrical Interior Overall - GFCI Outlets Needs QC Vendor Goldenboy Constructi…" at bounding box center [267, 124] width 534 height 248
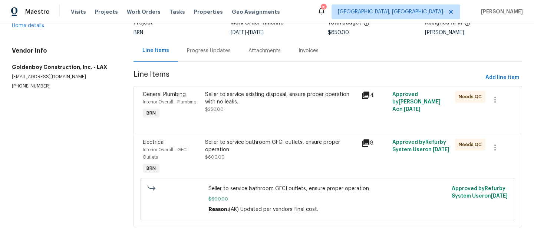
click at [249, 155] on div "Seller to service bathroom GFCI outlets, ensure proper operation $600.00" at bounding box center [281, 150] width 152 height 22
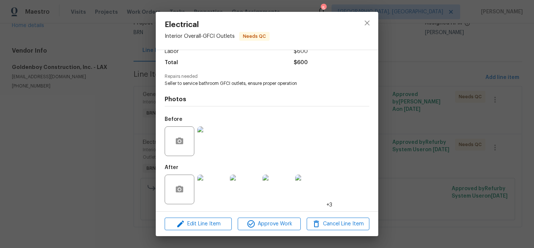
click at [209, 159] on div at bounding box center [212, 141] width 33 height 39
click at [209, 136] on img at bounding box center [212, 141] width 30 height 30
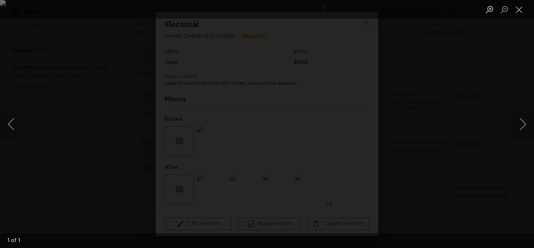
click at [72, 175] on div "Lightbox" at bounding box center [267, 124] width 534 height 248
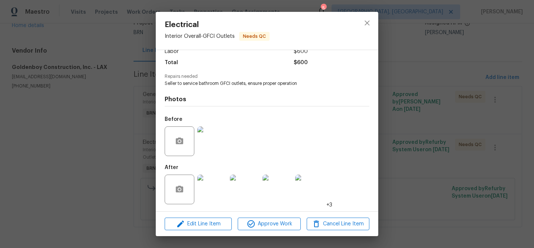
click at [211, 192] on img at bounding box center [212, 190] width 30 height 30
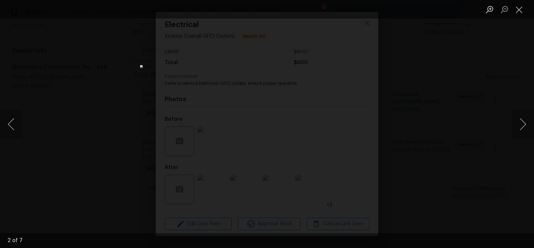
click at [2, 148] on div "Lightbox" at bounding box center [267, 124] width 534 height 248
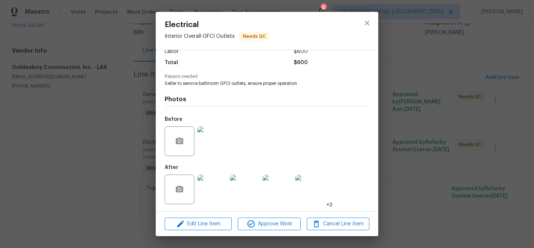
click at [103, 122] on div "Electrical Interior Overall - GFCI Outlets Needs QC Vendor Goldenboy Constructi…" at bounding box center [267, 124] width 534 height 248
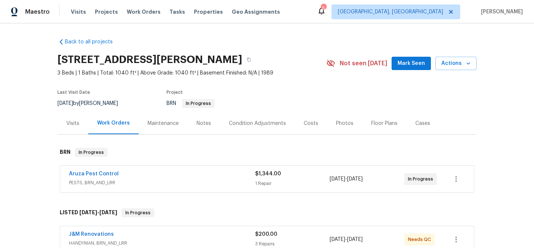
scroll to position [54, 0]
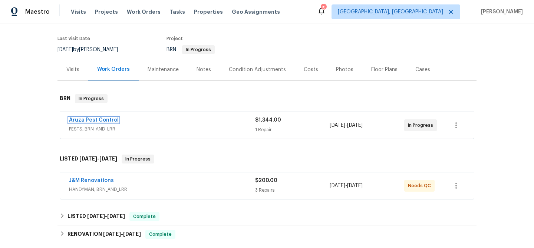
click at [99, 120] on link "Aruza Pest Control" at bounding box center [94, 120] width 50 height 5
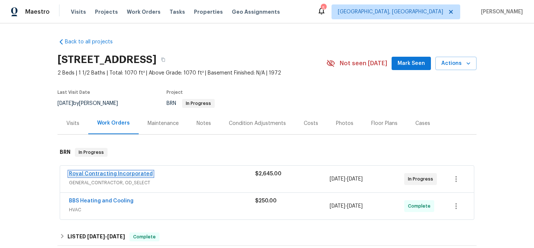
click at [122, 172] on link "Royal Contracting Incorporated" at bounding box center [111, 173] width 84 height 5
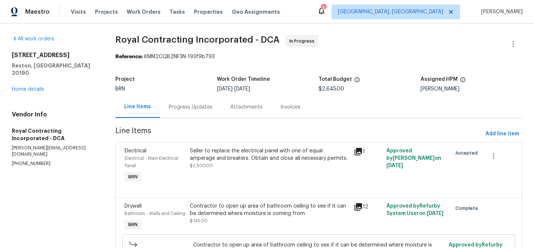
click at [179, 112] on div "Progress Updates" at bounding box center [191, 107] width 62 height 22
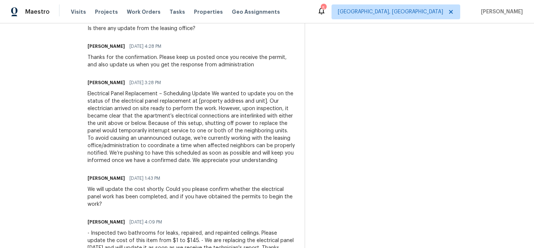
scroll to position [326, 0]
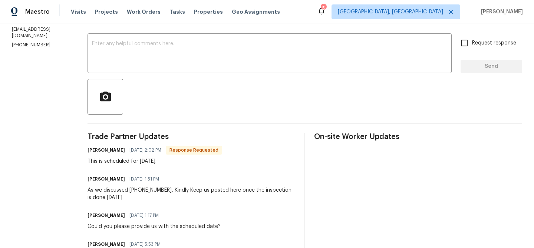
scroll to position [124, 0]
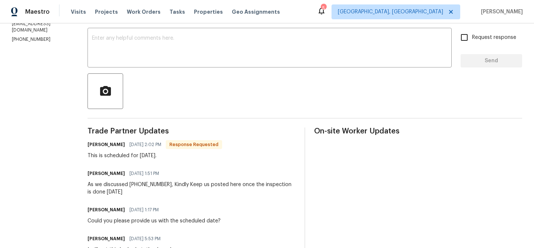
click at [139, 73] on div "Send Message to Trade partner only Trade partner only ​ x ​ Request response Se…" at bounding box center [305, 157] width 435 height 327
click at [136, 52] on textarea at bounding box center [269, 49] width 355 height 26
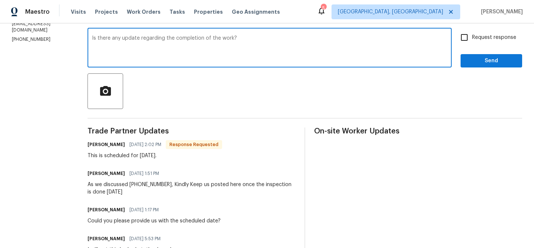
type textarea "Is there any update regarding the completion of the work?"
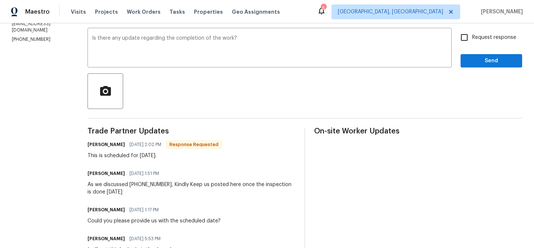
click at [455, 49] on div "Is there any update regarding the completion of the work? x ​ Request response …" at bounding box center [305, 49] width 435 height 38
click at [465, 44] on input "Request response" at bounding box center [464, 38] width 16 height 16
checkbox input "true"
click at [468, 63] on span "Send" at bounding box center [491, 60] width 50 height 9
